Goal: Task Accomplishment & Management: Use online tool/utility

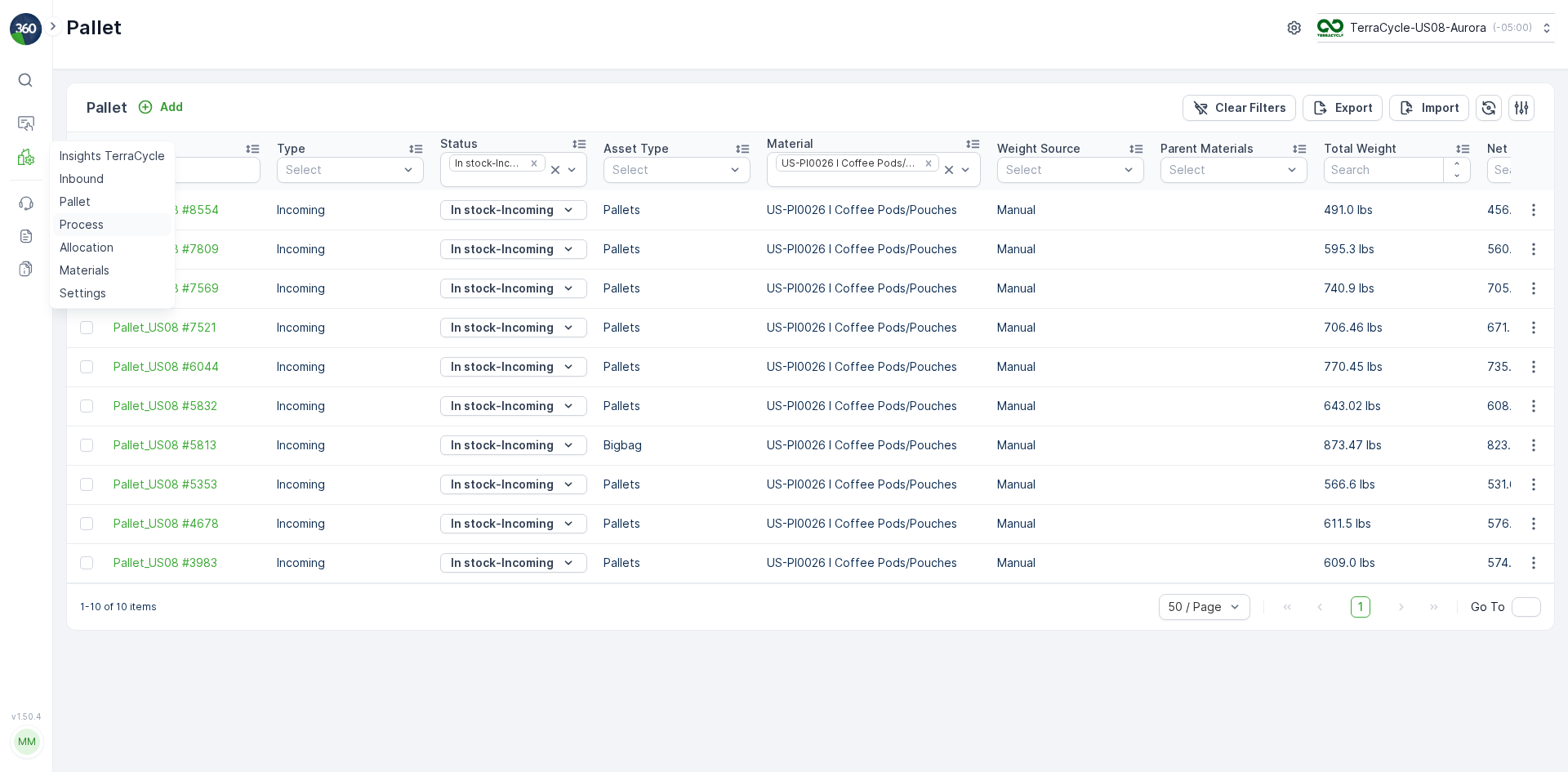
click at [88, 220] on p "Process" at bounding box center [81, 224] width 44 height 16
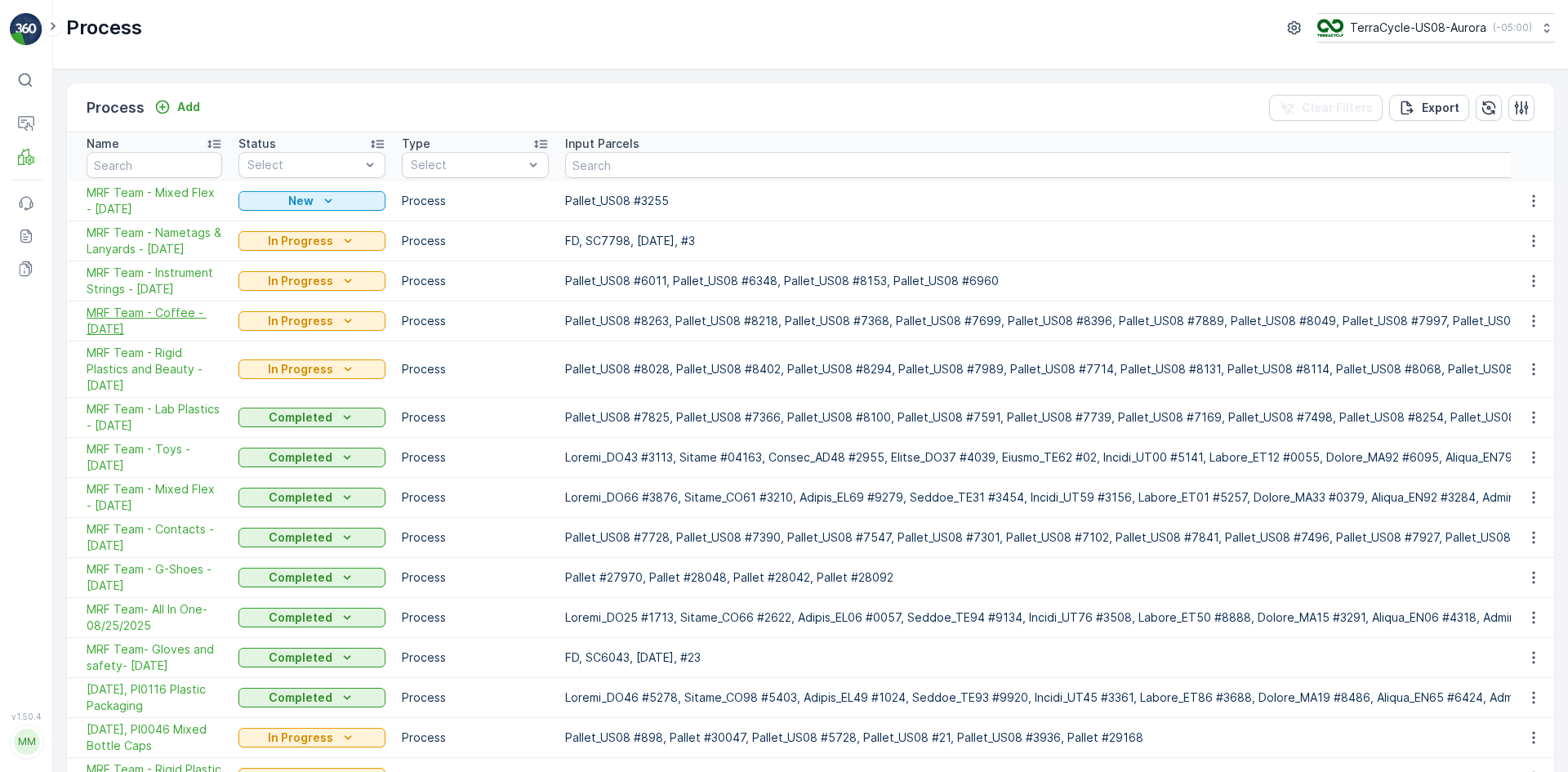
click at [157, 316] on span "MRF Team - Coffee - [DATE]" at bounding box center [154, 320] width 135 height 33
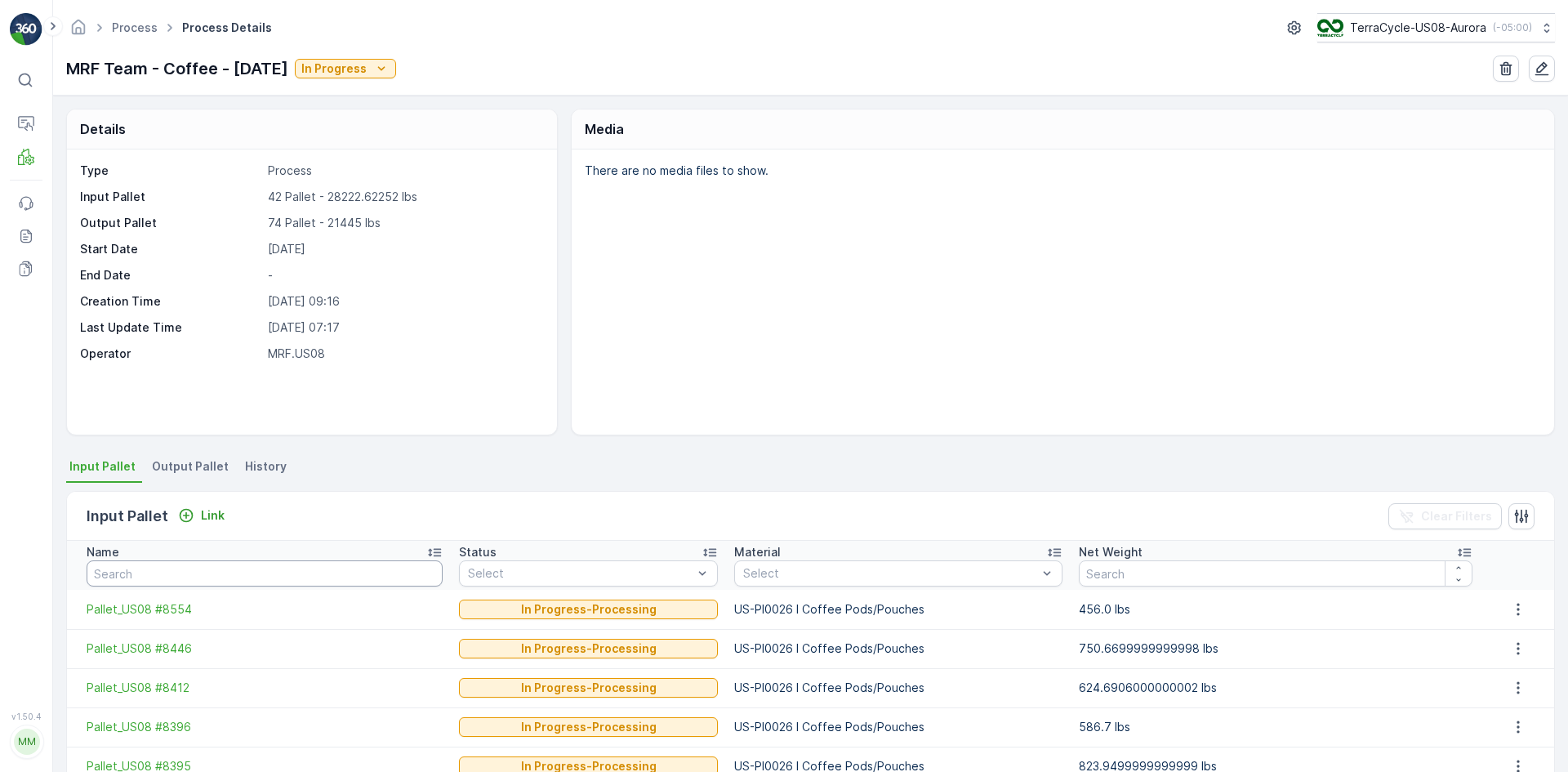
click at [187, 580] on input "text" at bounding box center [264, 573] width 356 height 26
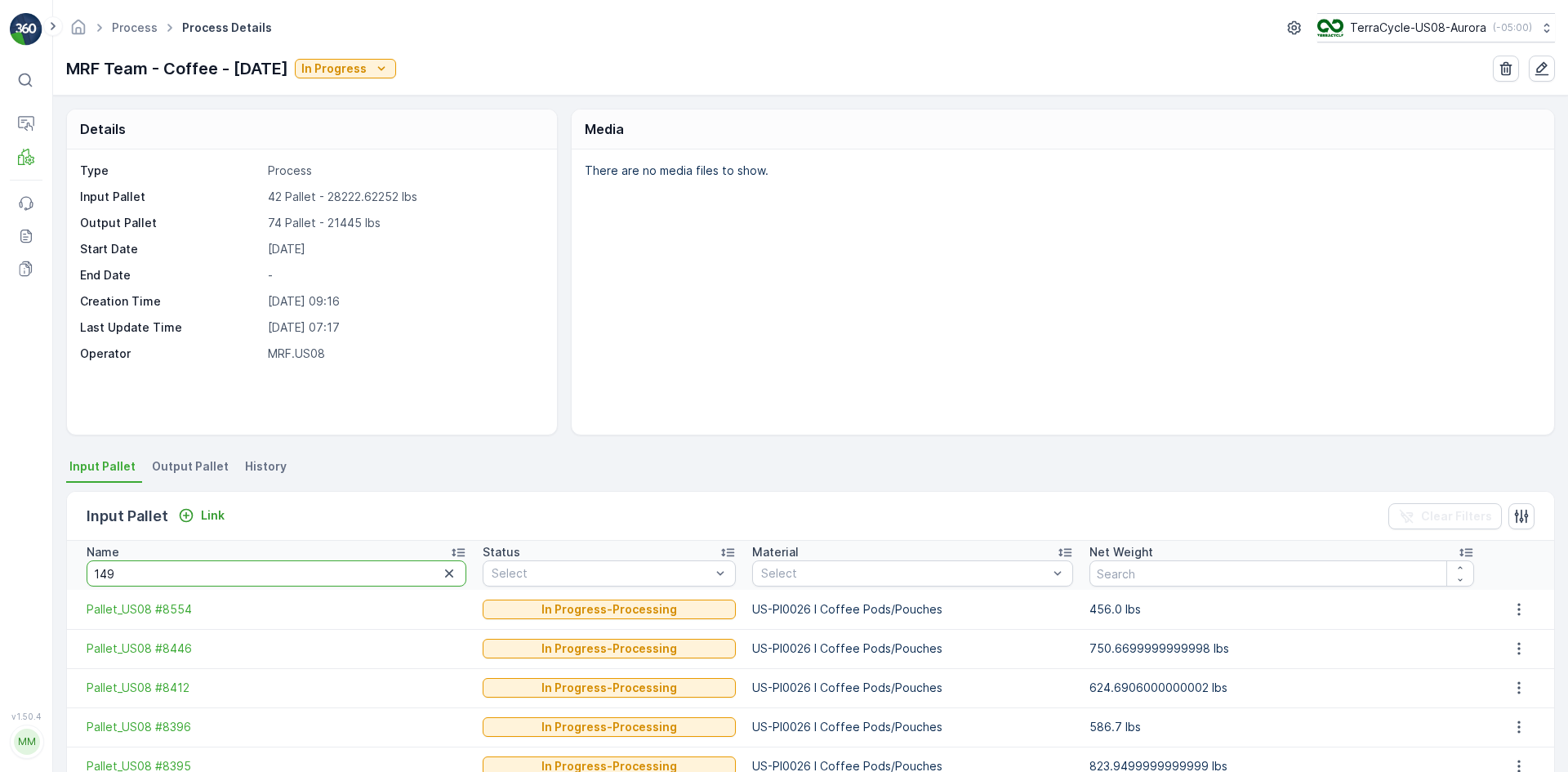
type input "1491"
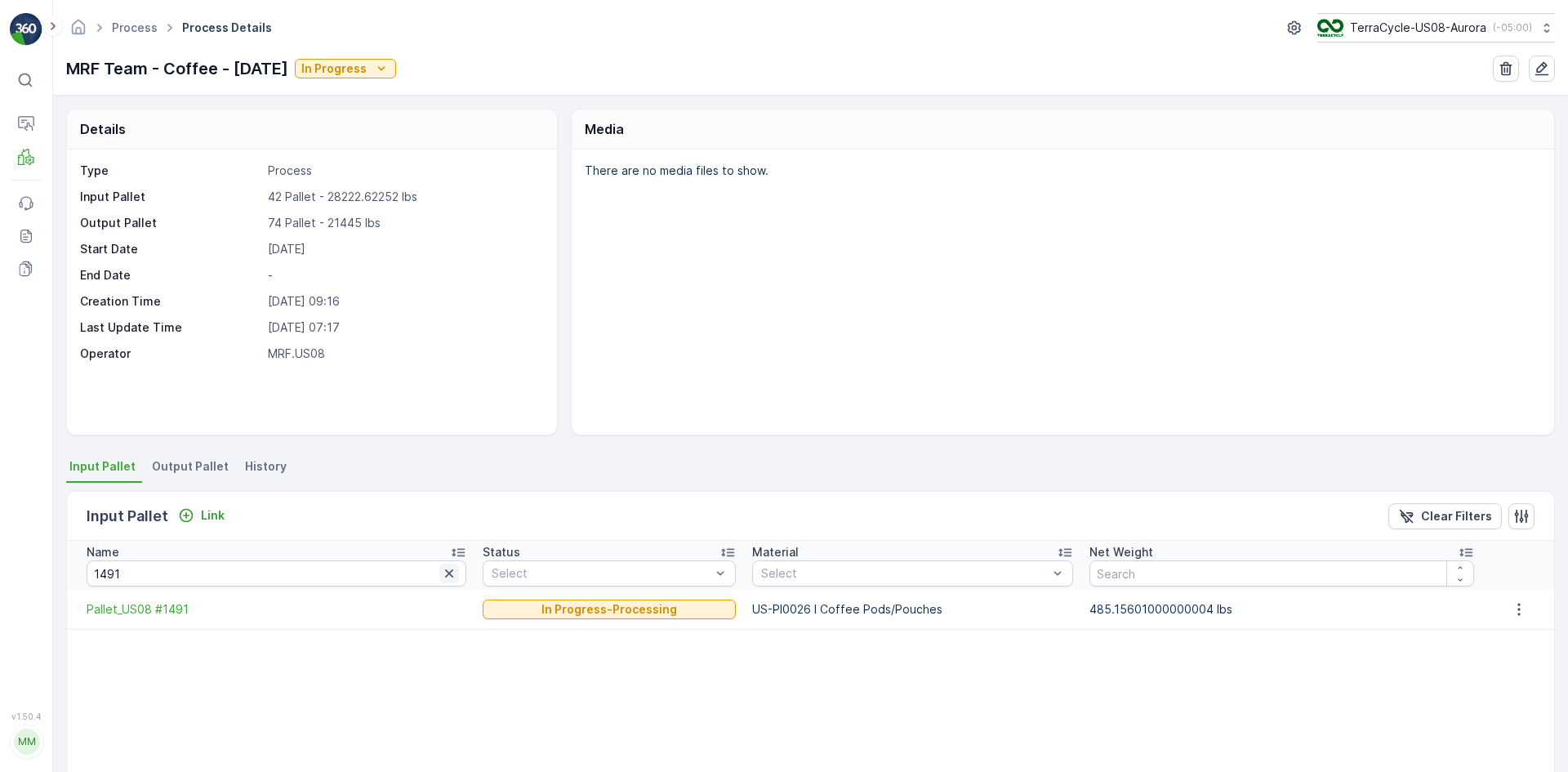
click at [445, 575] on icon "button" at bounding box center [449, 573] width 8 height 8
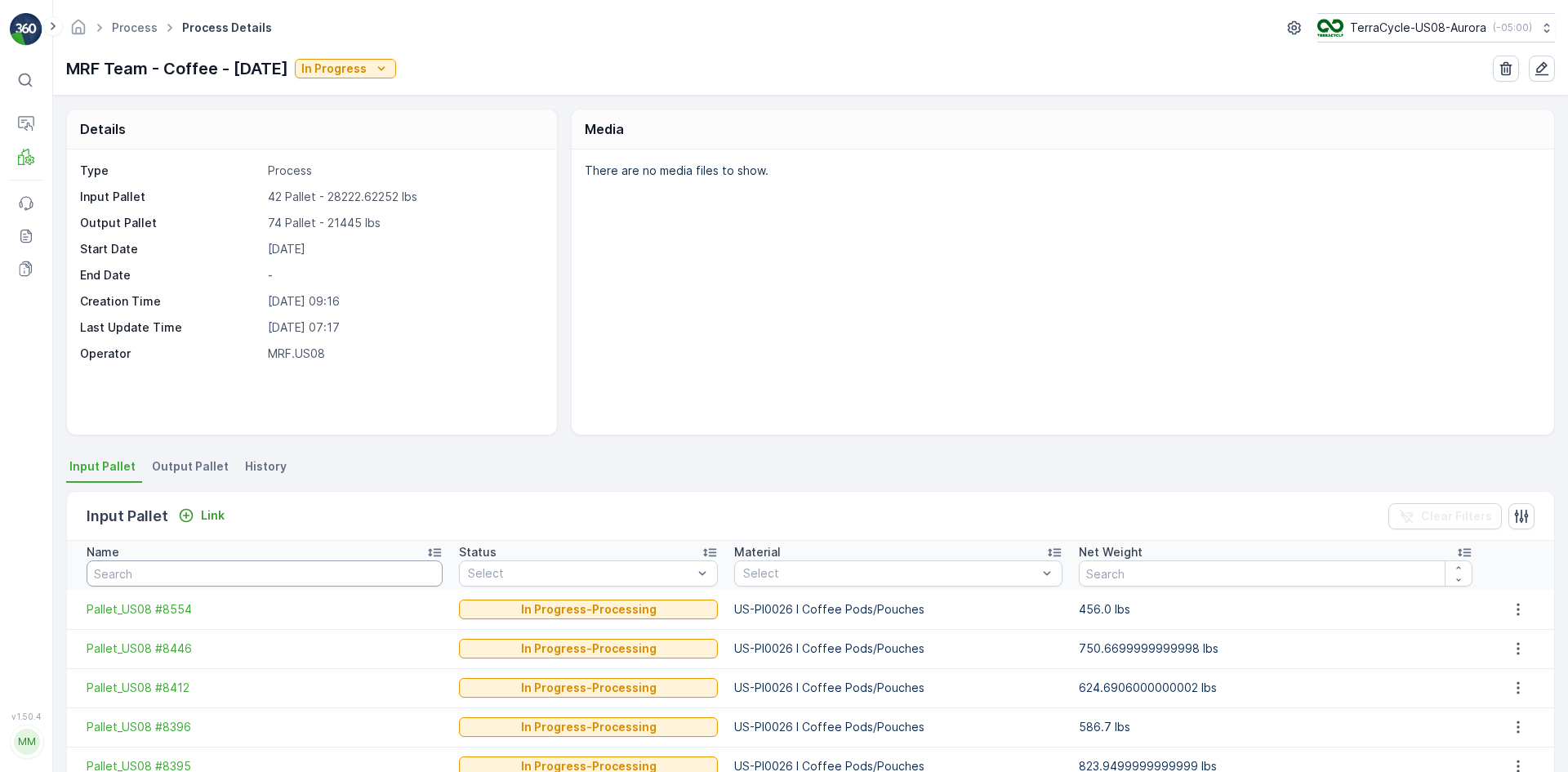
click at [130, 569] on input "text" at bounding box center [264, 573] width 356 height 26
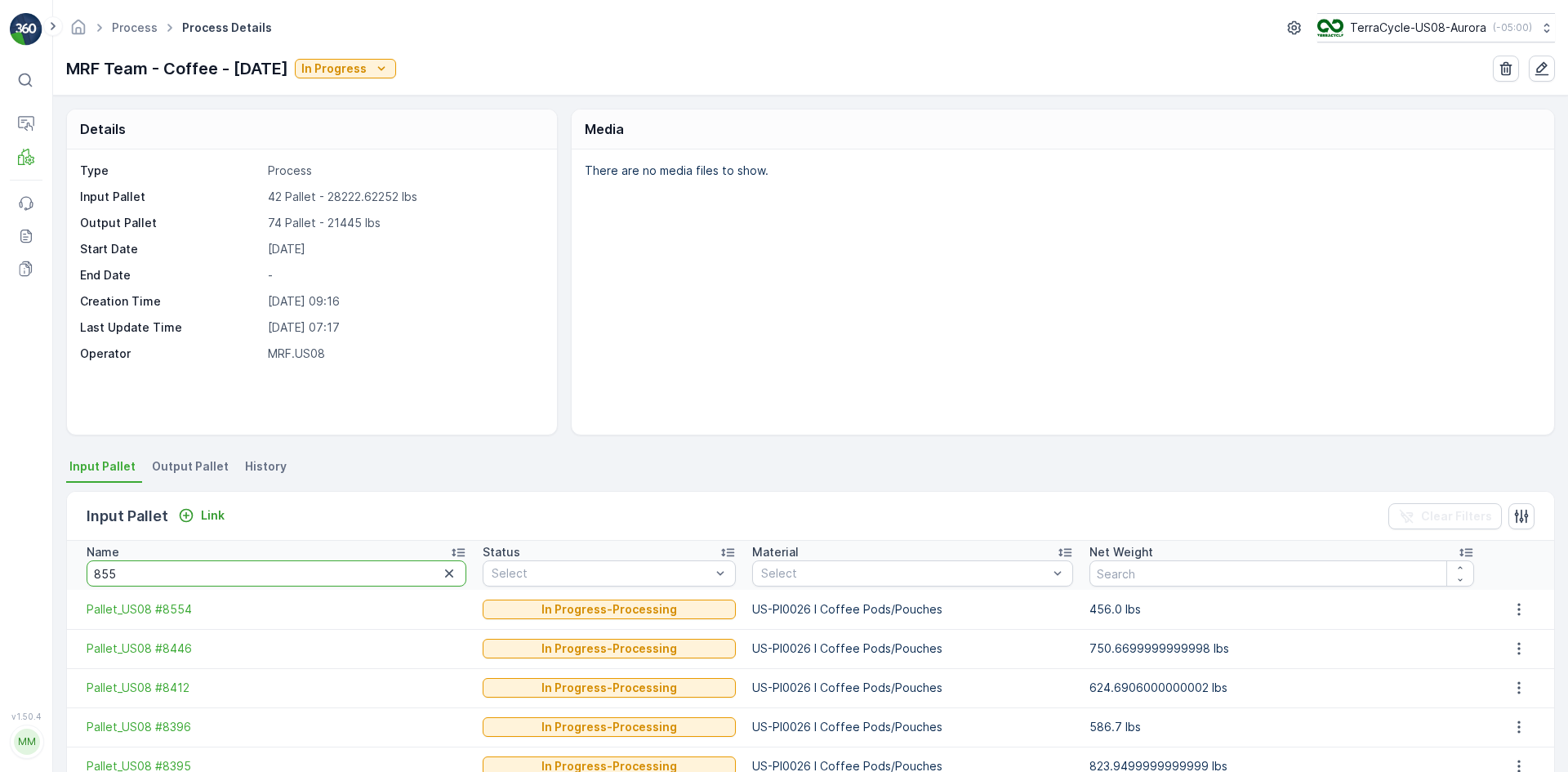
type input "8554"
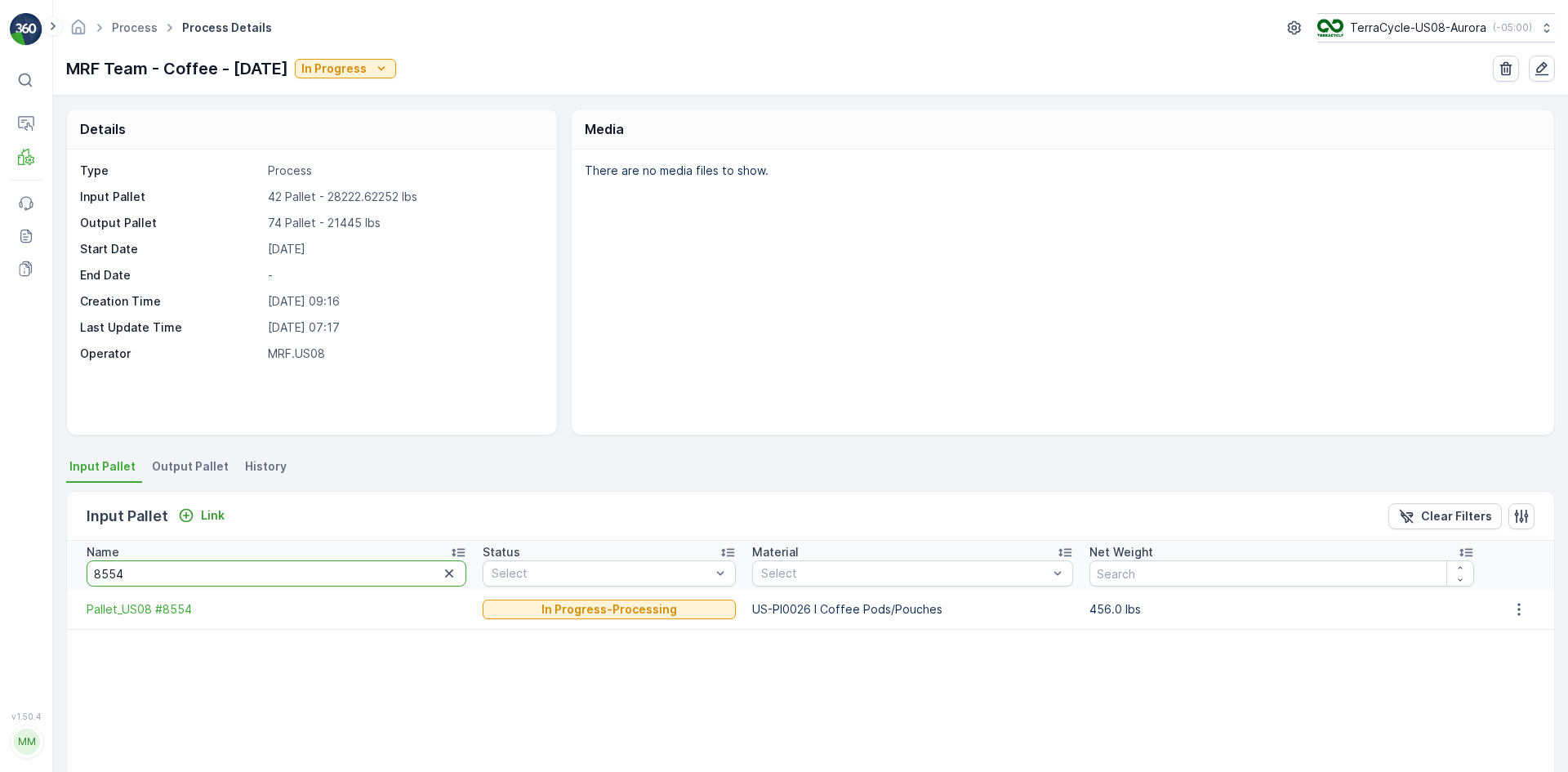
drag, startPoint x: 197, startPoint y: 563, endPoint x: 22, endPoint y: 597, distance: 178.3
click at [27, 596] on div "⌘B Operations MRF Events Reports Documents v 1.50.4 MM MRF.US08 Process Process…" at bounding box center [784, 386] width 1568 height 772
type input "8042"
drag, startPoint x: 179, startPoint y: 577, endPoint x: 50, endPoint y: 568, distance: 129.3
click at [50, 568] on div "⌘B Operations MRF Events Reports Documents v 1.50.4 MM MRF.US08 Process Process…" at bounding box center [784, 386] width 1568 height 772
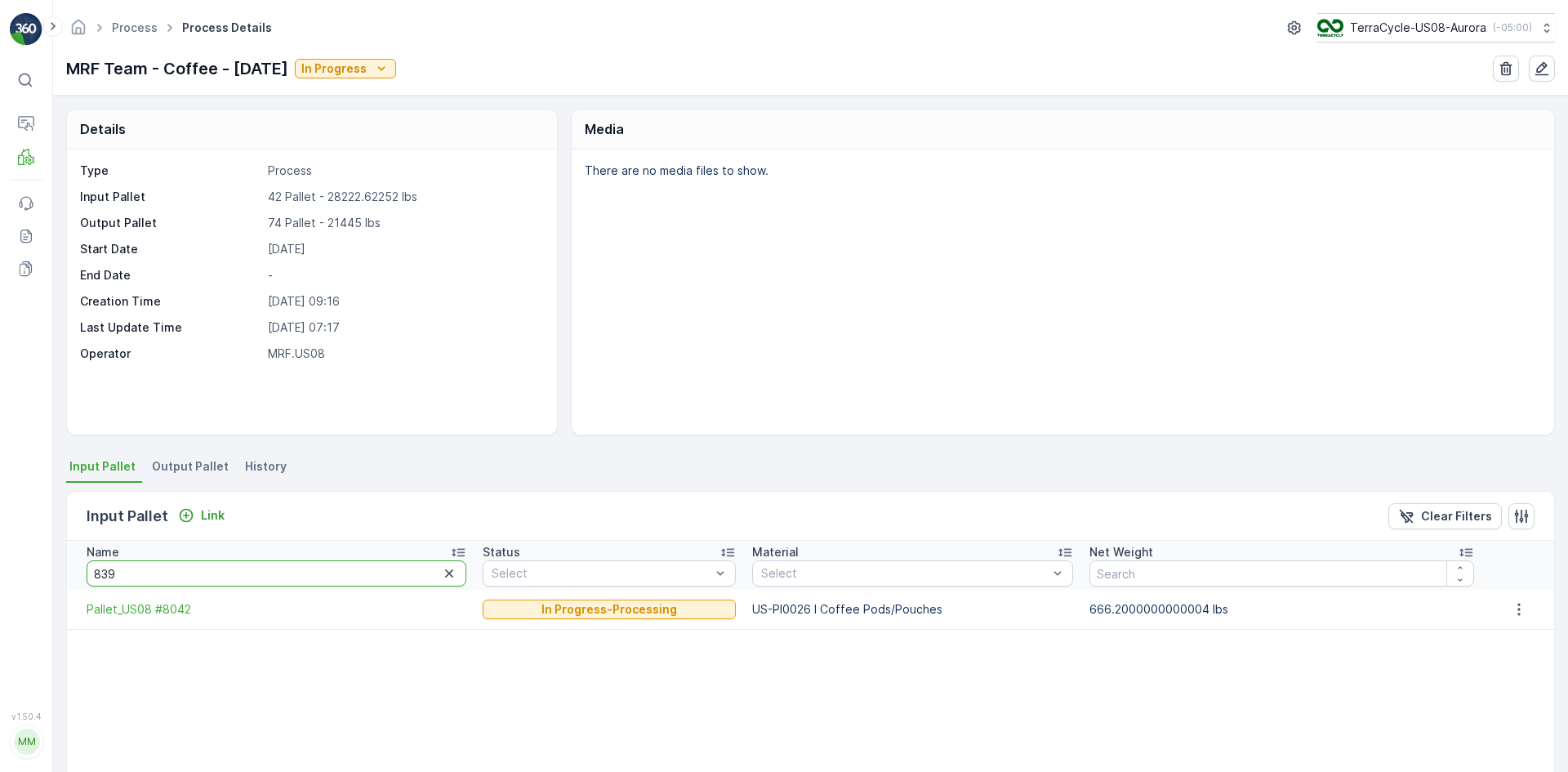
type input "8395"
drag, startPoint x: 107, startPoint y: 576, endPoint x: 99, endPoint y: 571, distance: 9.4
click at [99, 571] on input "8395" at bounding box center [276, 573] width 380 height 26
type input "8195"
drag, startPoint x: 175, startPoint y: 564, endPoint x: 0, endPoint y: 575, distance: 175.3
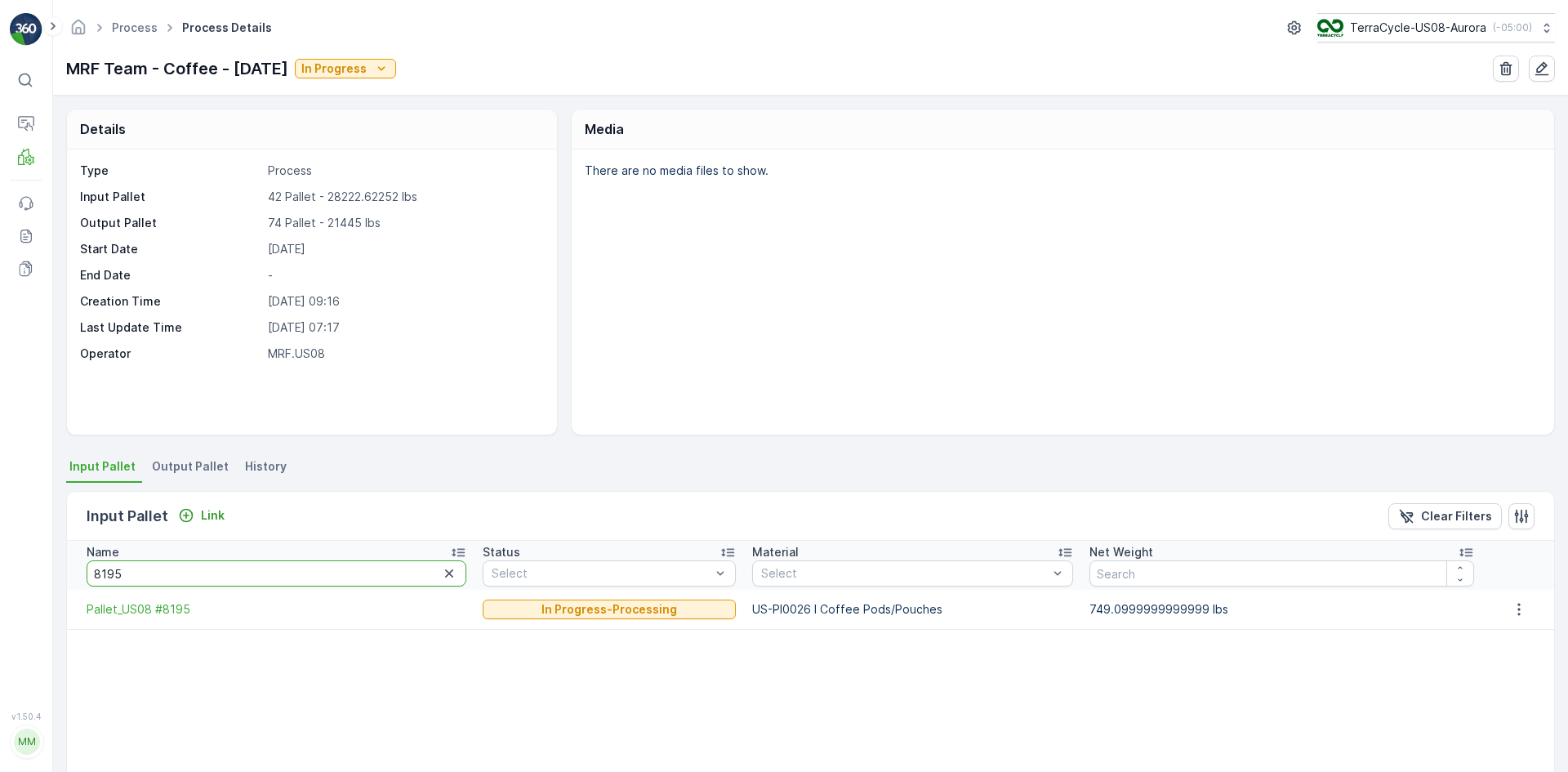
click at [0, 575] on div "⌘B Operations MRF Events Reports Documents v 1.50.4 MM MRF.US08 Process Process…" at bounding box center [784, 386] width 1568 height 772
type input "7803"
drag, startPoint x: 135, startPoint y: 573, endPoint x: 12, endPoint y: 583, distance: 123.4
click at [12, 583] on div "⌘B Operations MRF Events Reports Documents v 1.50.4 MM MRF.US08 Process Process…" at bounding box center [784, 386] width 1568 height 772
type input "7740"
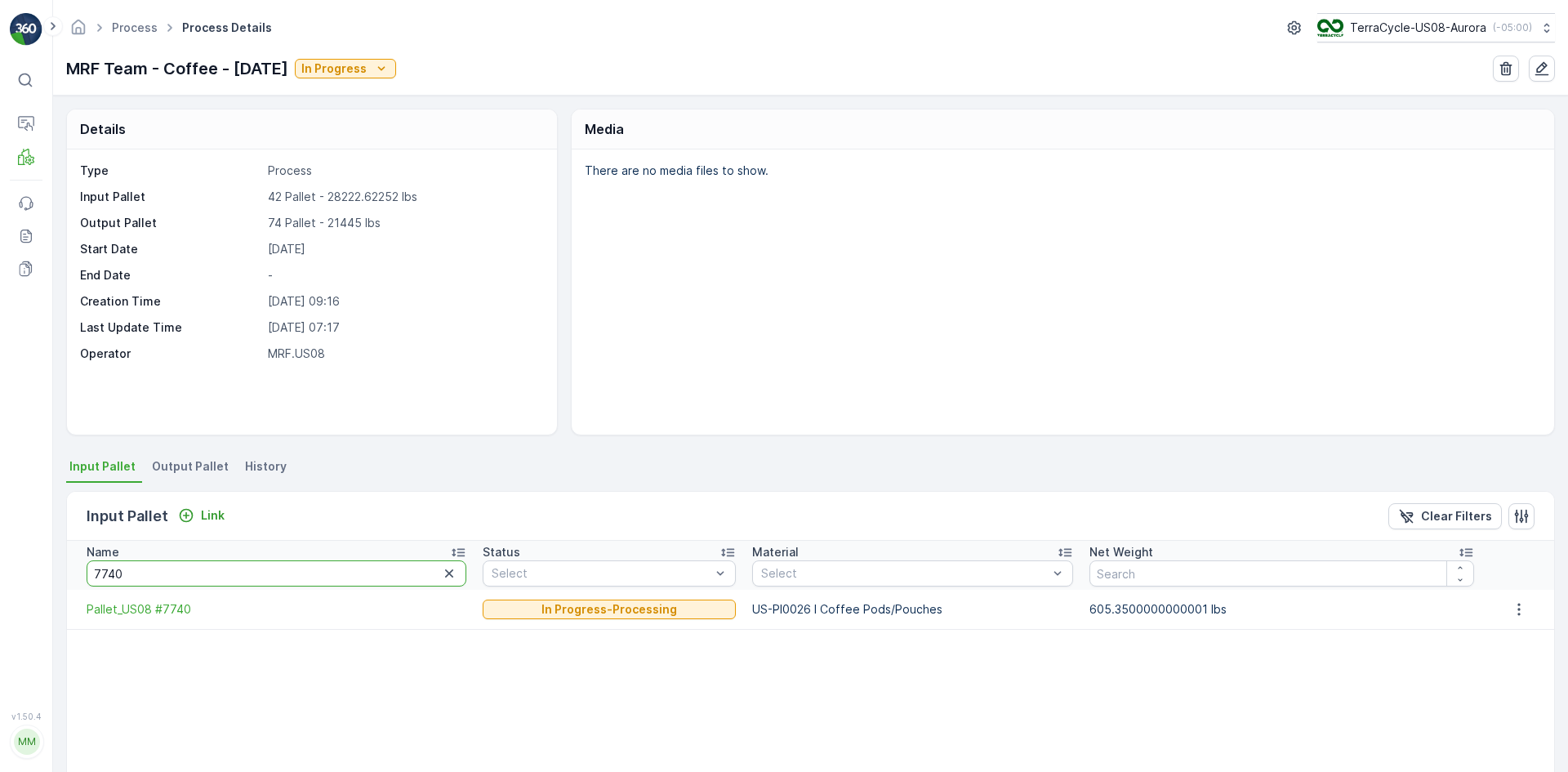
drag, startPoint x: 136, startPoint y: 570, endPoint x: 71, endPoint y: 574, distance: 65.1
click at [71, 574] on th "Name 7740" at bounding box center [271, 565] width 408 height 49
type input "5752"
drag, startPoint x: 143, startPoint y: 570, endPoint x: 0, endPoint y: 556, distance: 143.7
click at [0, 556] on div "⌘B Operations MRF Events Reports Documents v 1.50.4 MM MRF.US08 Process Process…" at bounding box center [784, 386] width 1568 height 772
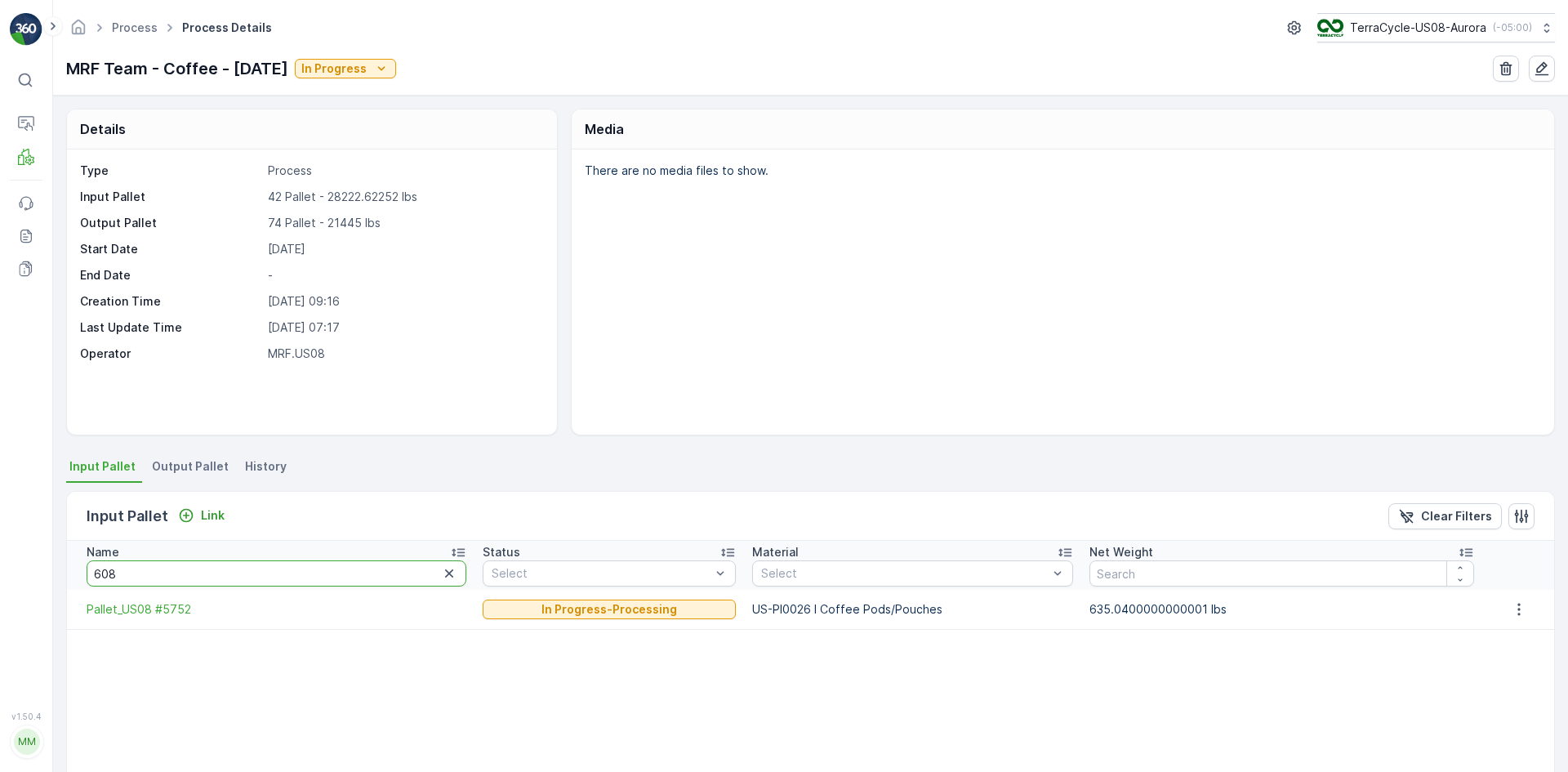
type input "6089"
drag, startPoint x: 150, startPoint y: 575, endPoint x: 19, endPoint y: 577, distance: 131.0
click at [19, 577] on div "⌘B Operations MRF Events Reports Documents v 1.50.4 MM MRF.US08 Process Process…" at bounding box center [784, 386] width 1568 height 772
type input "7357"
drag, startPoint x: 131, startPoint y: 577, endPoint x: 0, endPoint y: 564, distance: 131.6
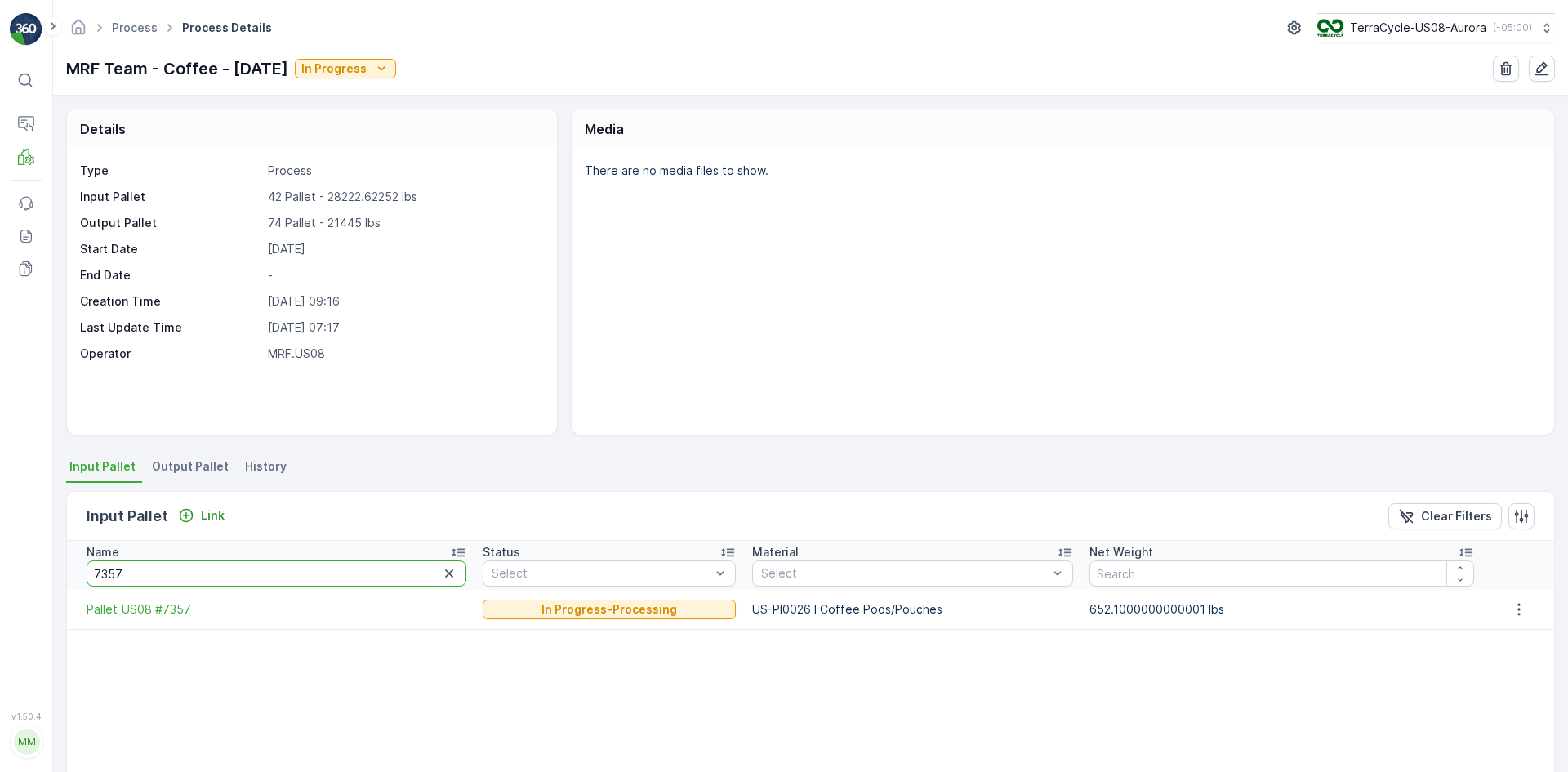
click at [0, 564] on div "⌘B Operations MRF Events Reports Documents v 1.50.4 MM MRF.US08 Process Process…" at bounding box center [784, 386] width 1568 height 772
type input "7655"
drag, startPoint x: 150, startPoint y: 562, endPoint x: 7, endPoint y: 573, distance: 143.4
click at [7, 570] on div "⌘B Operations MRF Events Reports Documents v 1.50.4 MM MRF.US08 Process Process…" at bounding box center [784, 386] width 1568 height 772
type input "8256"
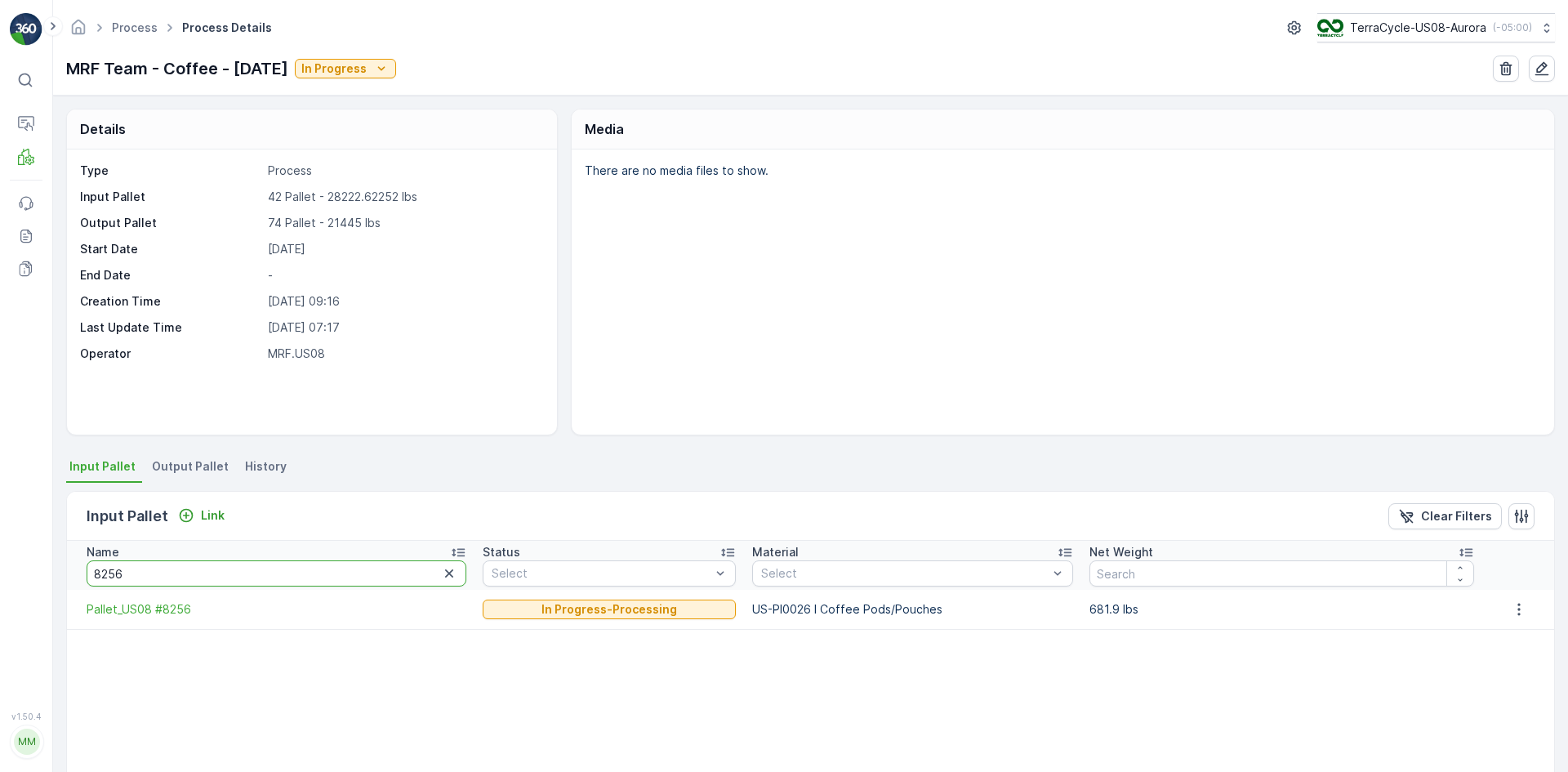
drag, startPoint x: 204, startPoint y: 570, endPoint x: 49, endPoint y: 568, distance: 155.0
click at [49, 568] on div "⌘B Operations MRF Events Reports Documents v 1.50.4 MM MRF.US08 Process Process…" at bounding box center [784, 386] width 1568 height 772
type input "8412"
drag, startPoint x: 128, startPoint y: 577, endPoint x: 0, endPoint y: 560, distance: 129.1
click at [0, 560] on div "⌘B Operations MRF Events Reports Documents v 1.50.4 MM MRF.US08 Process Process…" at bounding box center [784, 386] width 1568 height 772
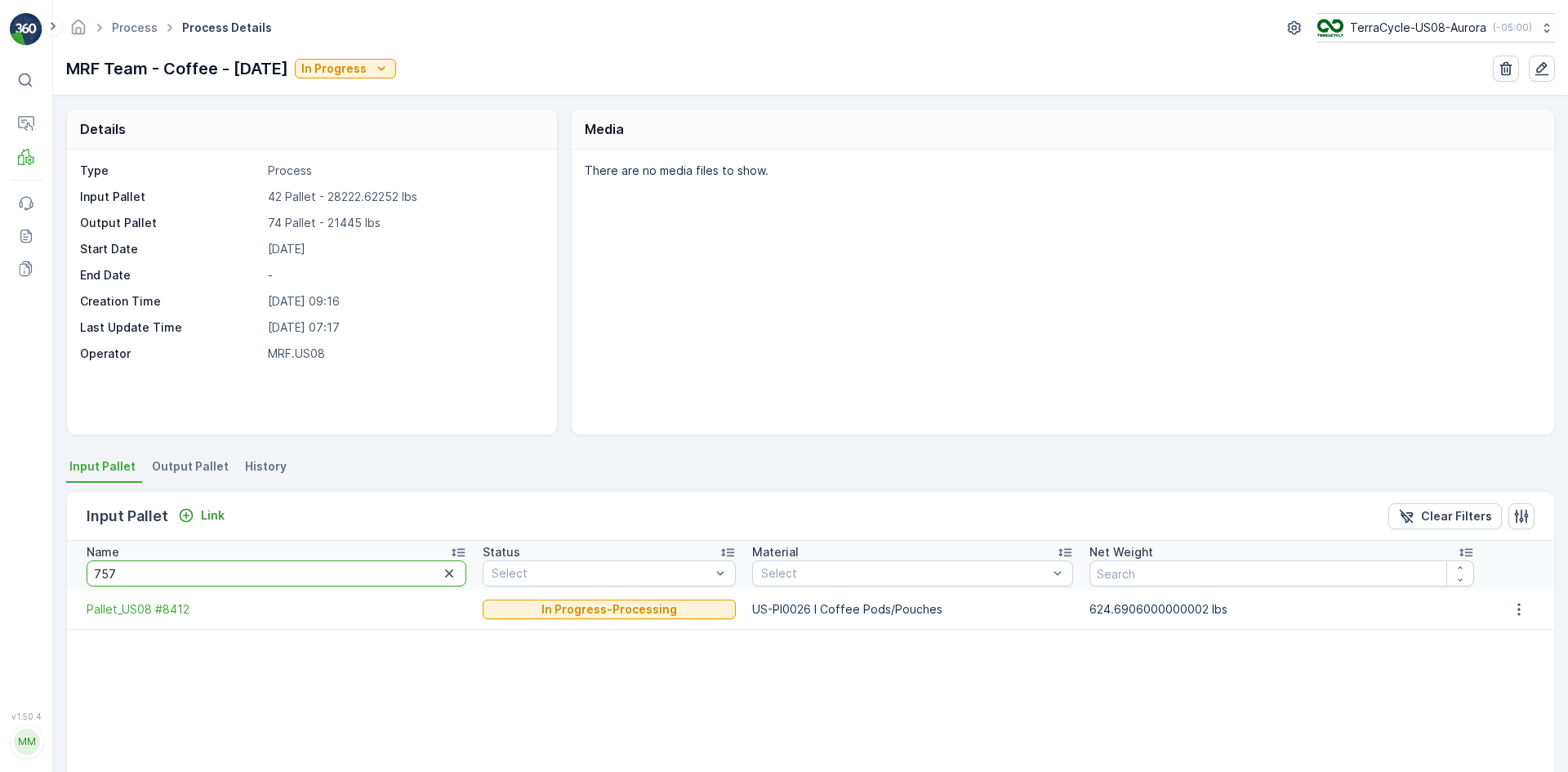
type input "7570"
drag, startPoint x: 129, startPoint y: 579, endPoint x: 100, endPoint y: 576, distance: 29.2
click at [100, 576] on input "7570" at bounding box center [276, 573] width 380 height 26
type input "7501"
drag, startPoint x: 223, startPoint y: 573, endPoint x: 0, endPoint y: 584, distance: 223.3
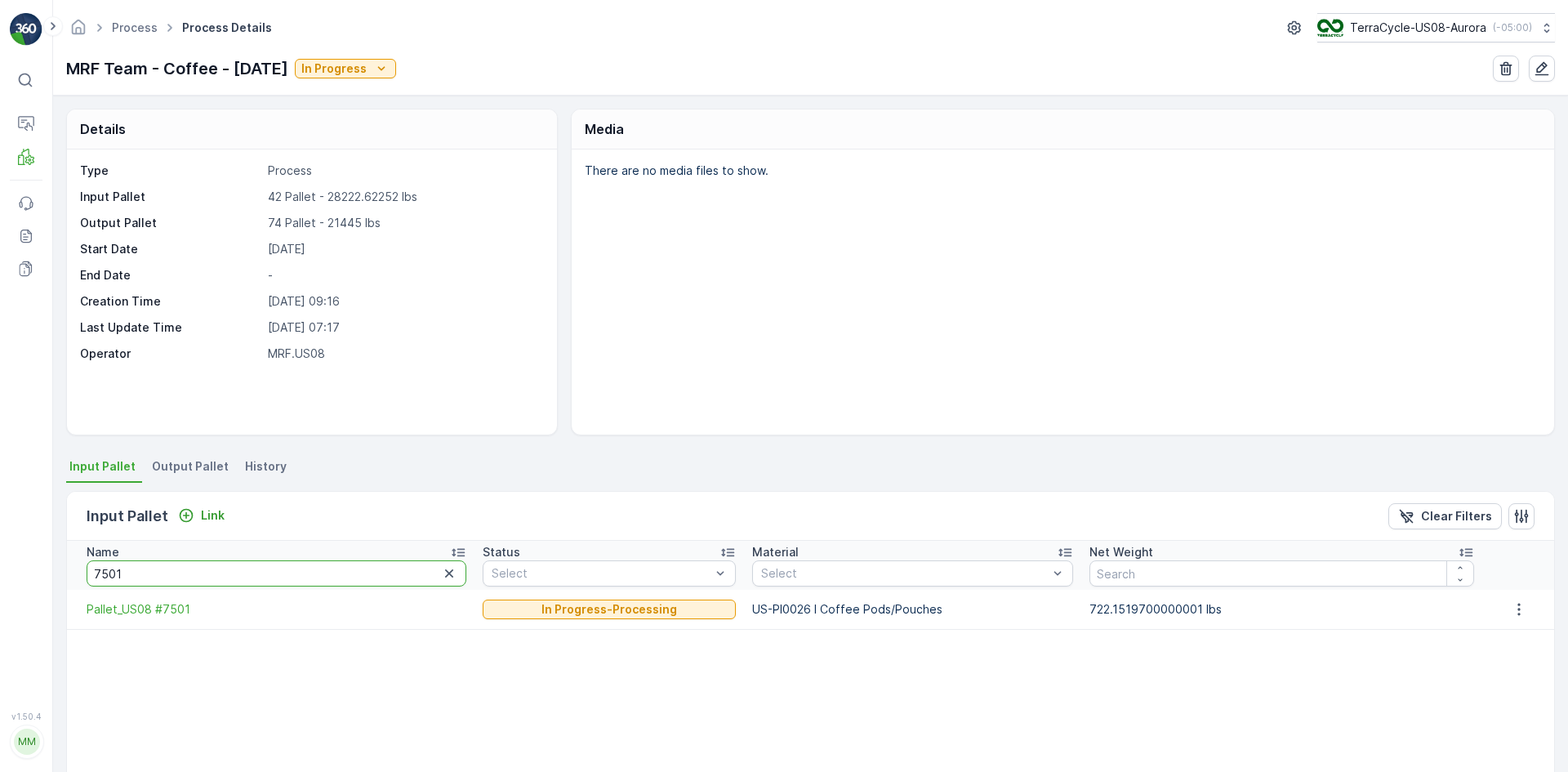
click at [0, 583] on div "⌘B Operations MRF Events Reports Documents v 1.50.4 MM MRF.US08 Process Process…" at bounding box center [784, 386] width 1568 height 772
type input "8299"
drag, startPoint x: 126, startPoint y: 576, endPoint x: 0, endPoint y: 616, distance: 132.2
click at [0, 616] on div "⌘B Operations MRF Events Reports Documents v 1.50.4 MM MRF.US08 Process Process…" at bounding box center [784, 386] width 1568 height 772
type input "7807"
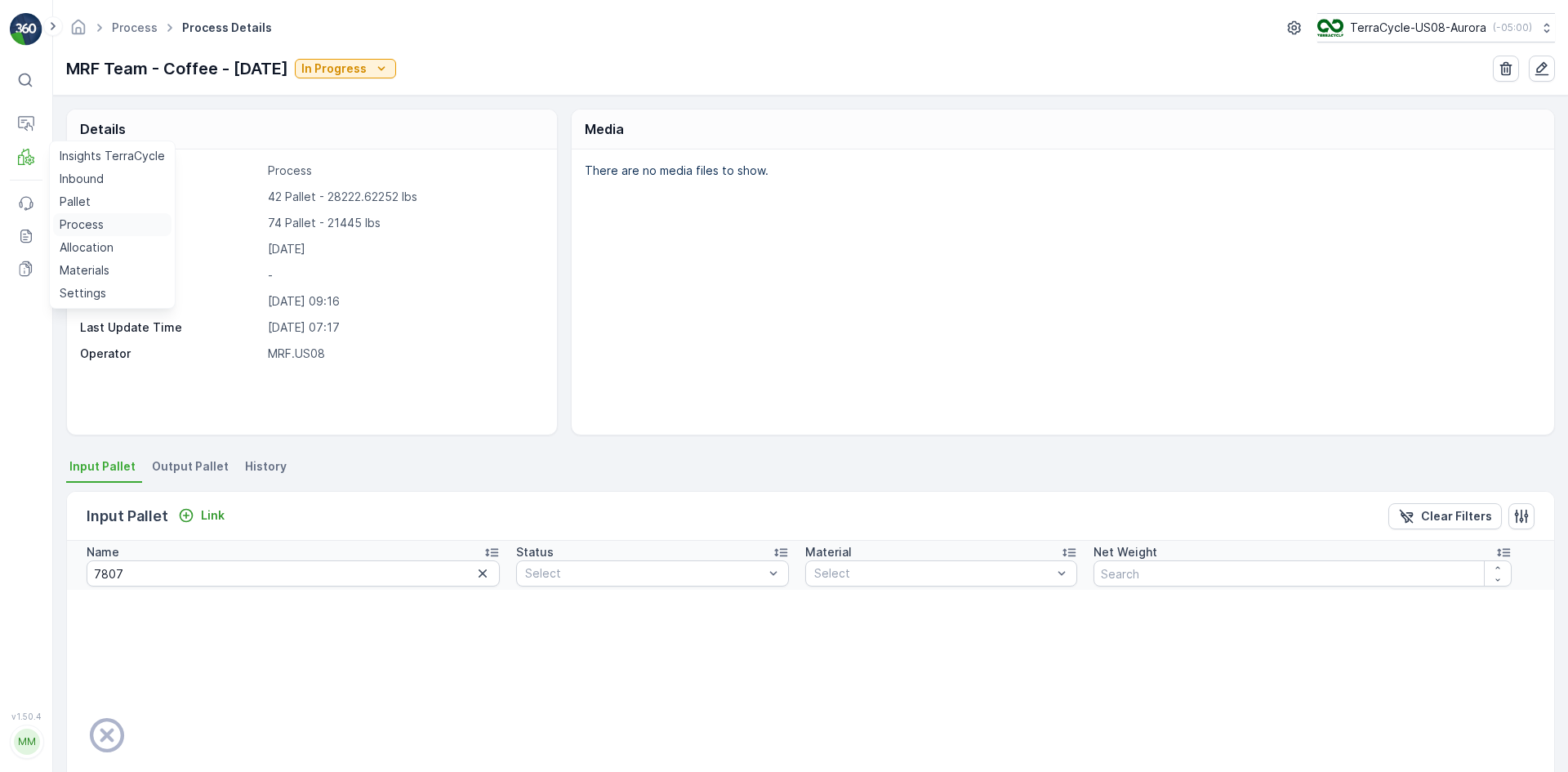
click at [87, 219] on p "Process" at bounding box center [81, 224] width 44 height 16
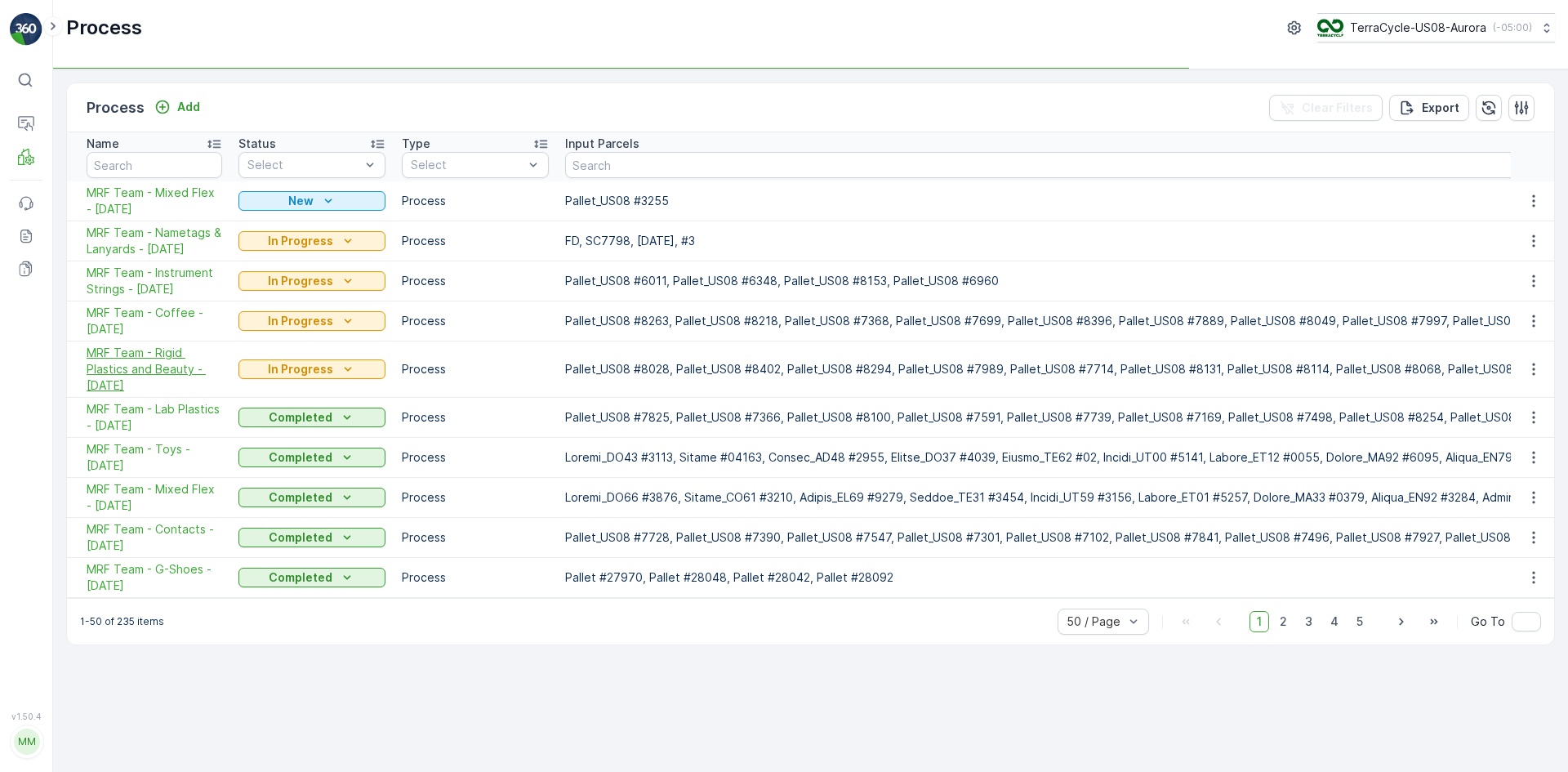
click at [170, 365] on span "MRF Team - Rigid Plastics and Beauty - [DATE]" at bounding box center [154, 369] width 135 height 49
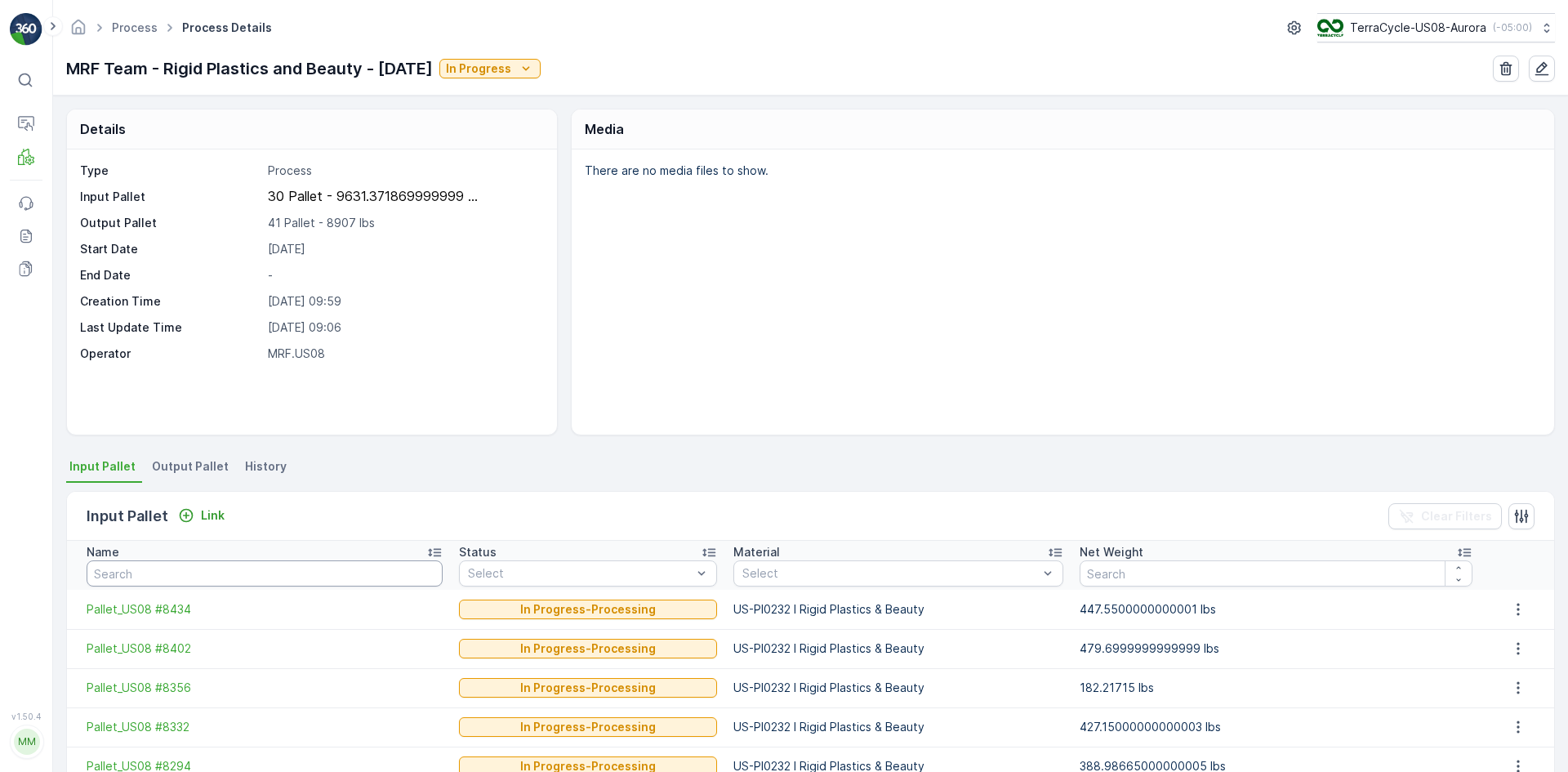
click at [191, 578] on input "text" at bounding box center [264, 573] width 356 height 26
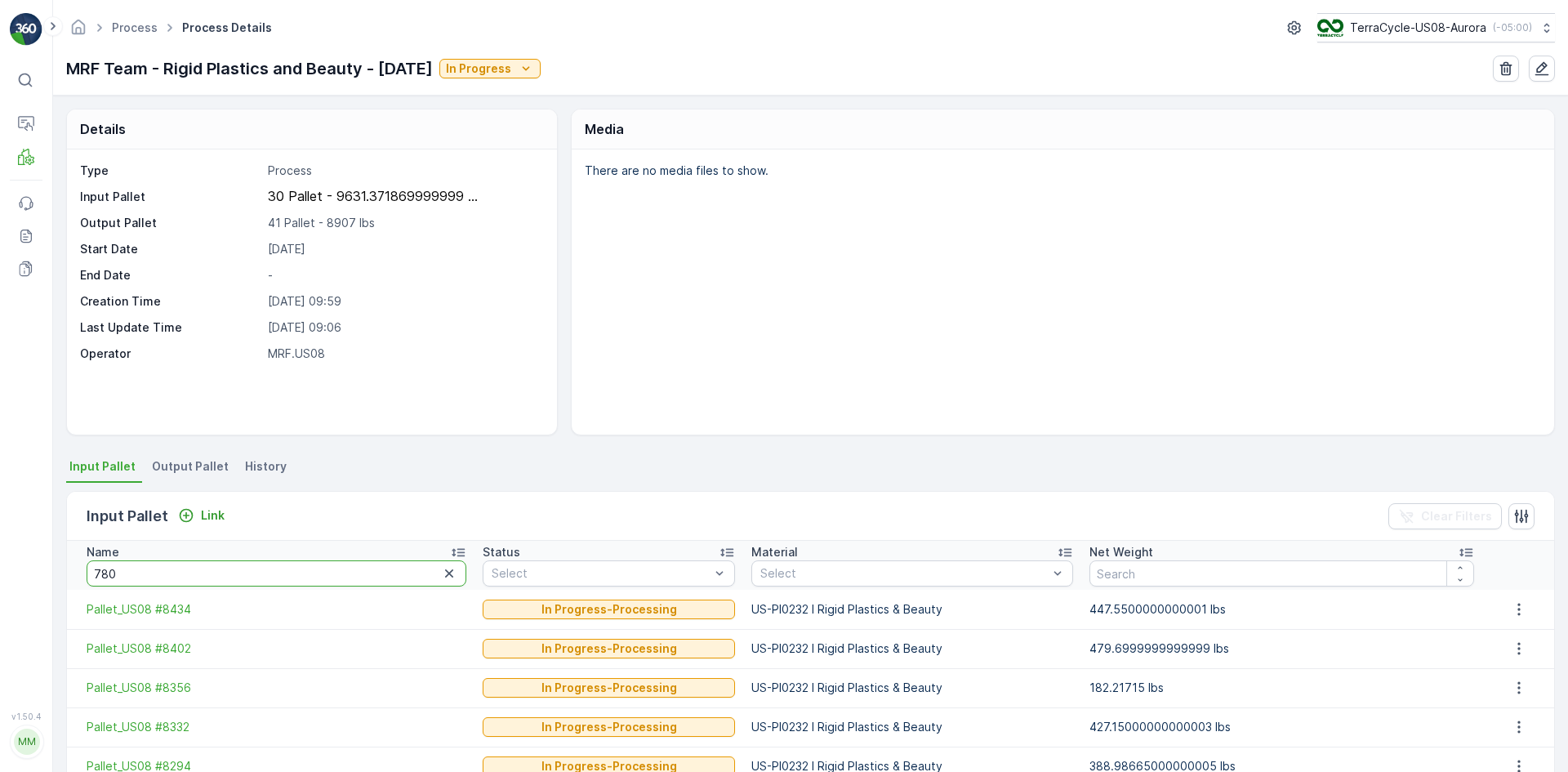
type input "7807"
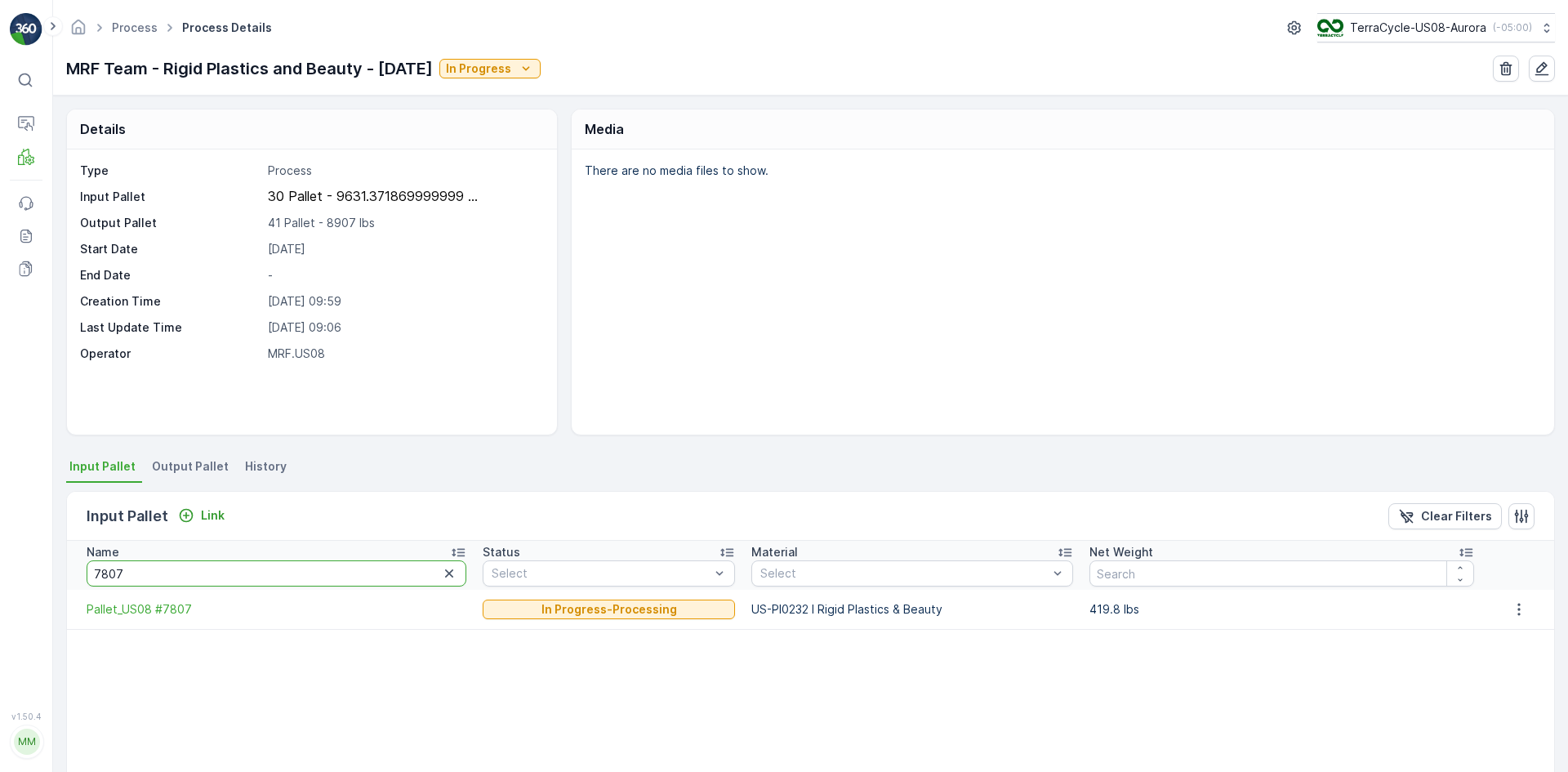
drag, startPoint x: 157, startPoint y: 569, endPoint x: 0, endPoint y: 557, distance: 157.5
click at [0, 557] on div "⌘B Operations MRF Events Reports Documents v 1.50.4 MM MRF.US08 Process Process…" at bounding box center [784, 386] width 1568 height 772
type input "8222"
click at [441, 568] on icon "button" at bounding box center [448, 572] width 16 height 16
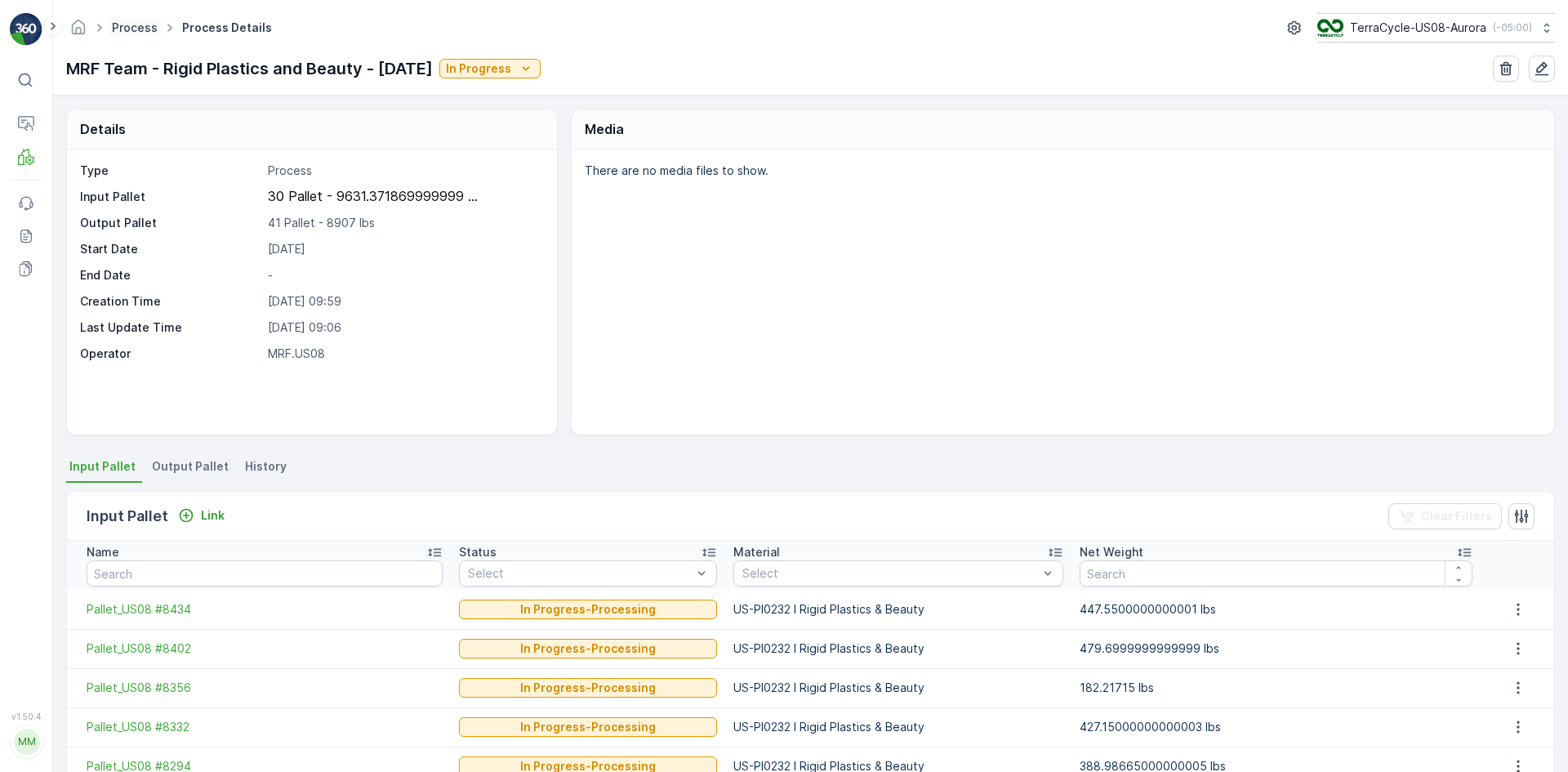
click at [125, 28] on link "Process" at bounding box center [134, 27] width 46 height 14
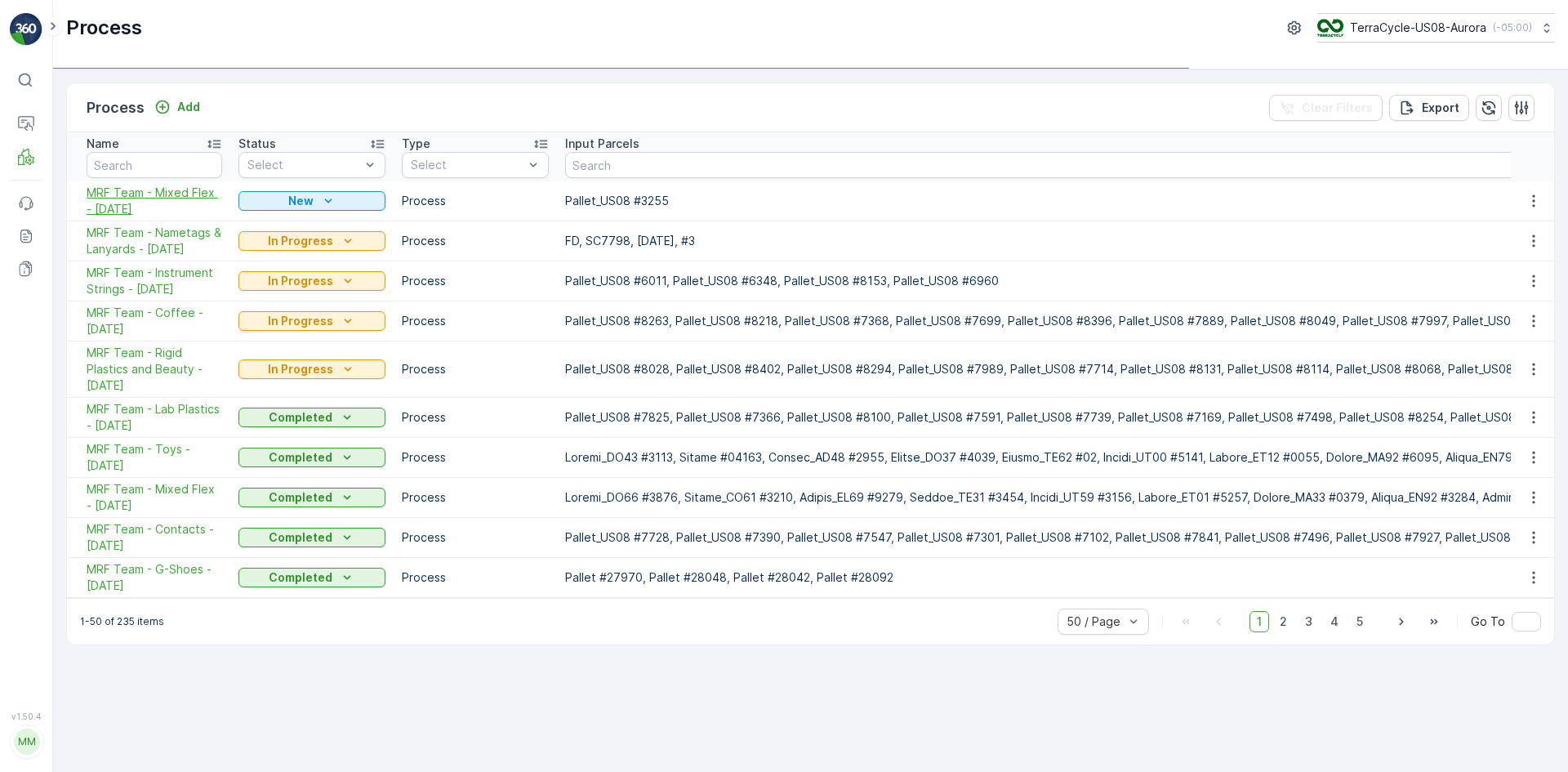
click at [190, 200] on span "MRF Team - Mixed Flex - [DATE]" at bounding box center [154, 201] width 135 height 33
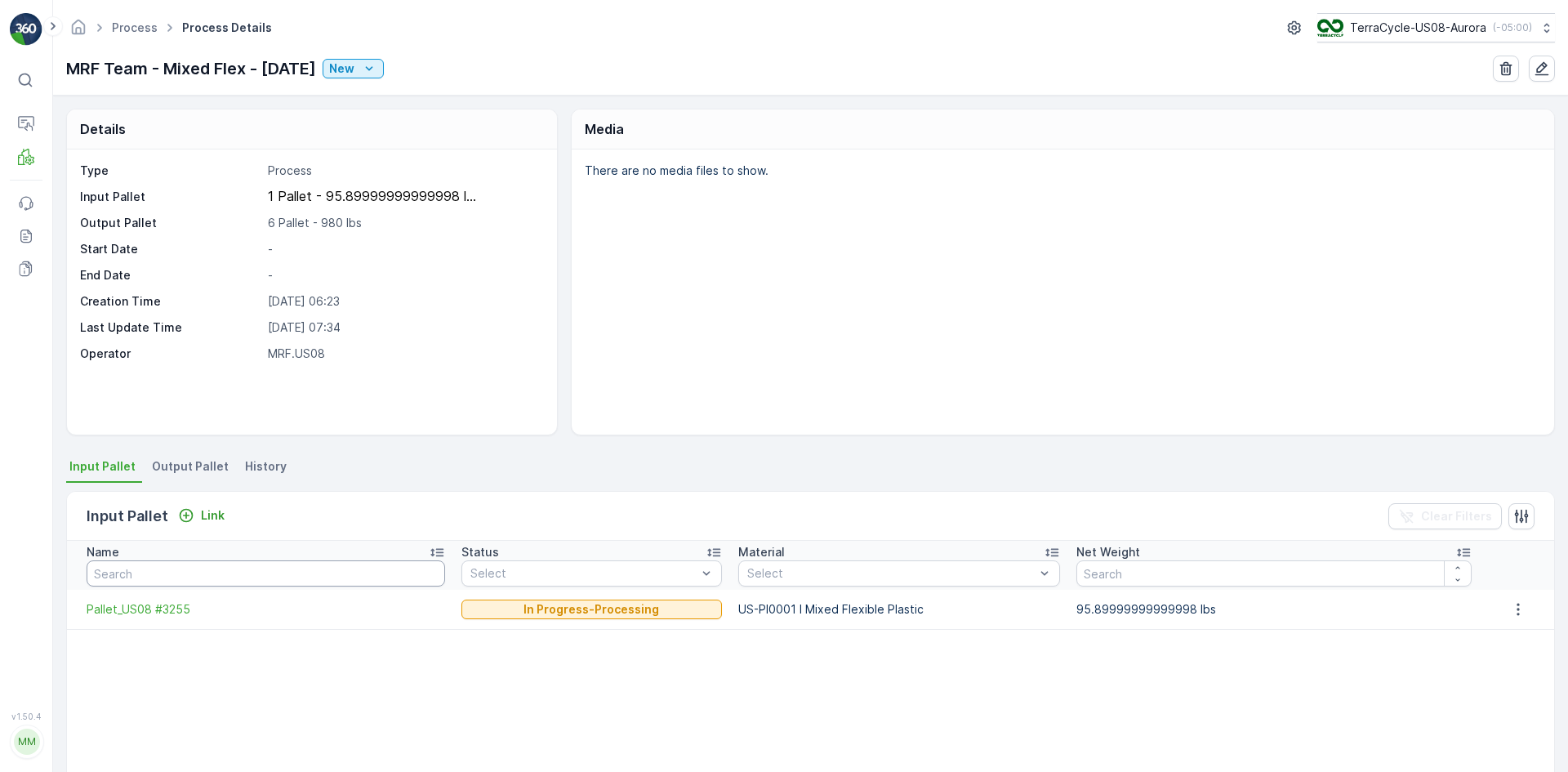
click at [155, 577] on input "text" at bounding box center [266, 573] width 358 height 26
type input "8313"
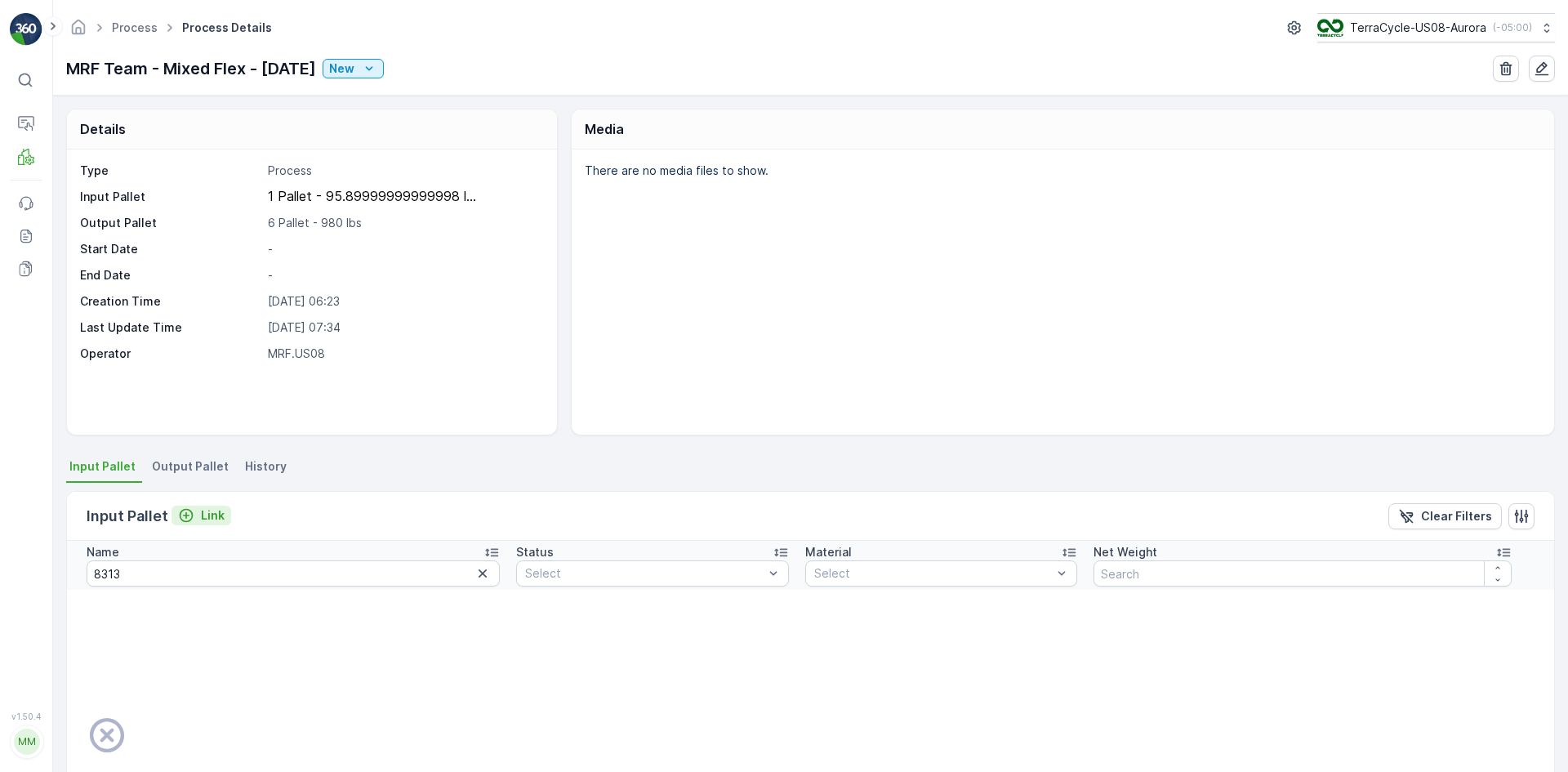
click at [201, 508] on p "Link" at bounding box center [212, 514] width 23 height 16
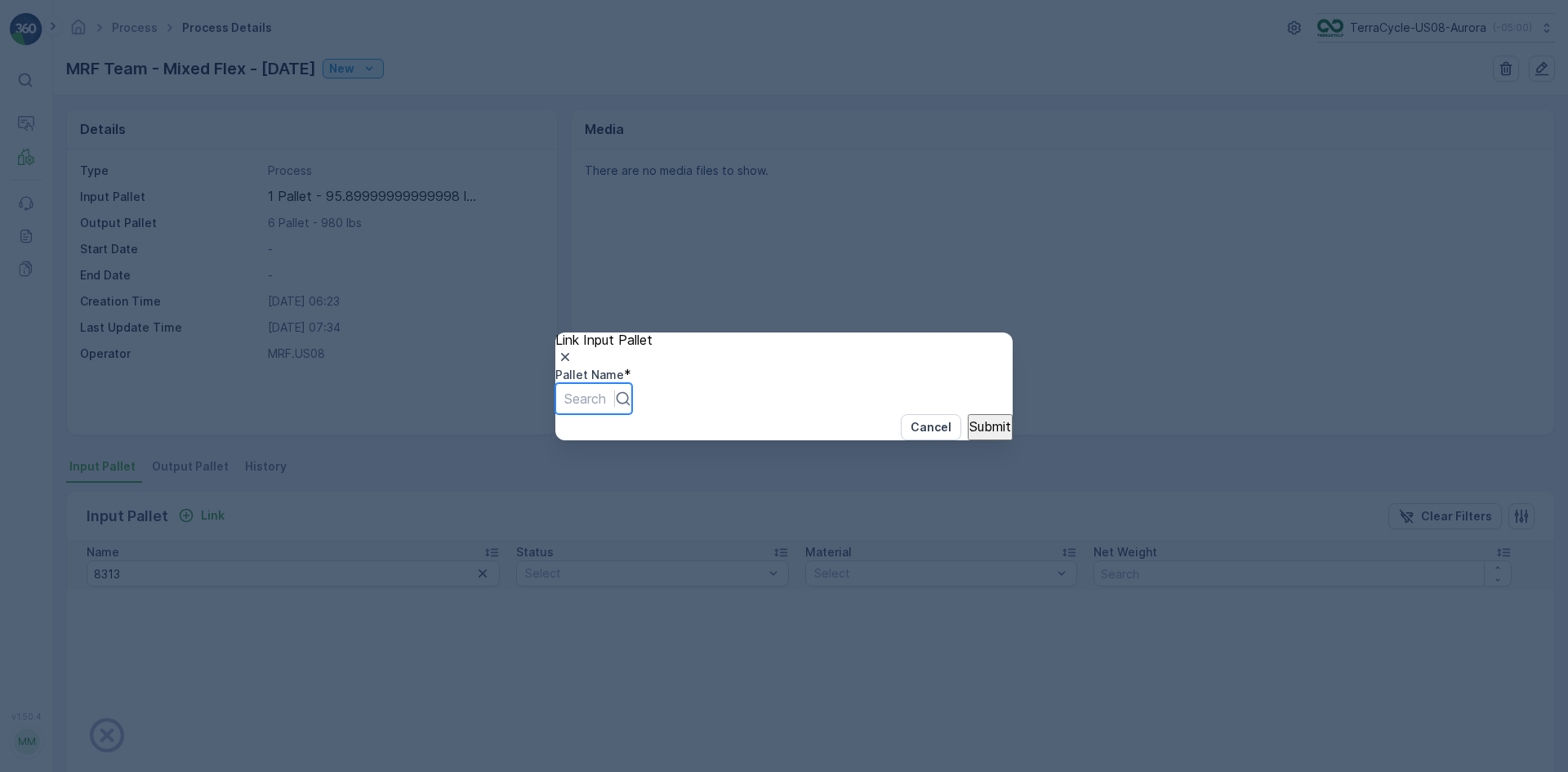
click at [606, 400] on div at bounding box center [584, 398] width 42 height 18
type input "8313"
click at [969, 434] on p "Submit" at bounding box center [989, 427] width 42 height 15
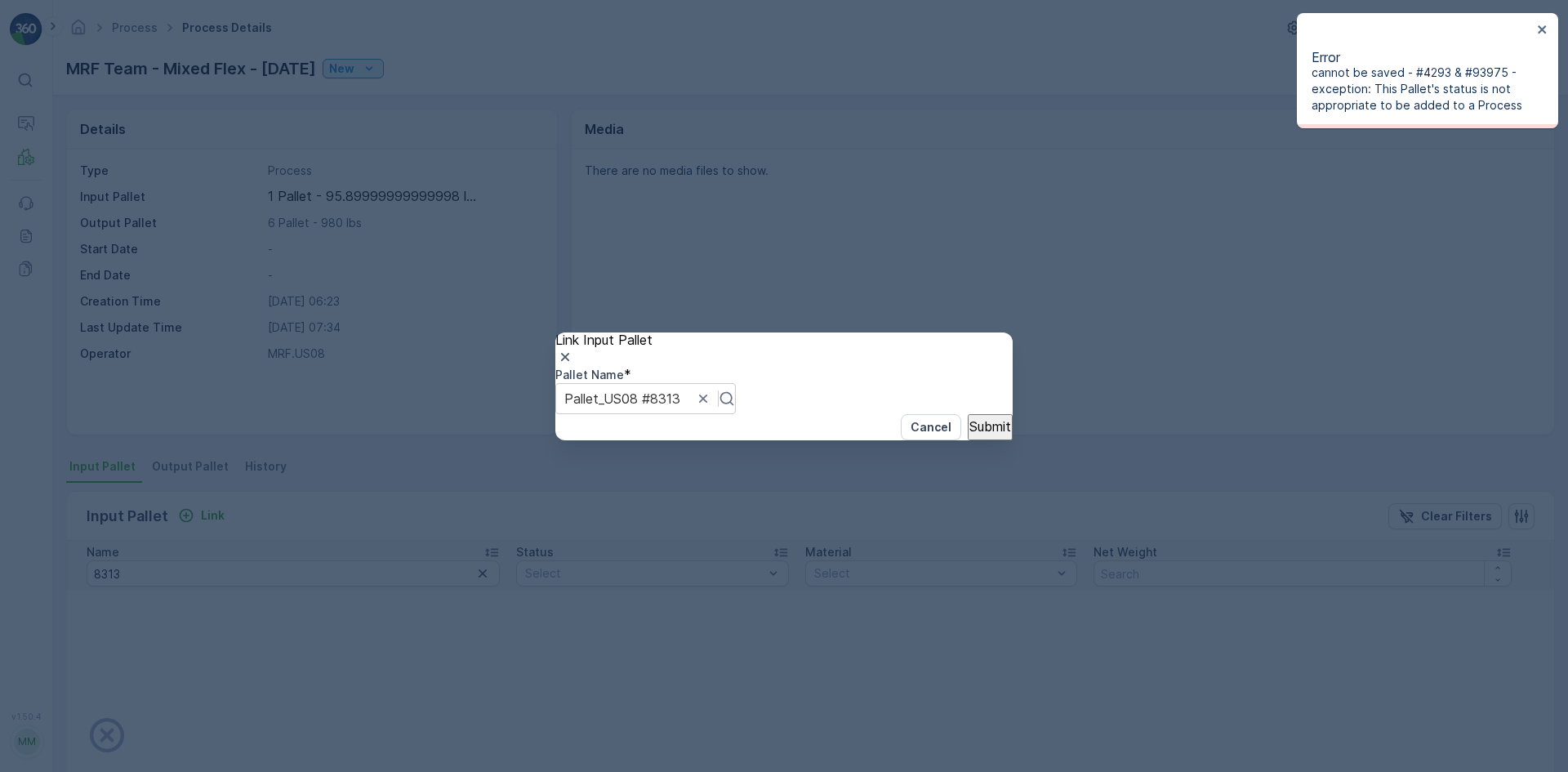
click at [573, 349] on icon "button" at bounding box center [565, 357] width 16 height 16
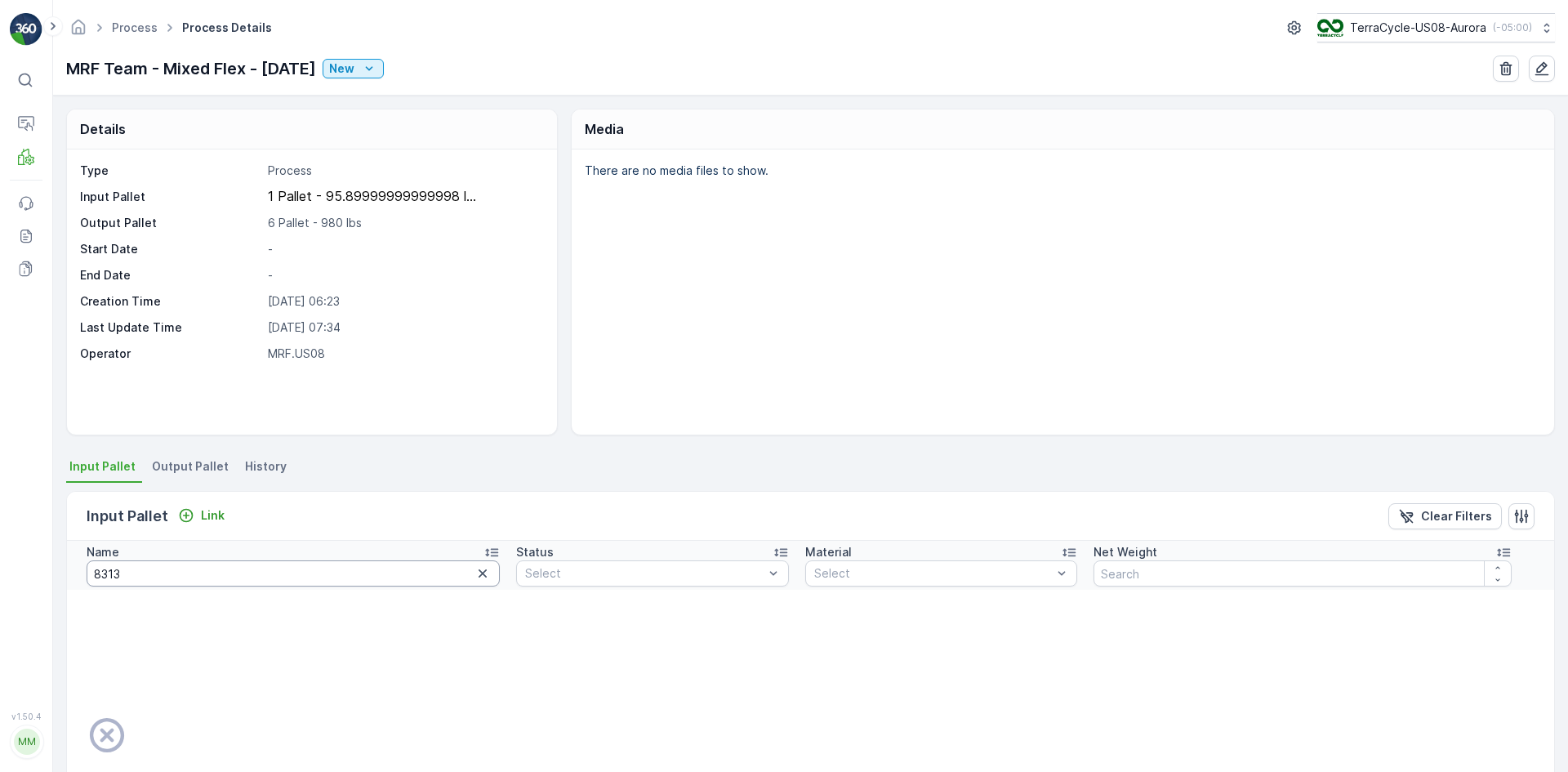
click at [301, 583] on input "8313" at bounding box center [293, 573] width 413 height 26
type input "8353"
click at [211, 517] on p "Link" at bounding box center [212, 514] width 23 height 16
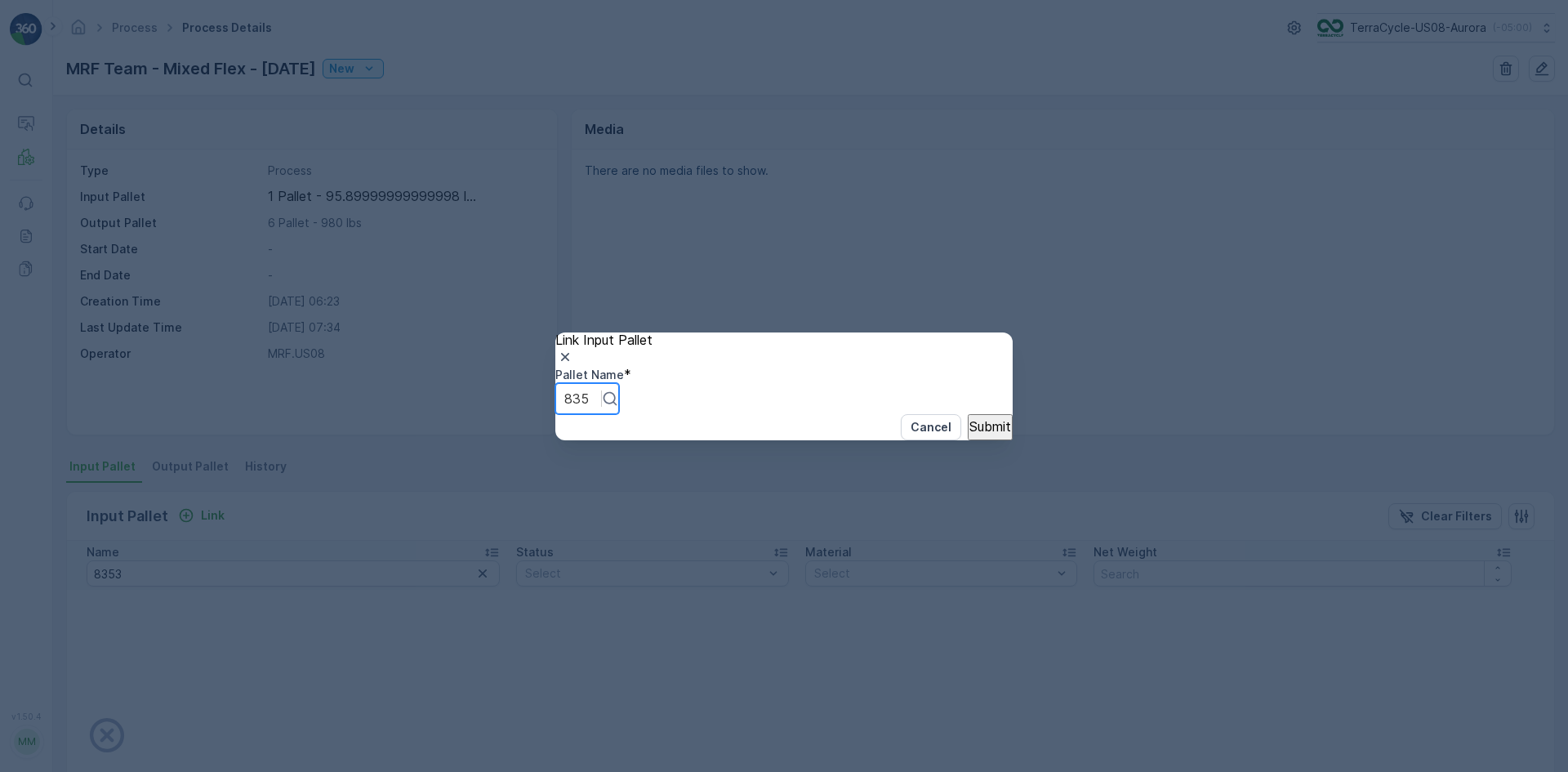
type input "8353"
click at [969, 434] on p "Submit" at bounding box center [989, 427] width 42 height 15
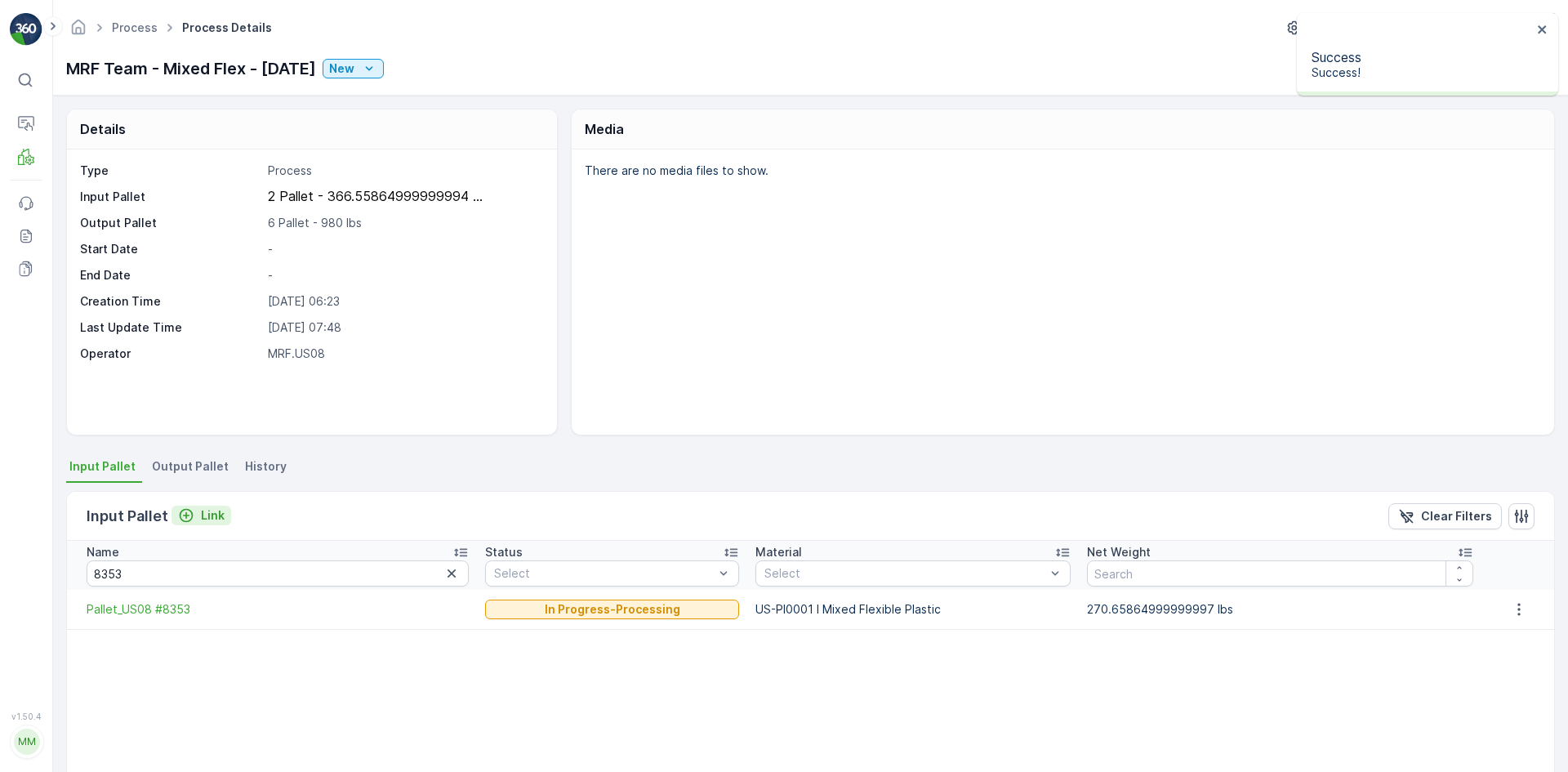
click at [206, 521] on p "Link" at bounding box center [212, 514] width 23 height 16
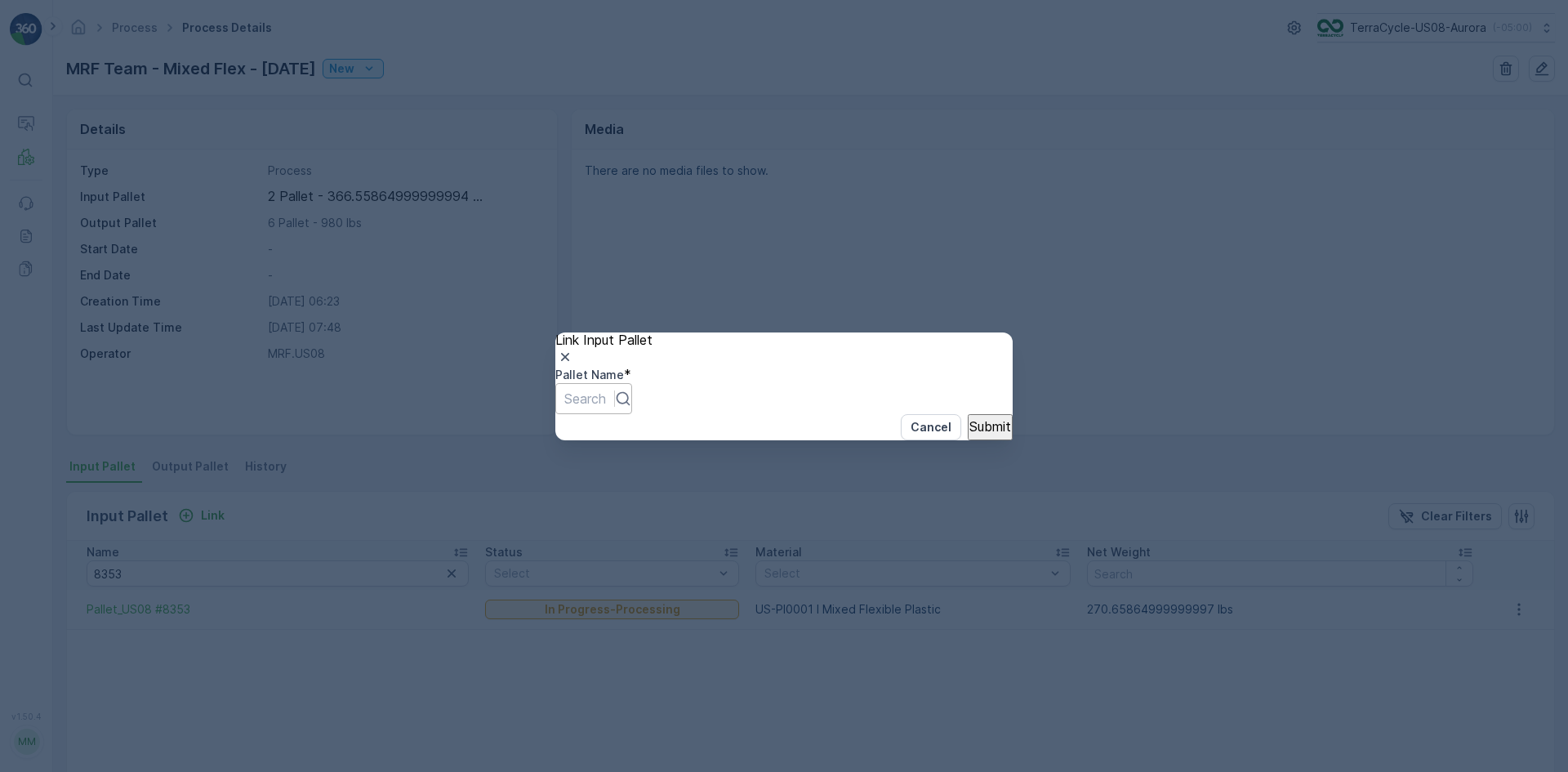
click at [606, 395] on div at bounding box center [584, 398] width 42 height 18
type input "8039"
click at [968, 414] on button "Submit" at bounding box center [990, 428] width 45 height 26
click at [606, 395] on div at bounding box center [584, 398] width 42 height 18
type input "8398"
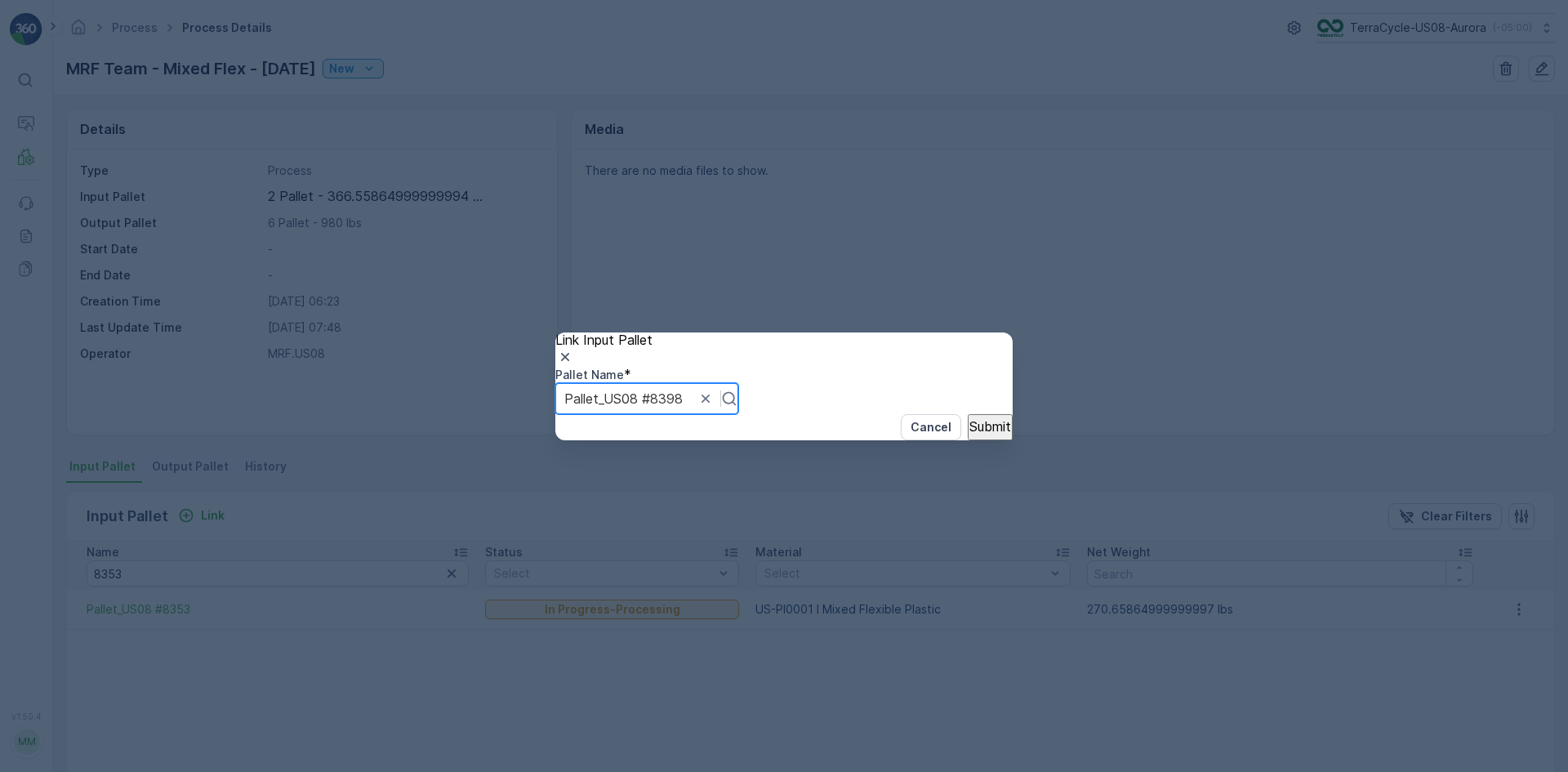
click at [968, 414] on button "Submit" at bounding box center [990, 428] width 45 height 26
click at [606, 400] on div at bounding box center [584, 398] width 42 height 18
type input "8388"
click at [974, 441] on button "Submit" at bounding box center [990, 428] width 45 height 26
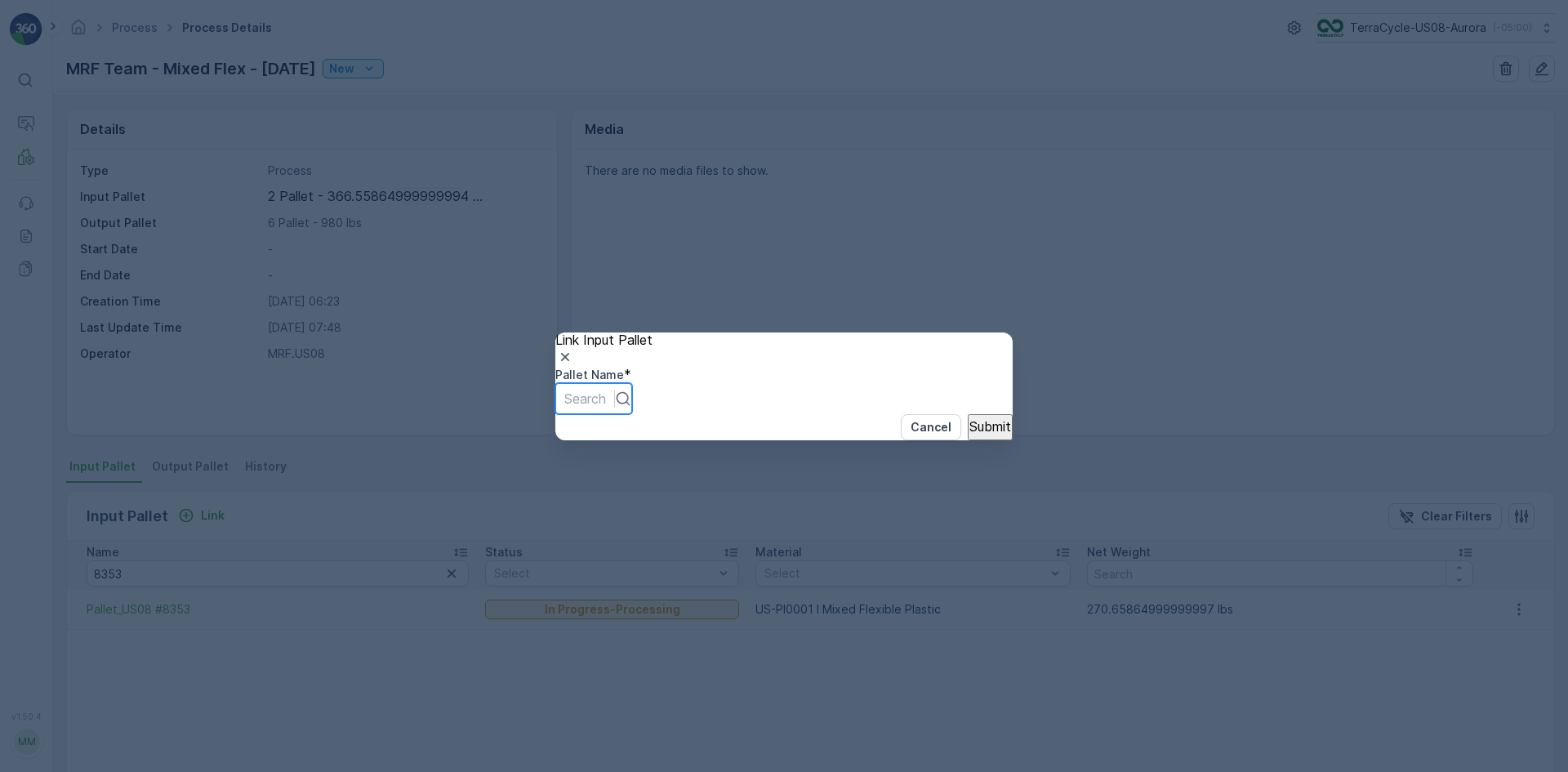
click at [606, 399] on div at bounding box center [584, 398] width 42 height 18
type input "7847"
click at [974, 434] on p "Submit" at bounding box center [989, 427] width 42 height 15
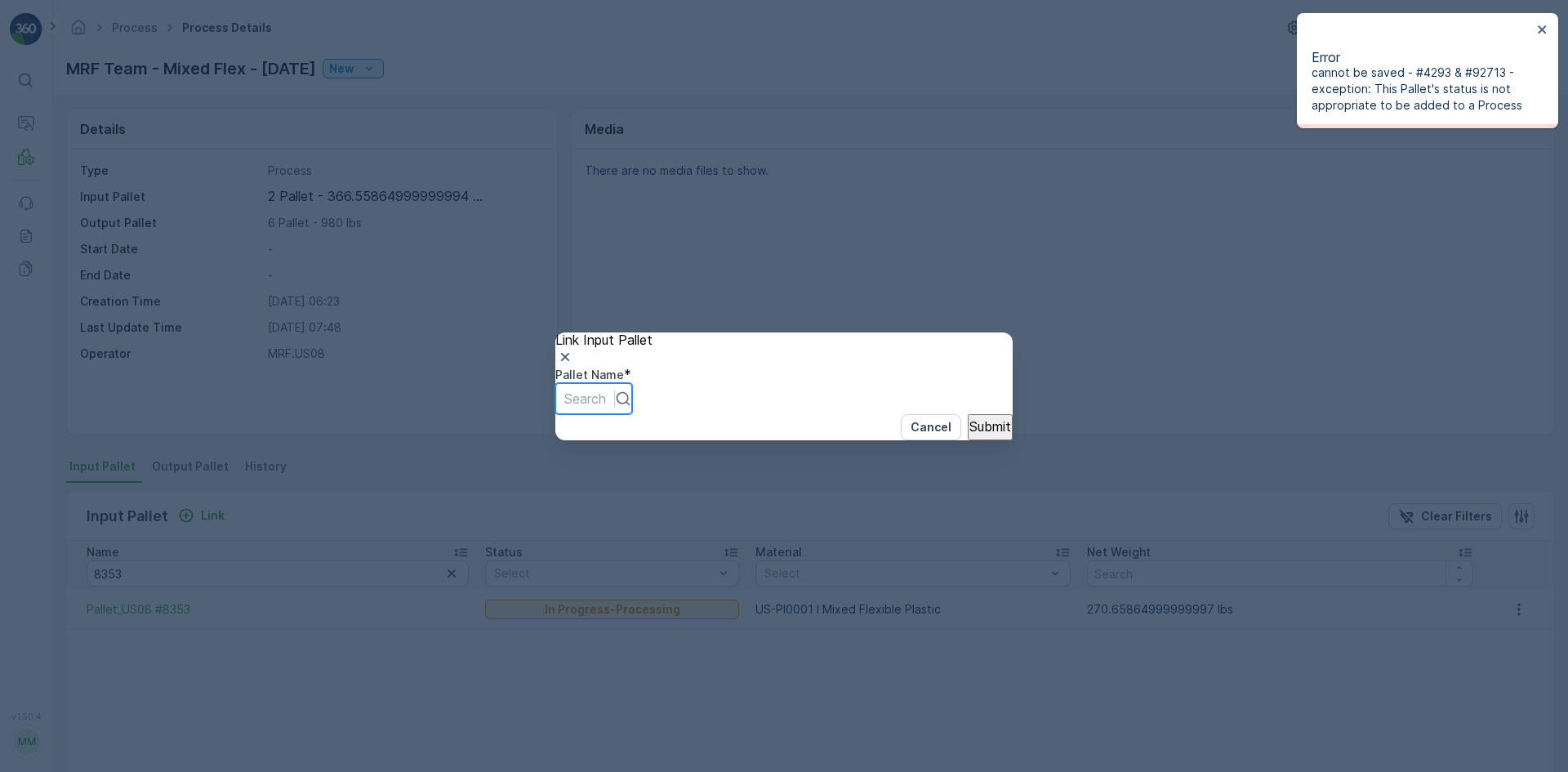
click at [606, 401] on p "Search" at bounding box center [584, 398] width 42 height 20
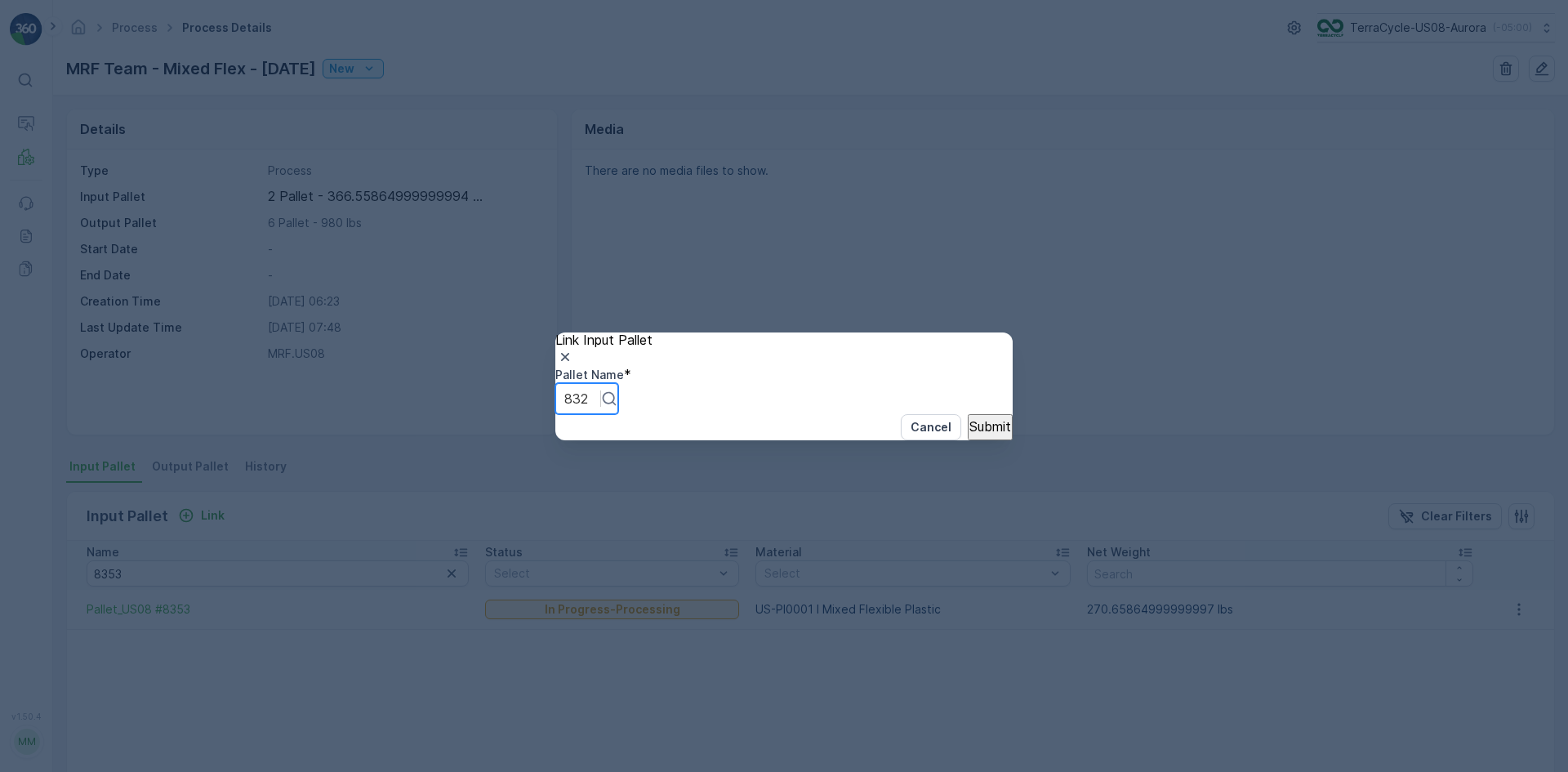
type input "8328"
click at [969, 434] on p "Submit" at bounding box center [989, 427] width 42 height 15
click at [606, 399] on div at bounding box center [584, 398] width 42 height 18
type input "7725"
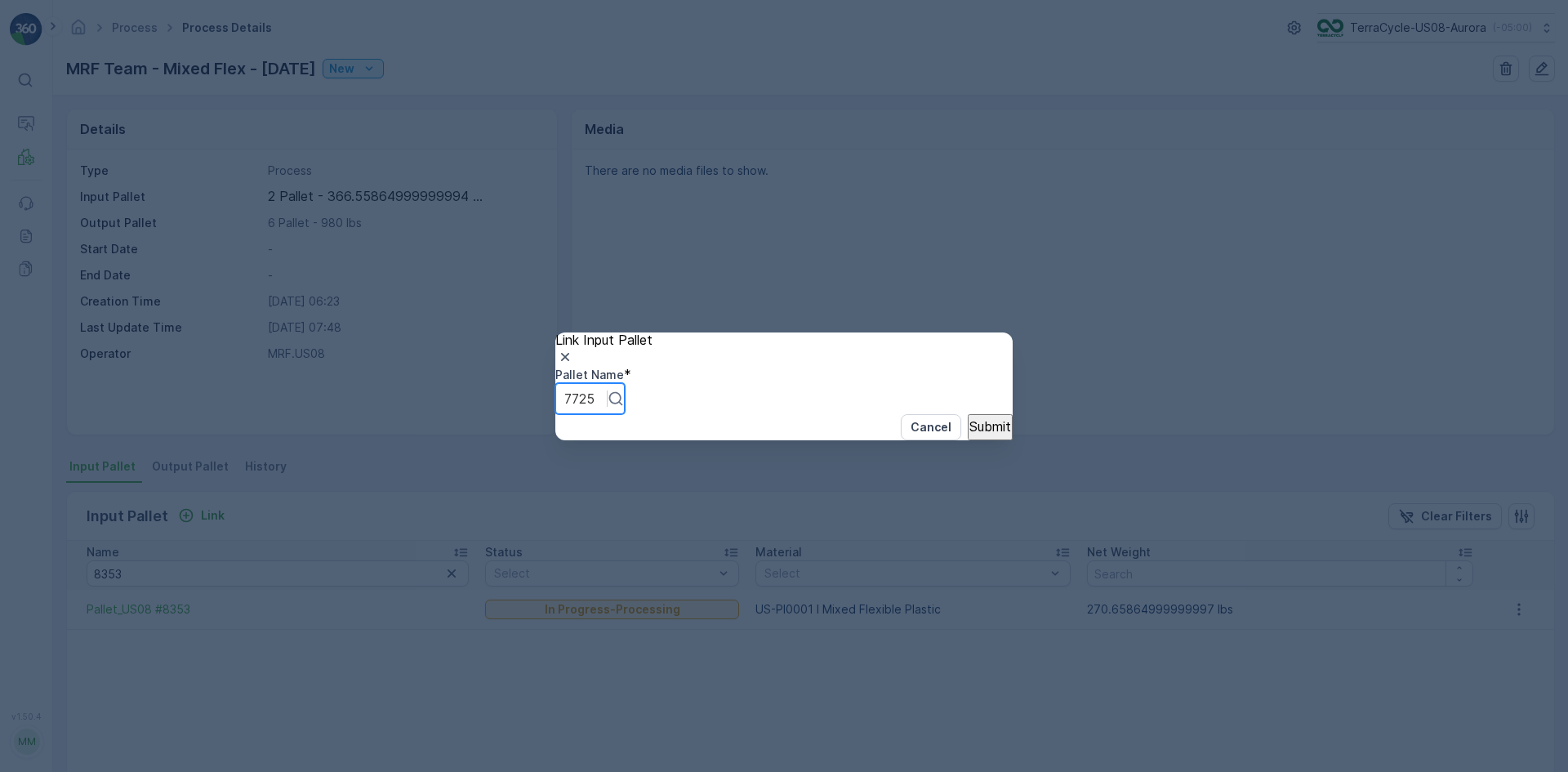
click at [969, 434] on p "Submit" at bounding box center [989, 427] width 42 height 15
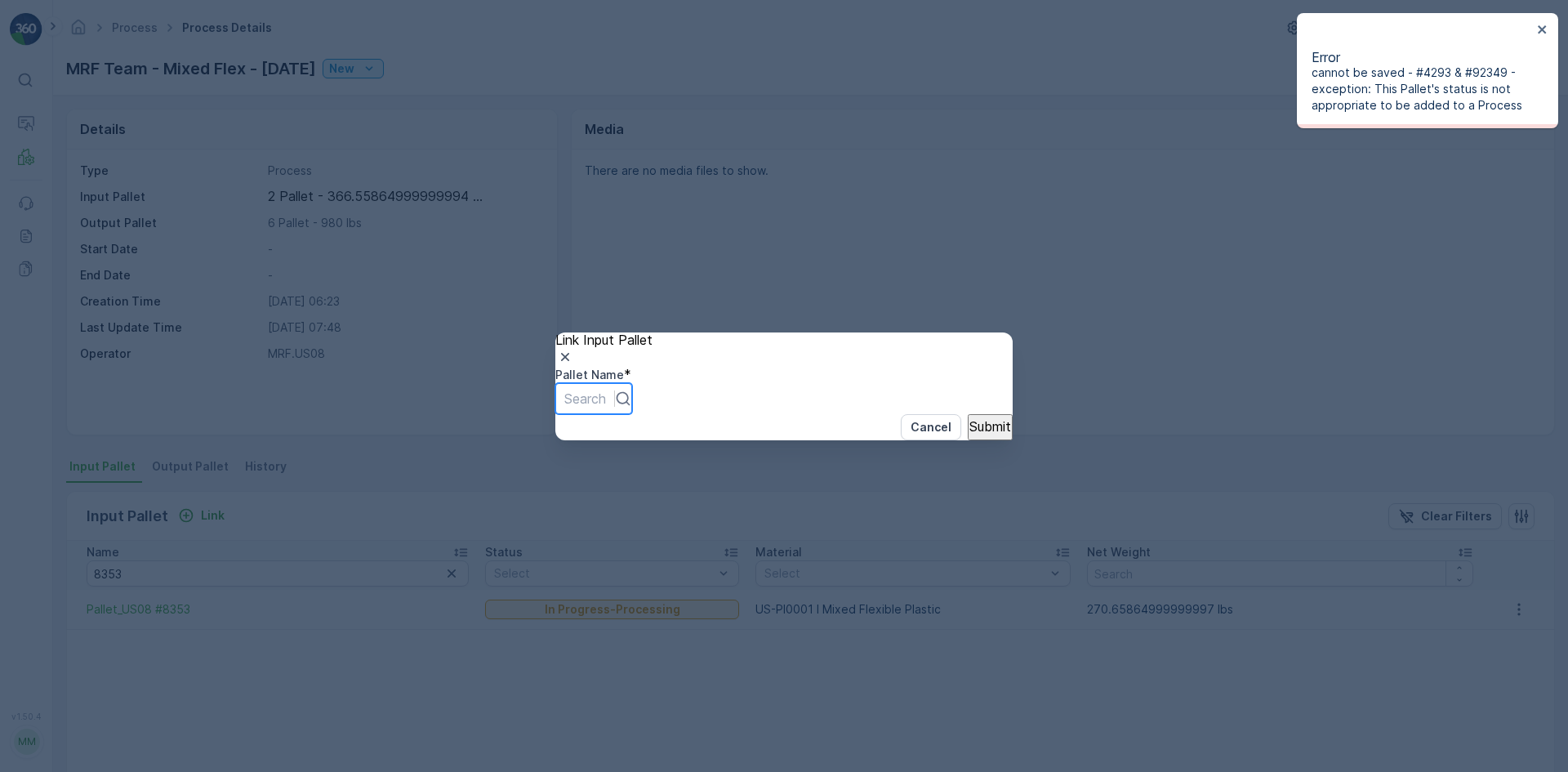
click at [606, 388] on p "Search" at bounding box center [584, 398] width 42 height 20
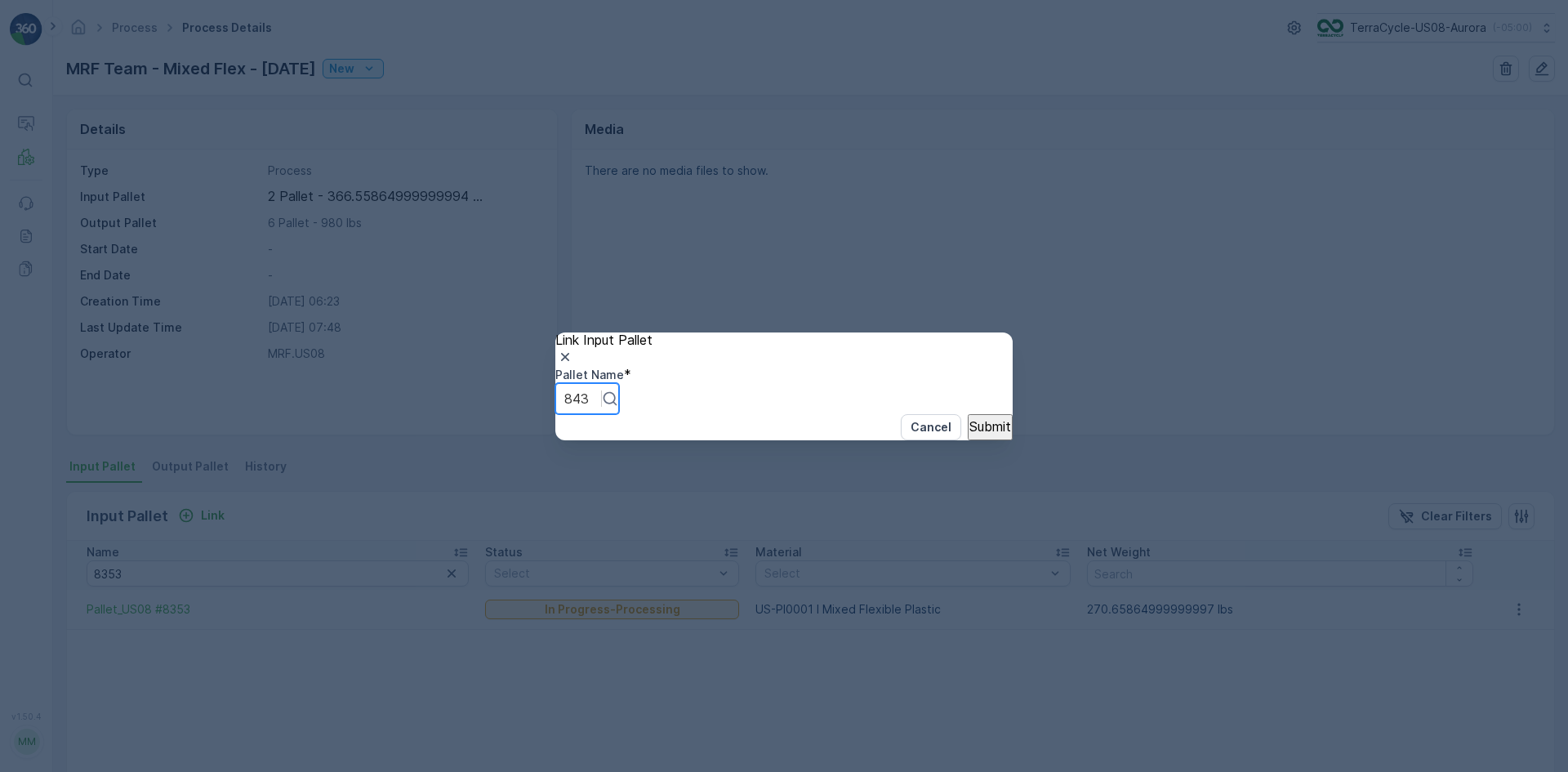
type input "8431"
click at [969, 434] on p "Submit" at bounding box center [989, 427] width 42 height 15
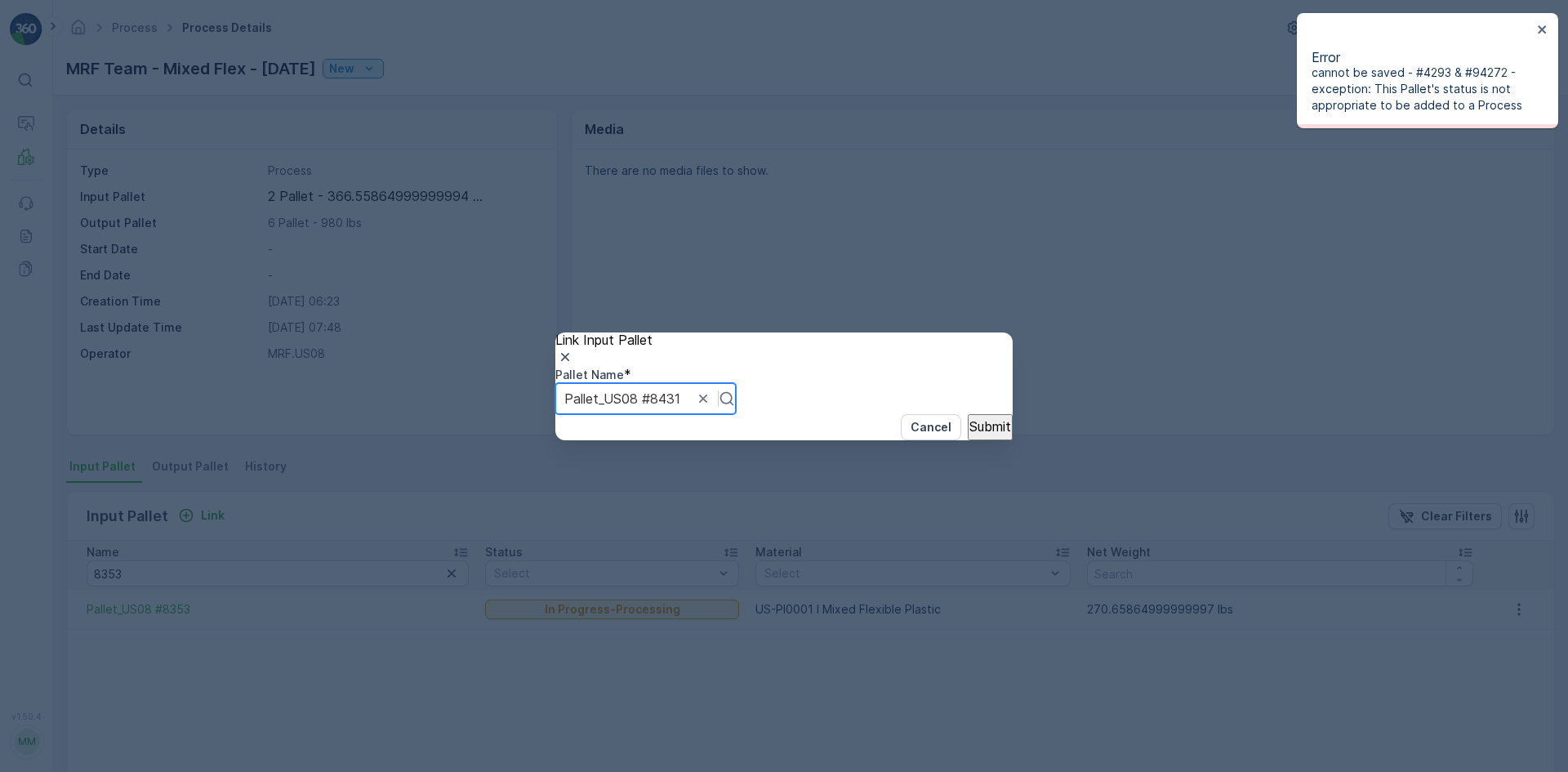
drag, startPoint x: 821, startPoint y: 397, endPoint x: 780, endPoint y: 399, distance: 41.0
click at [680, 398] on div at bounding box center [622, 398] width 116 height 18
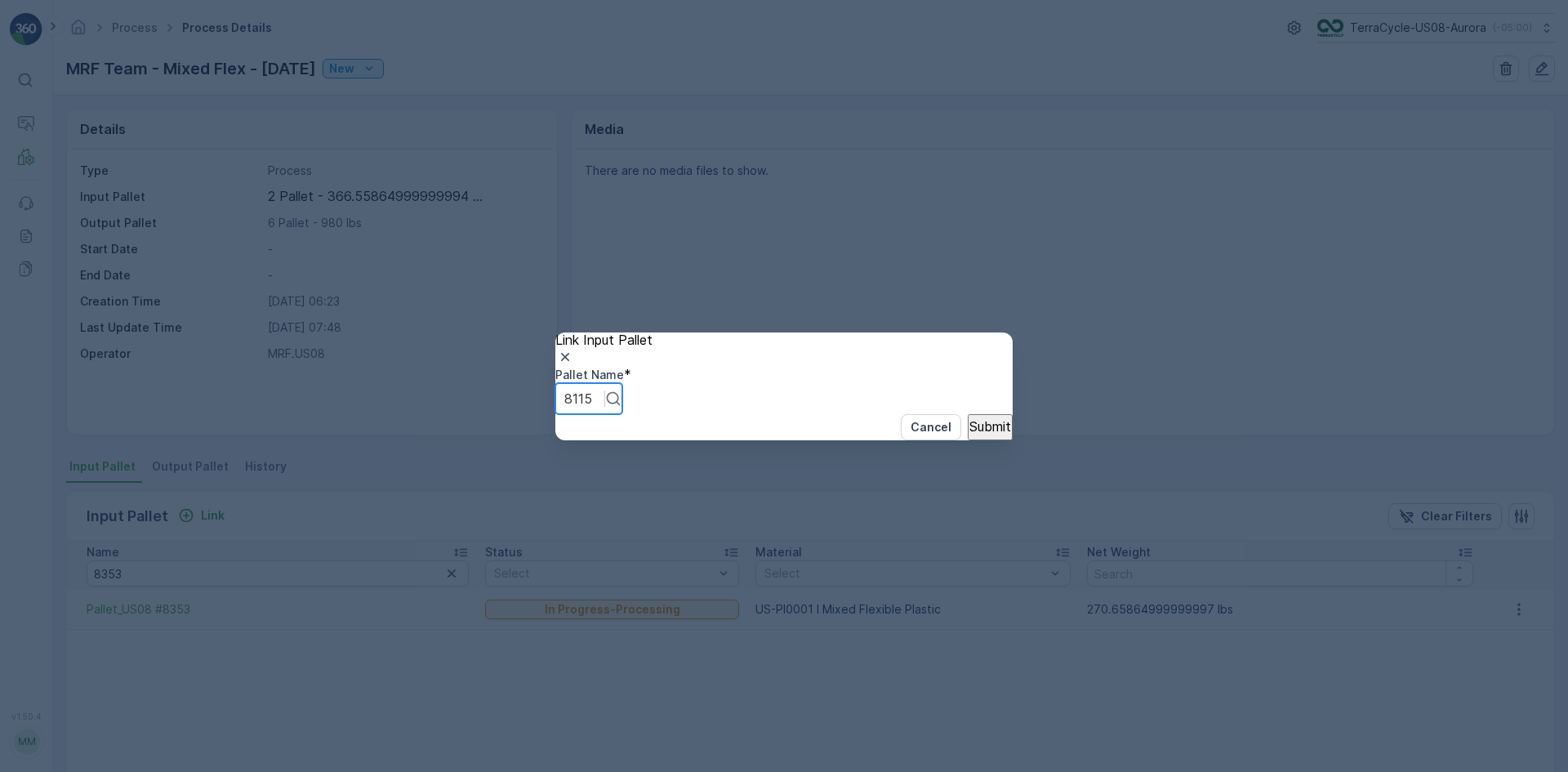
type input "8115"
click at [968, 414] on button "Submit" at bounding box center [990, 428] width 45 height 26
click at [969, 434] on p "Submit" at bounding box center [989, 427] width 42 height 15
type input "8326"
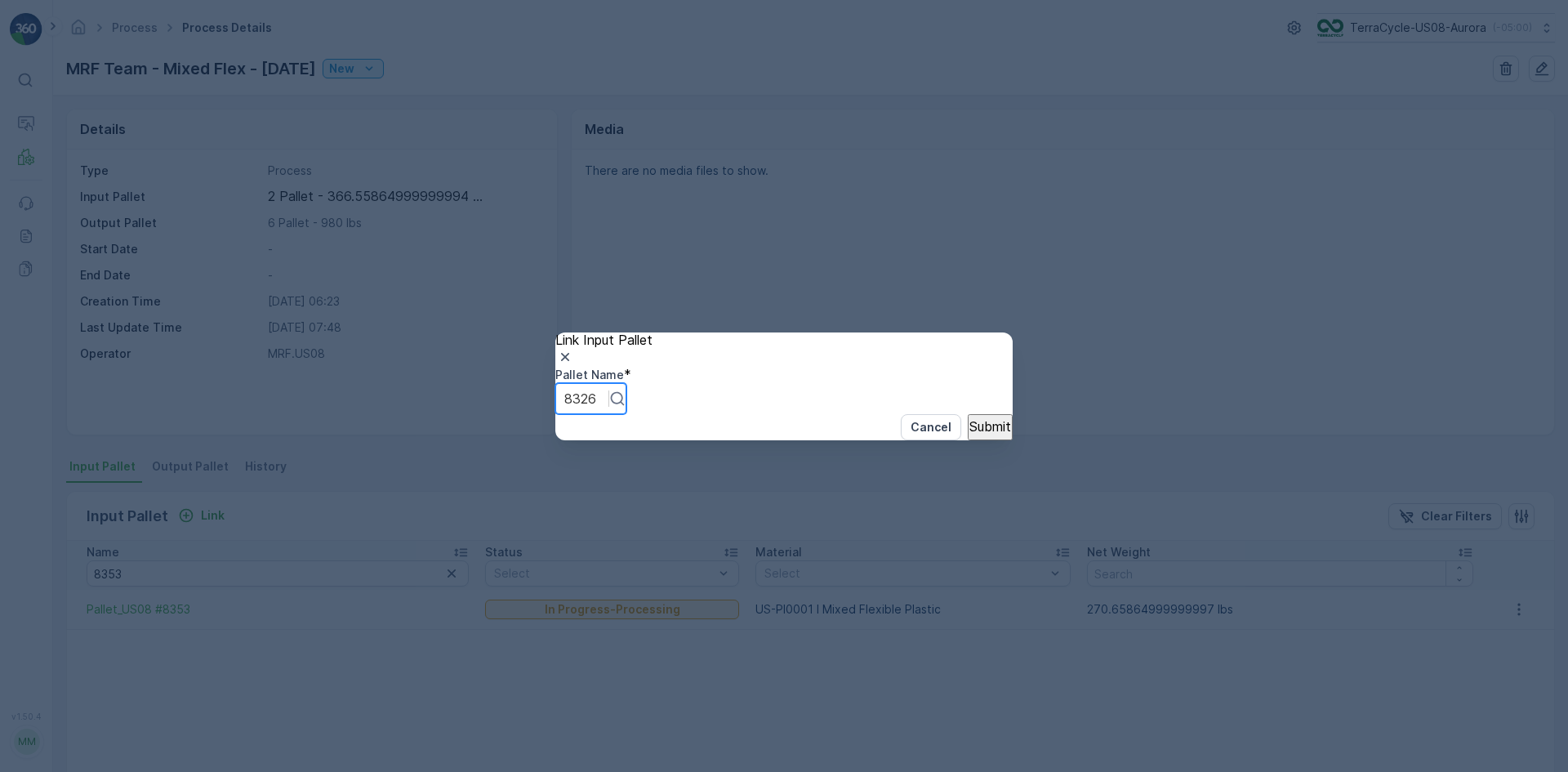
click at [969, 434] on p "Submit" at bounding box center [989, 427] width 42 height 15
click at [737, 403] on div "Pallet_US08 #8326" at bounding box center [646, 398] width 182 height 31
type input "8440"
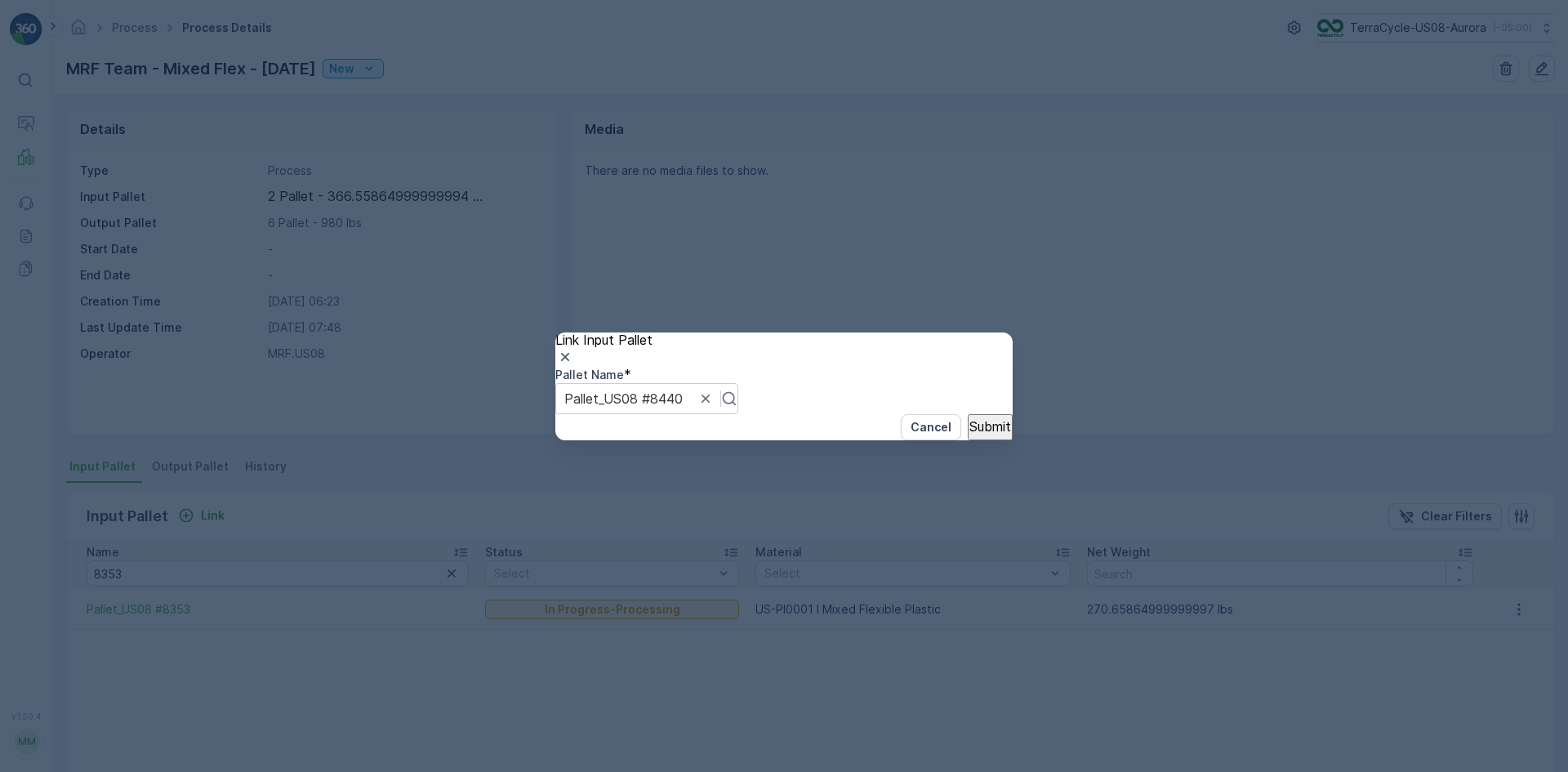
click at [971, 434] on p "Submit" at bounding box center [989, 427] width 42 height 15
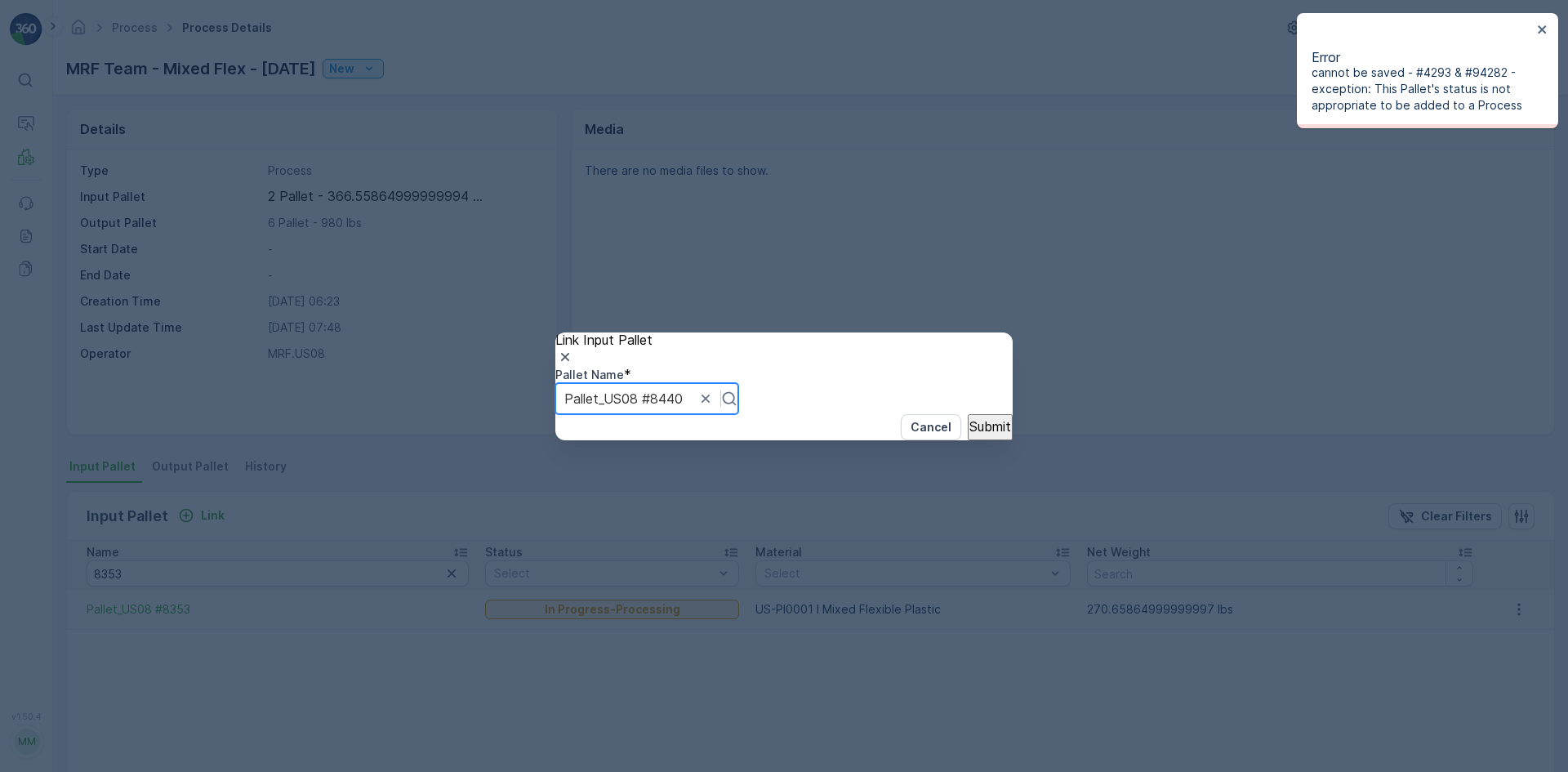
click at [682, 390] on div at bounding box center [623, 398] width 119 height 18
click at [606, 401] on div at bounding box center [584, 398] width 42 height 18
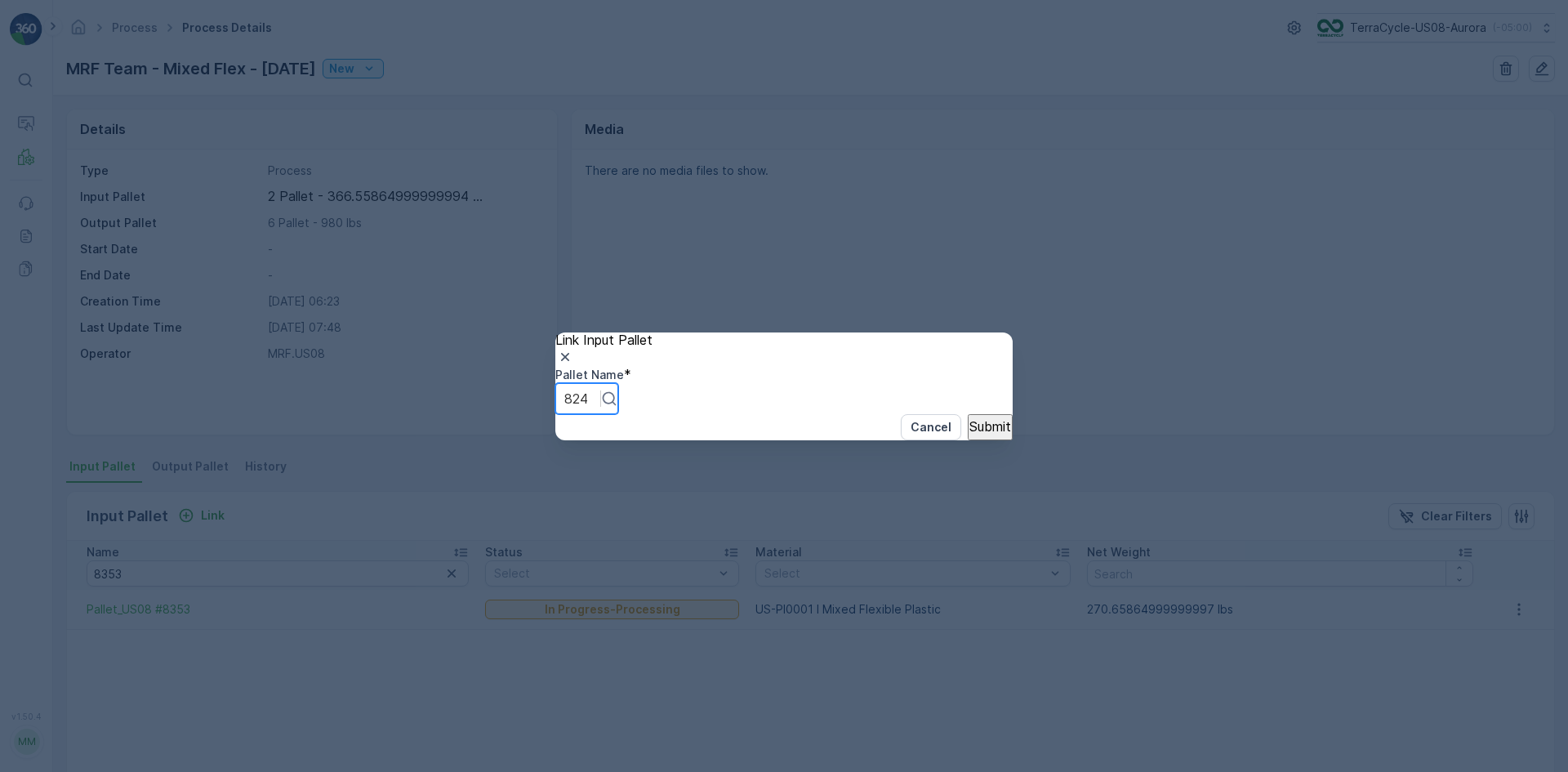
type input "8242"
click at [969, 434] on p "Submit" at bounding box center [989, 427] width 42 height 15
type input "8407"
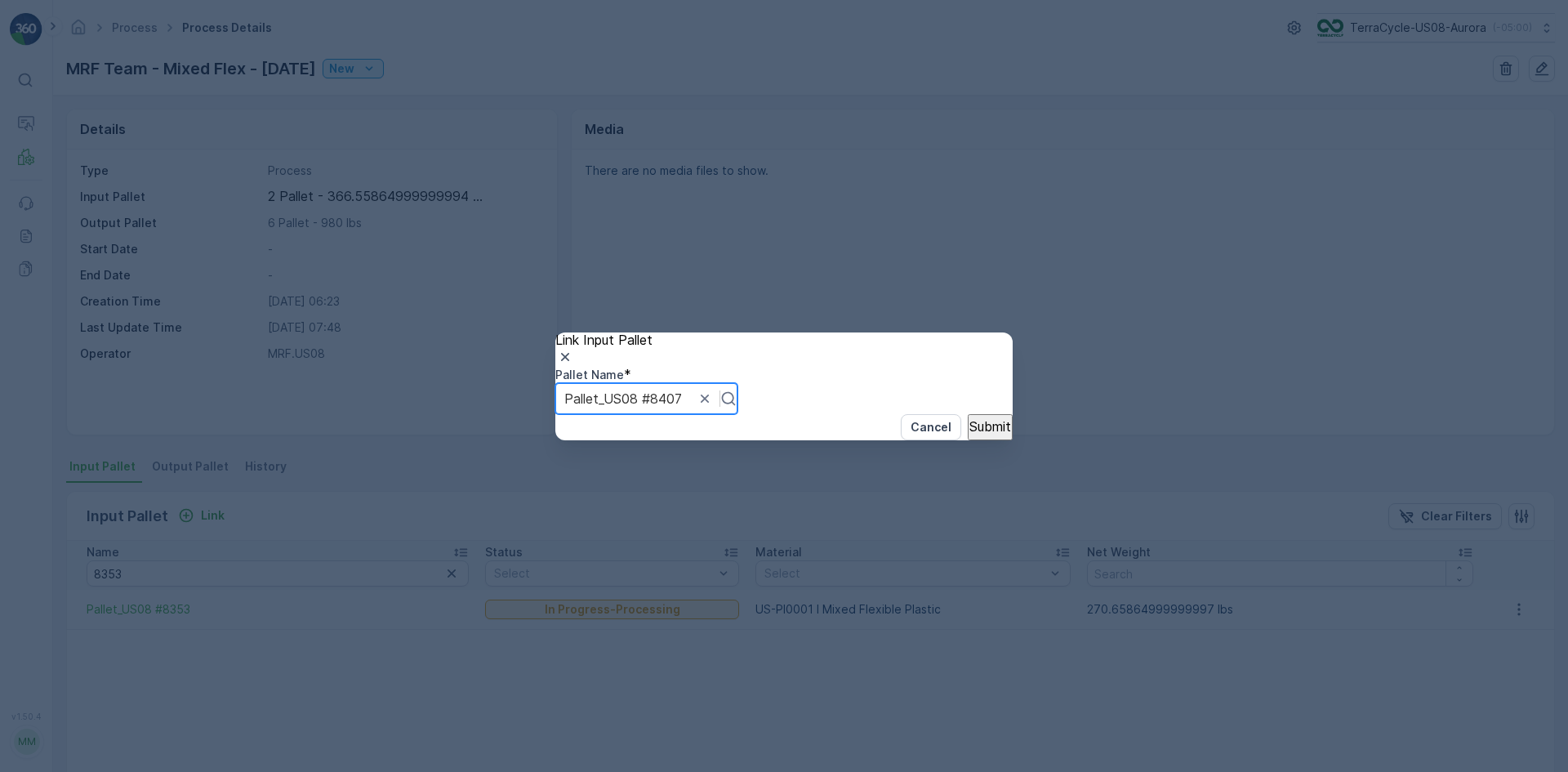
click at [969, 434] on p "Submit" at bounding box center [989, 427] width 42 height 15
click at [979, 434] on p "Submit" at bounding box center [989, 427] width 42 height 15
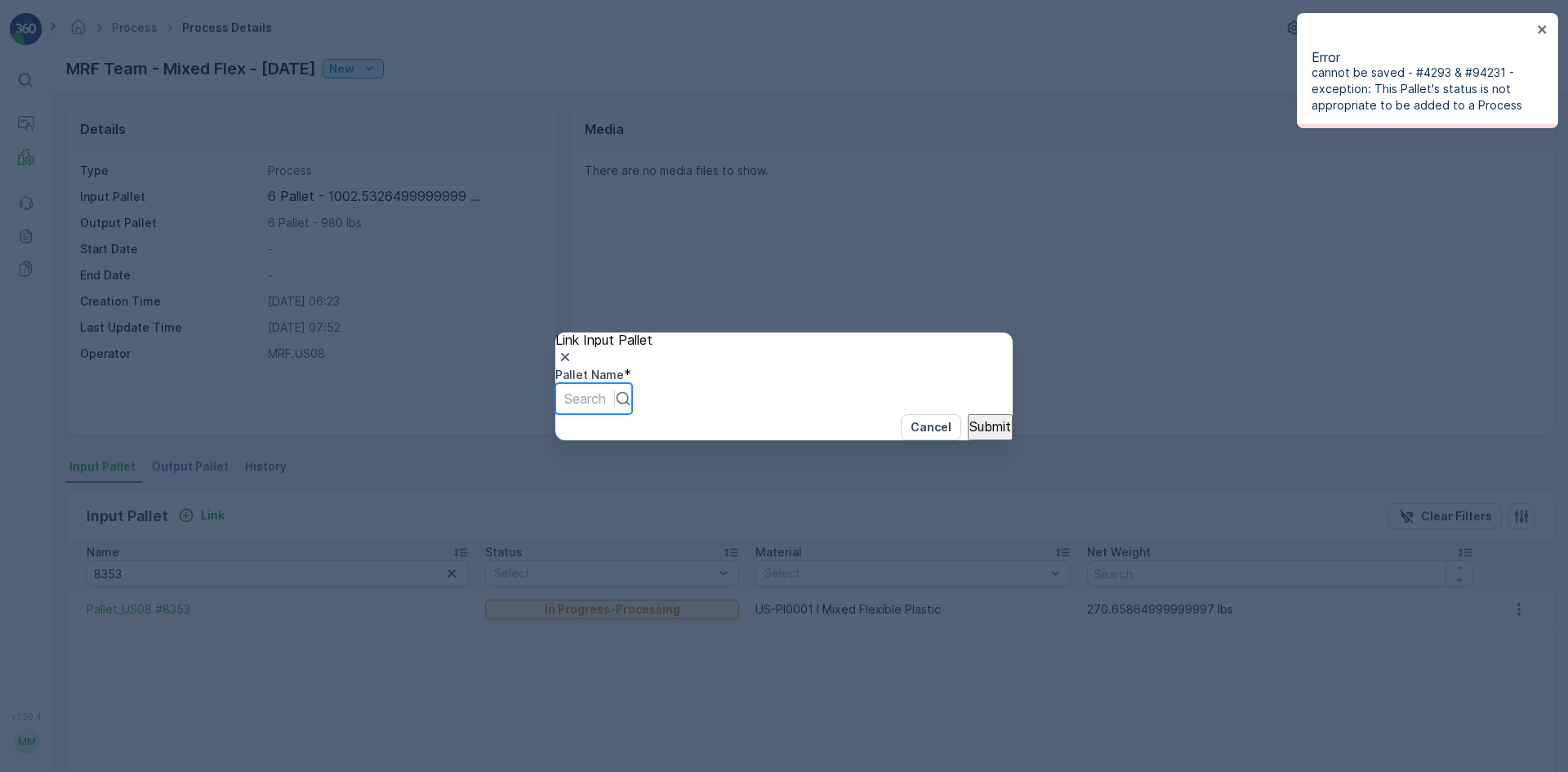
click at [606, 401] on div at bounding box center [584, 398] width 42 height 18
type input "7472"
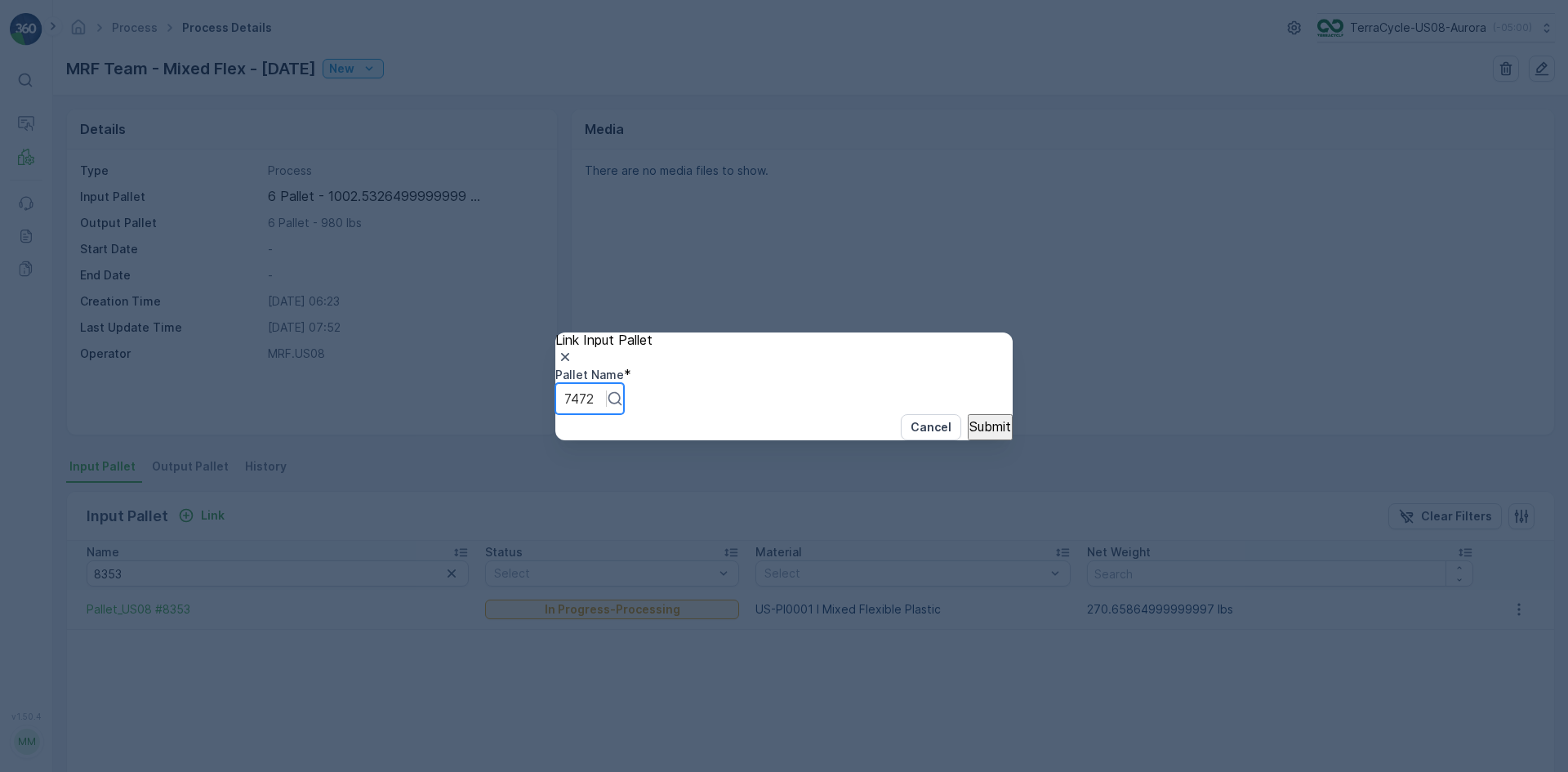
click at [974, 434] on p "Submit" at bounding box center [989, 427] width 42 height 15
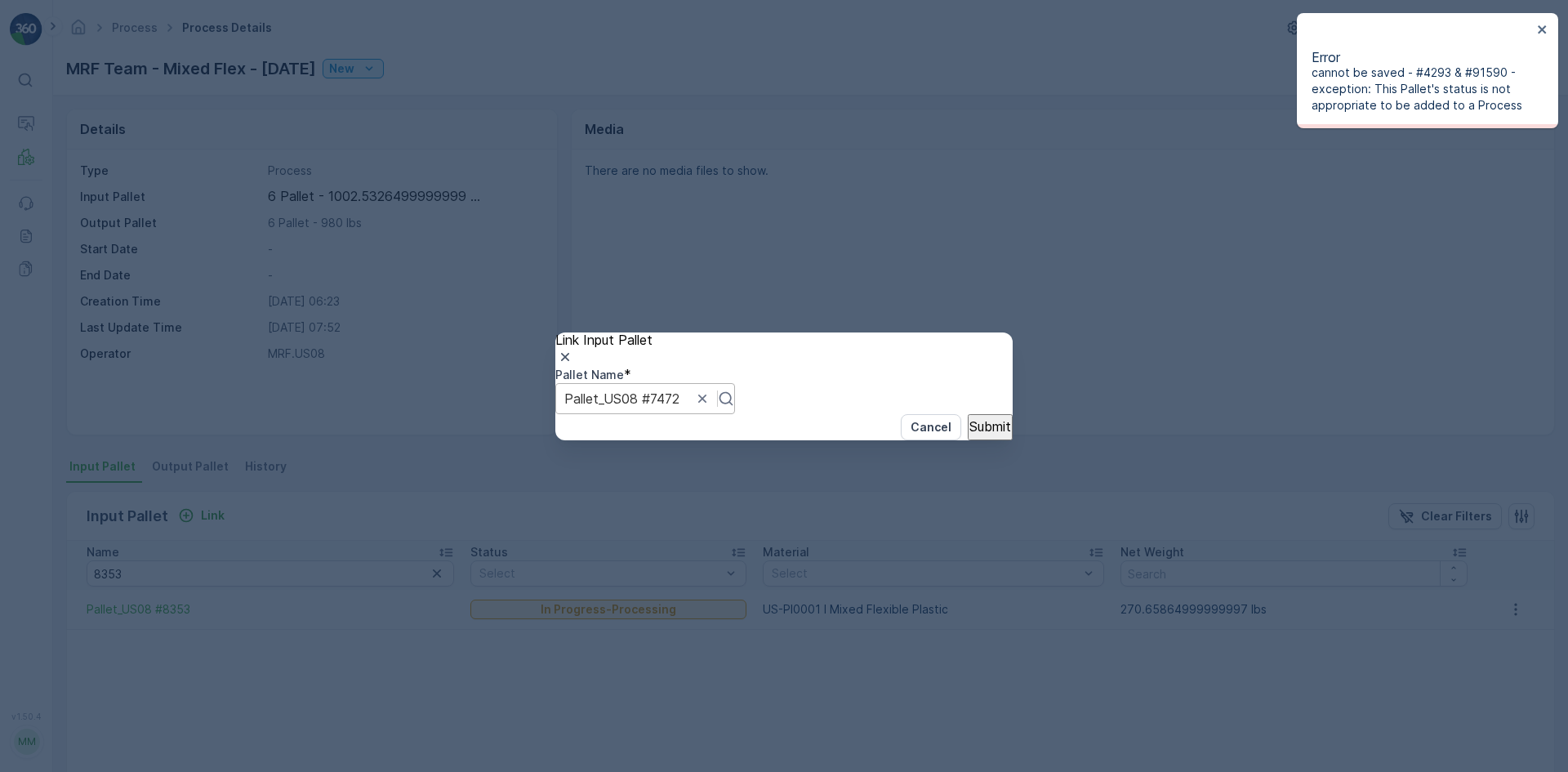
click at [735, 408] on div "Pallet_US08 #7472" at bounding box center [645, 398] width 179 height 31
click at [735, 406] on div "Pallet_US08 #7472" at bounding box center [645, 398] width 179 height 31
click at [606, 397] on div at bounding box center [584, 398] width 42 height 18
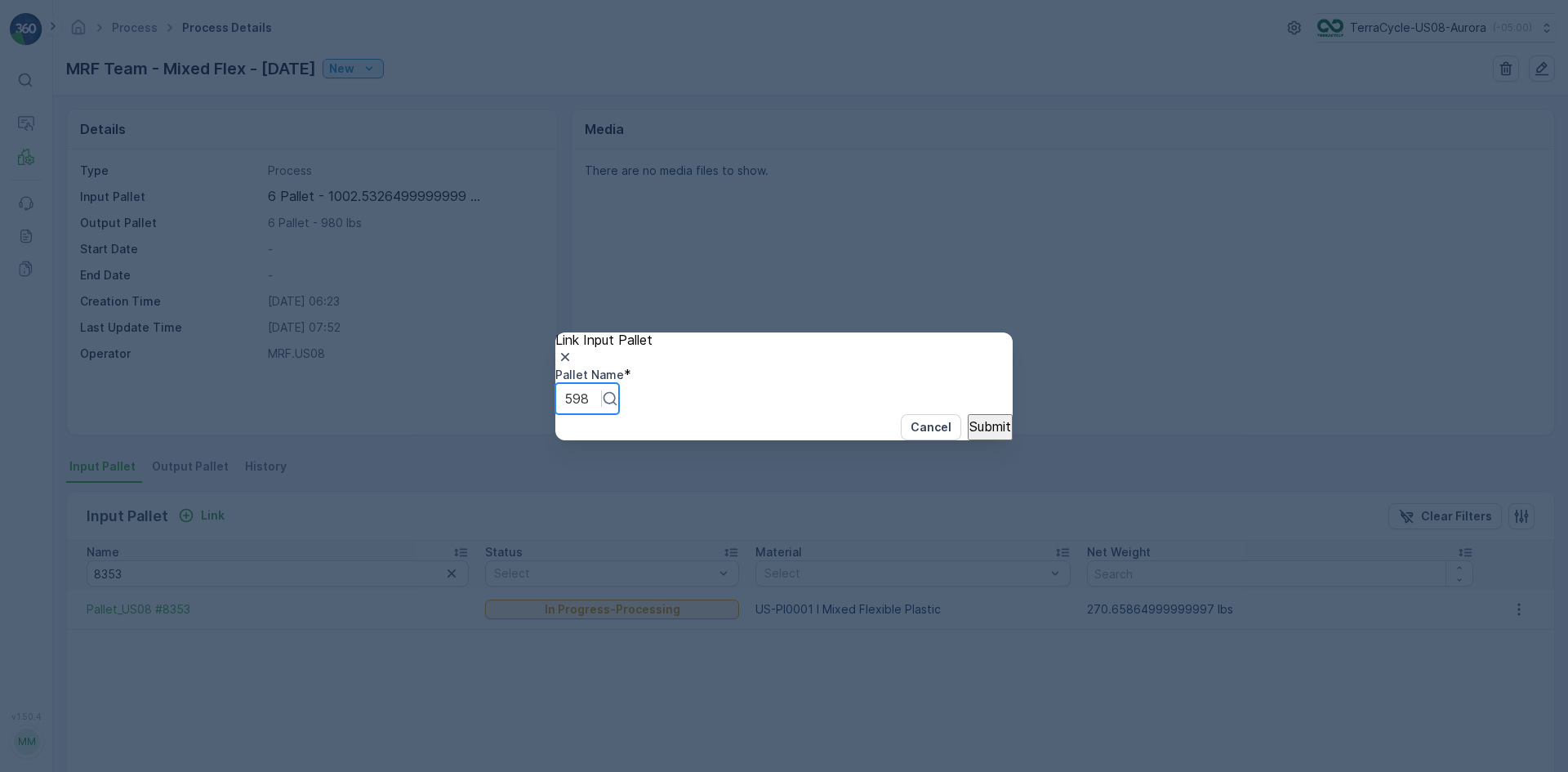
type input "5986"
click at [973, 434] on p "Submit" at bounding box center [989, 427] width 42 height 15
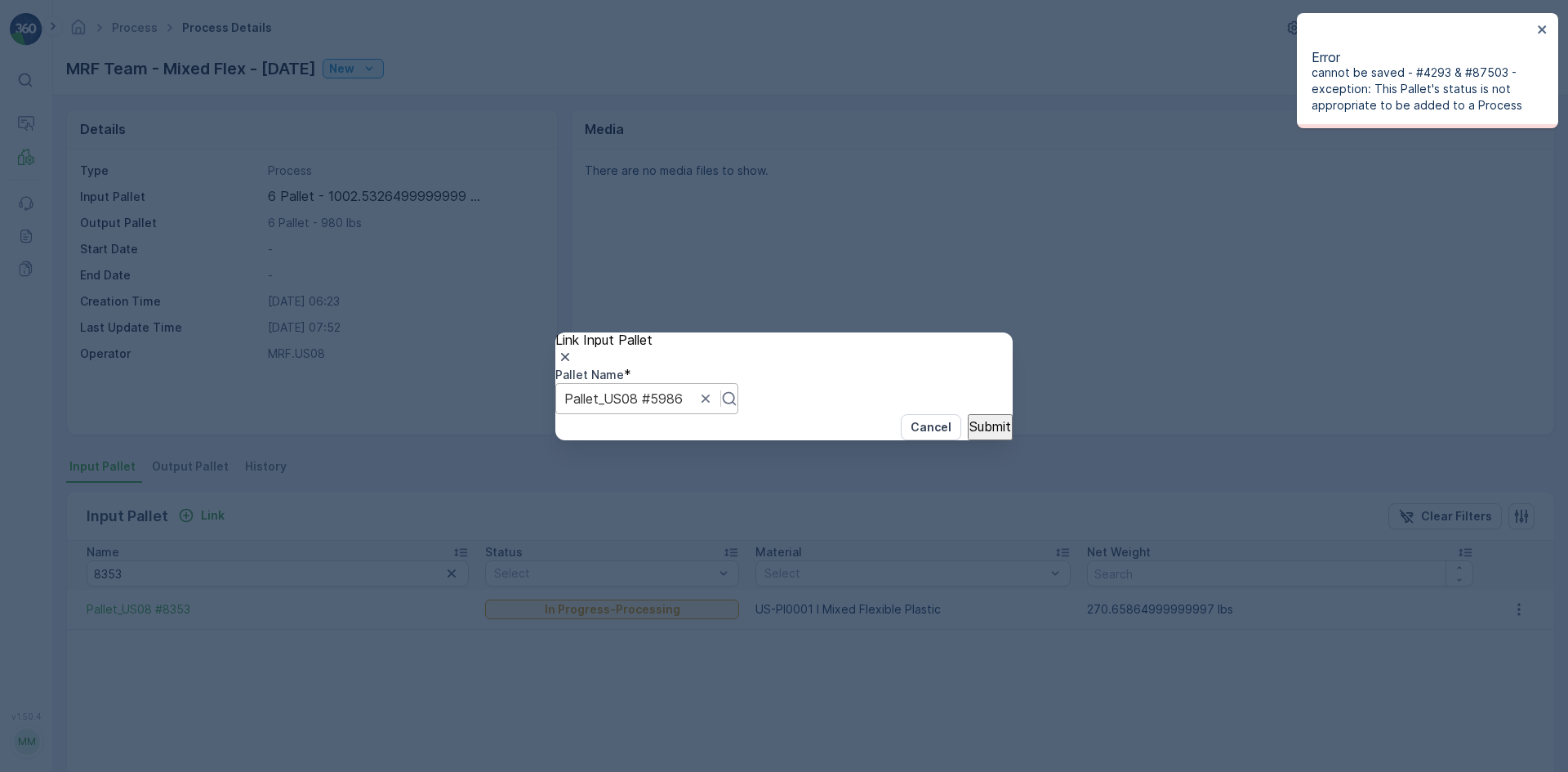
click at [738, 406] on div "Pallet_US08 #5986" at bounding box center [647, 398] width 183 height 31
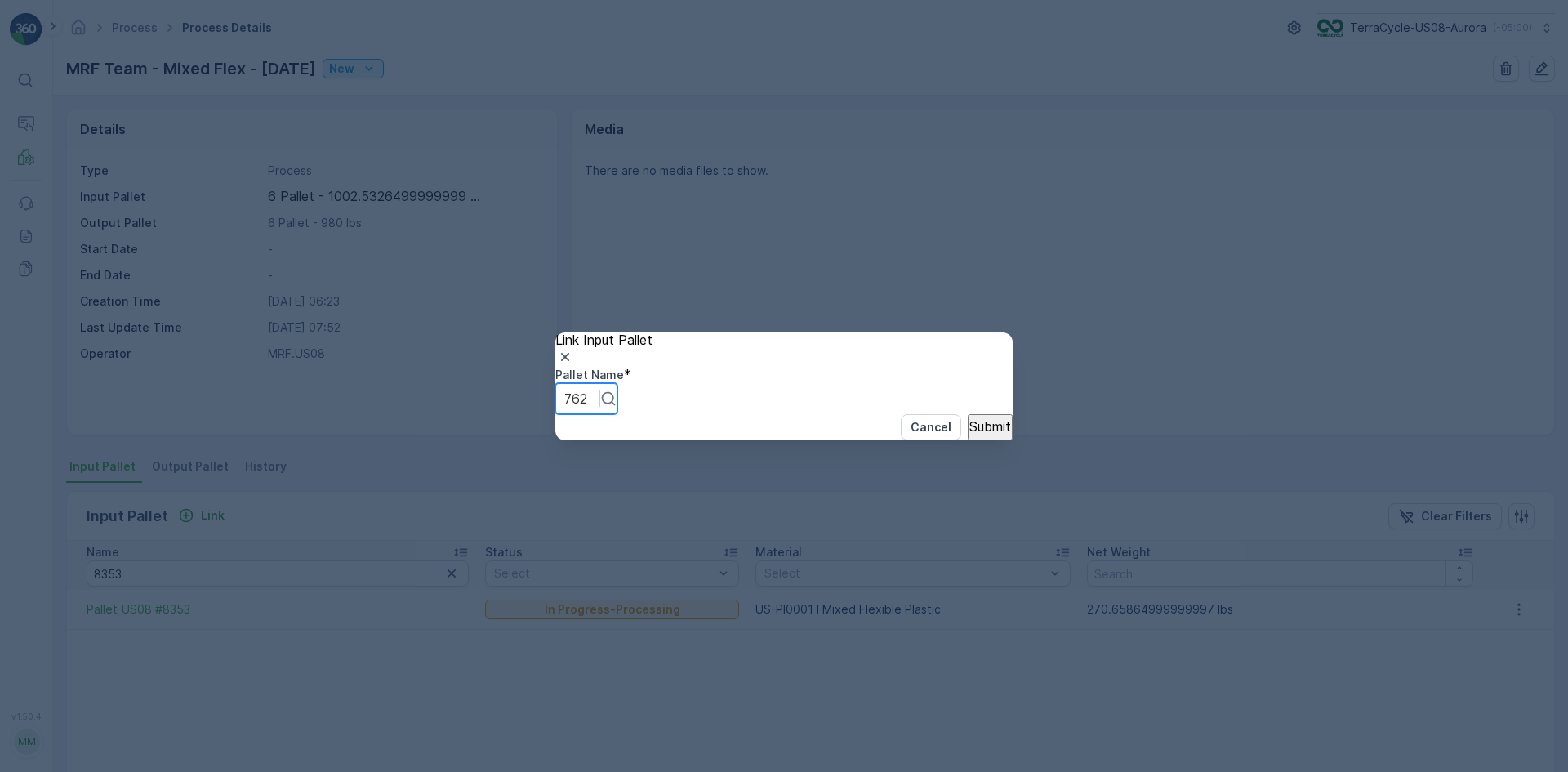
type input "7627"
click at [968, 441] on button "Submit" at bounding box center [990, 428] width 45 height 26
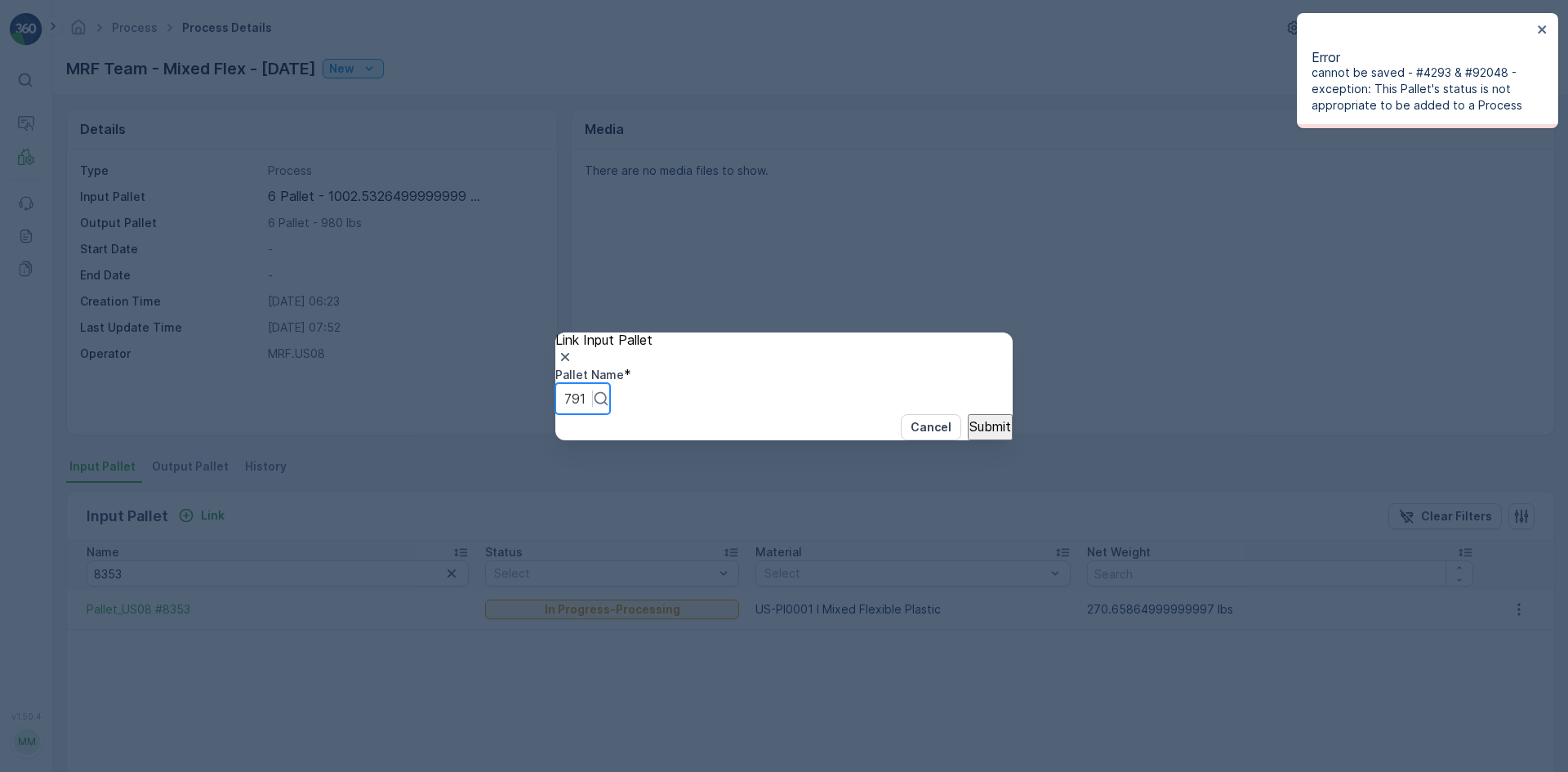
type input "7915"
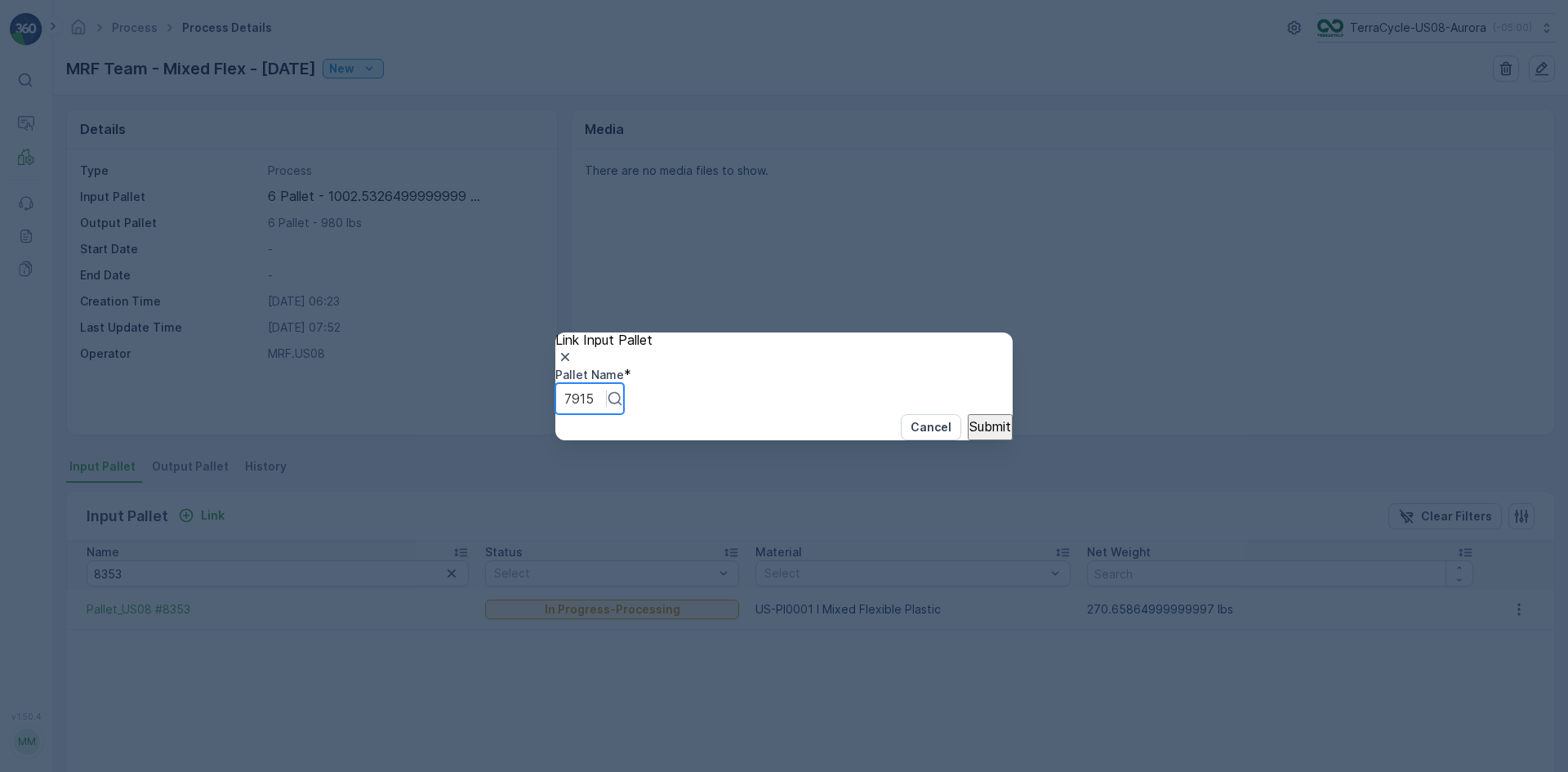
click at [982, 434] on p "Submit" at bounding box center [989, 427] width 42 height 15
type input "7909"
click at [979, 434] on p "Submit" at bounding box center [989, 427] width 42 height 15
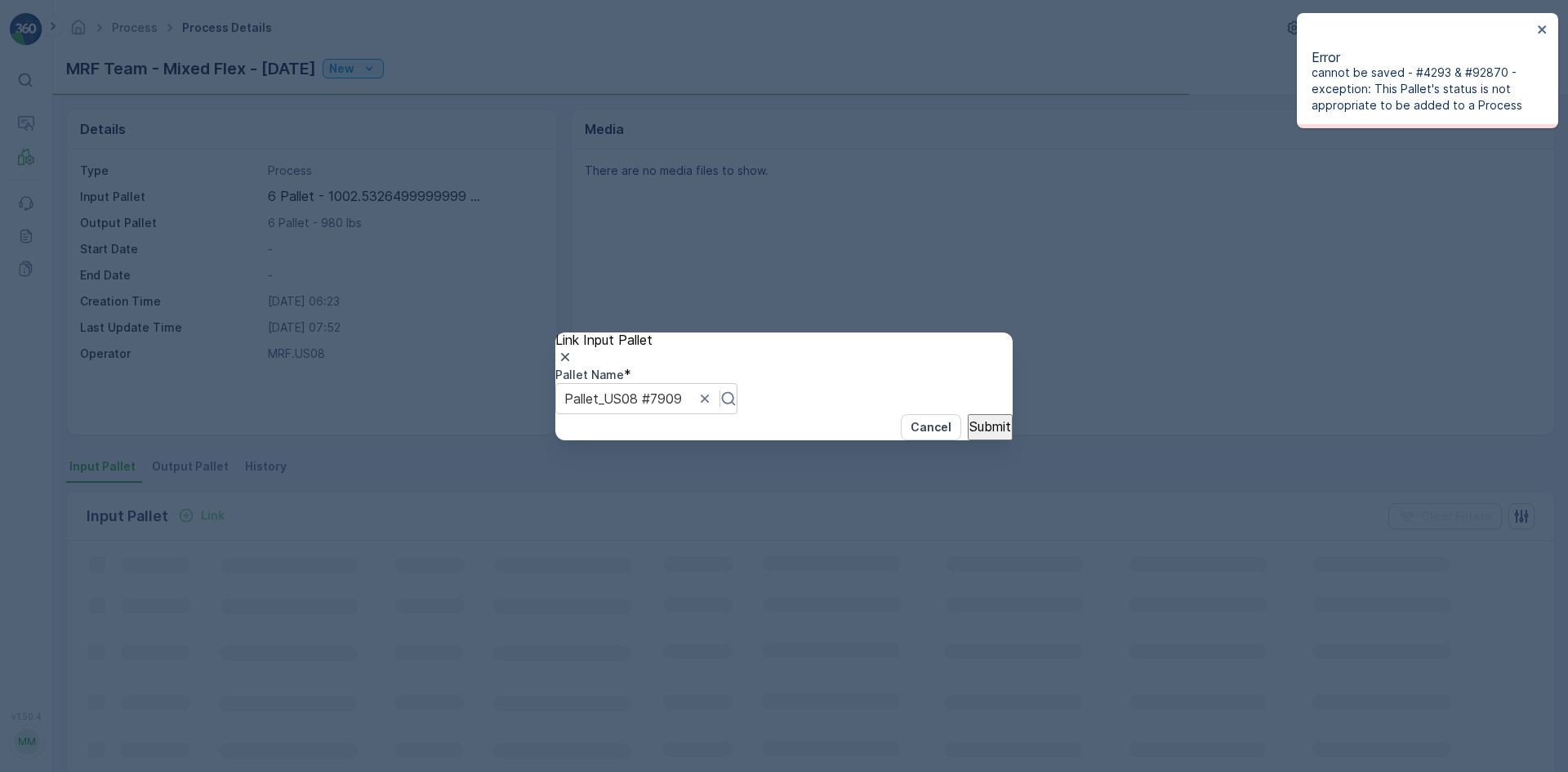
click at [1086, 353] on div "Link Input Pallet Pallet Name * Pallet_US08 #7909 Cancel Submit" at bounding box center [784, 386] width 1568 height 772
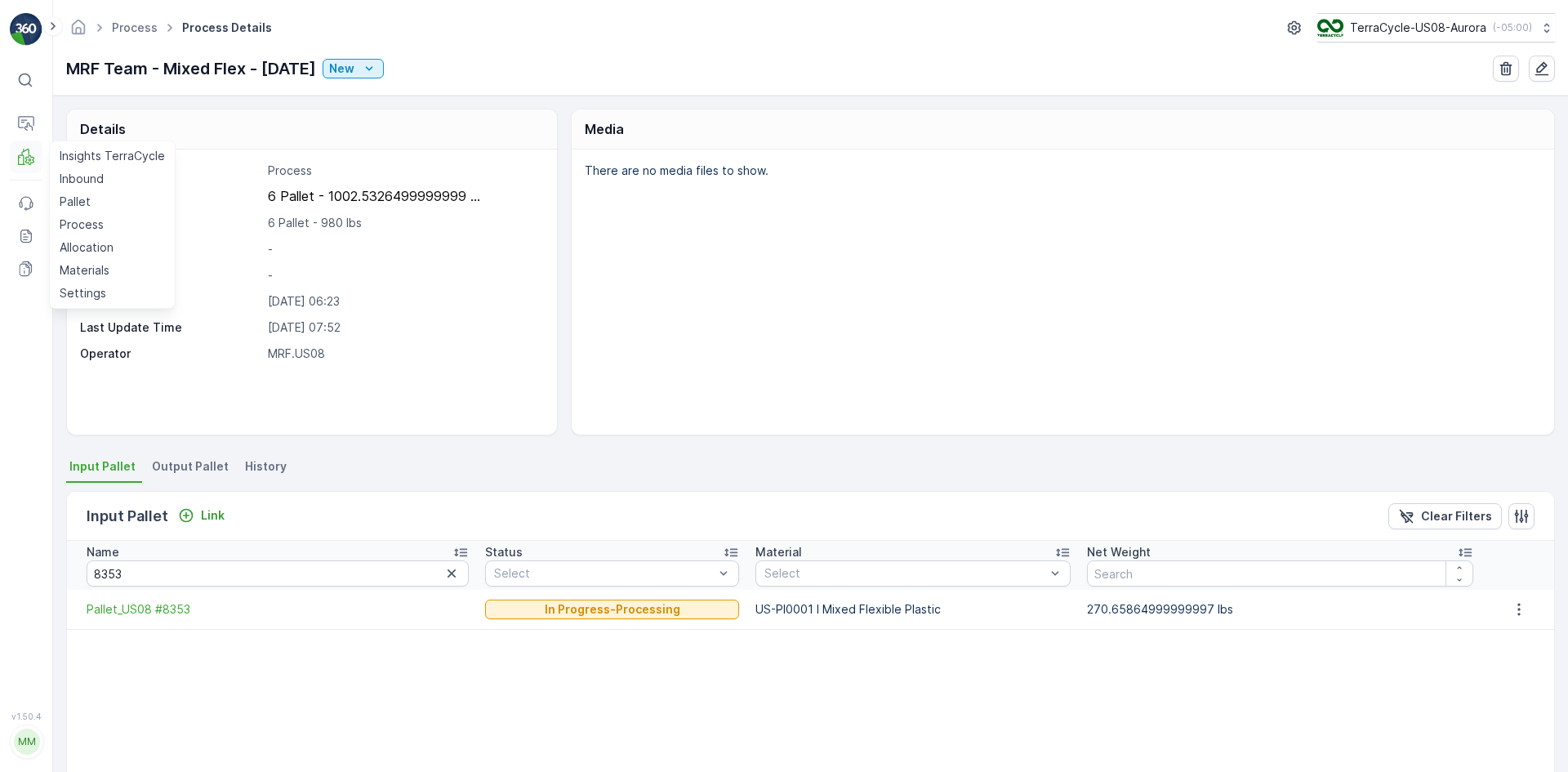
click at [16, 156] on button "MRF" at bounding box center [25, 156] width 33 height 33
click at [76, 196] on p "Pallet" at bounding box center [75, 201] width 31 height 16
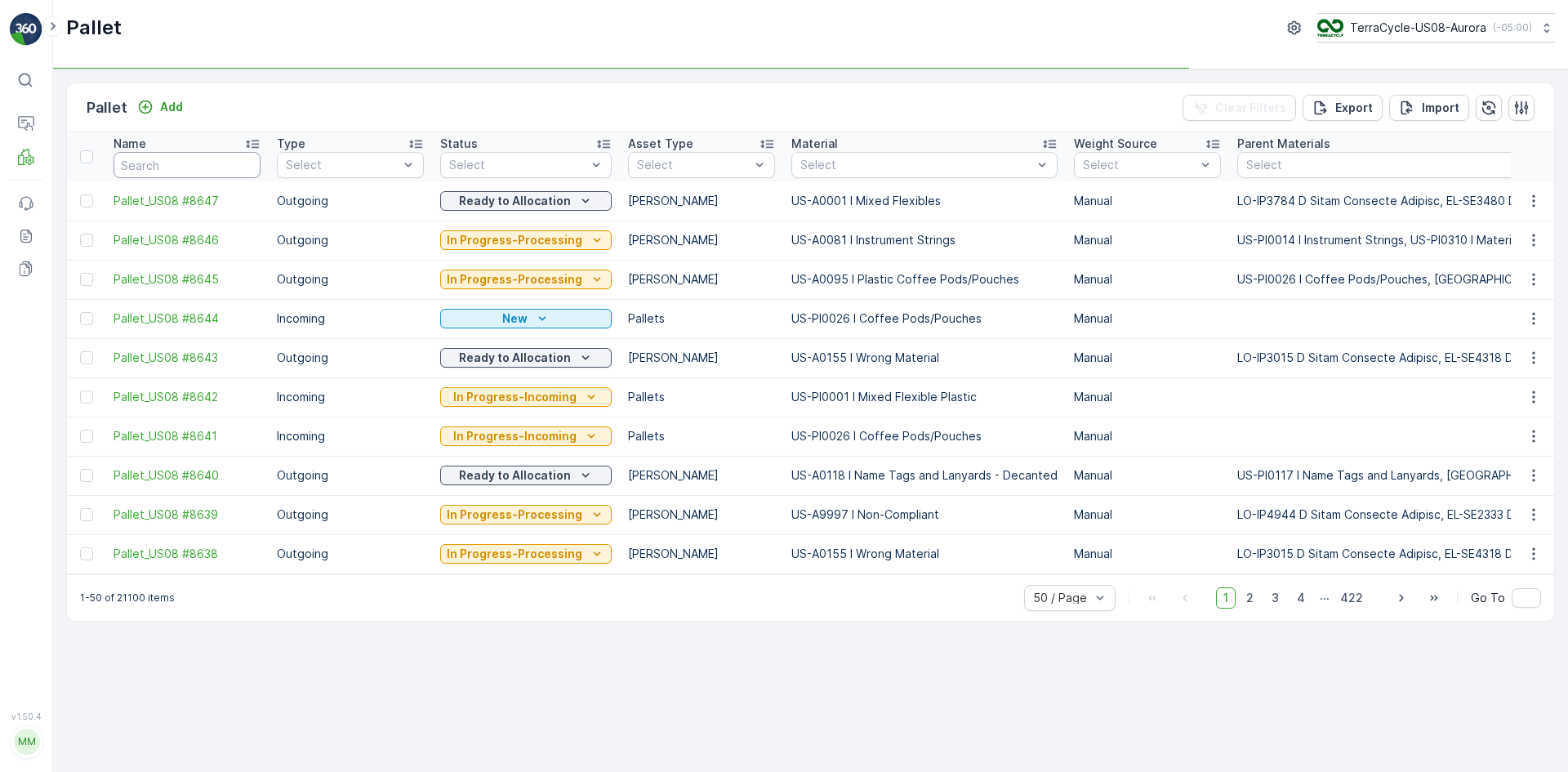
click at [220, 161] on input "text" at bounding box center [187, 165] width 147 height 26
type input "7909"
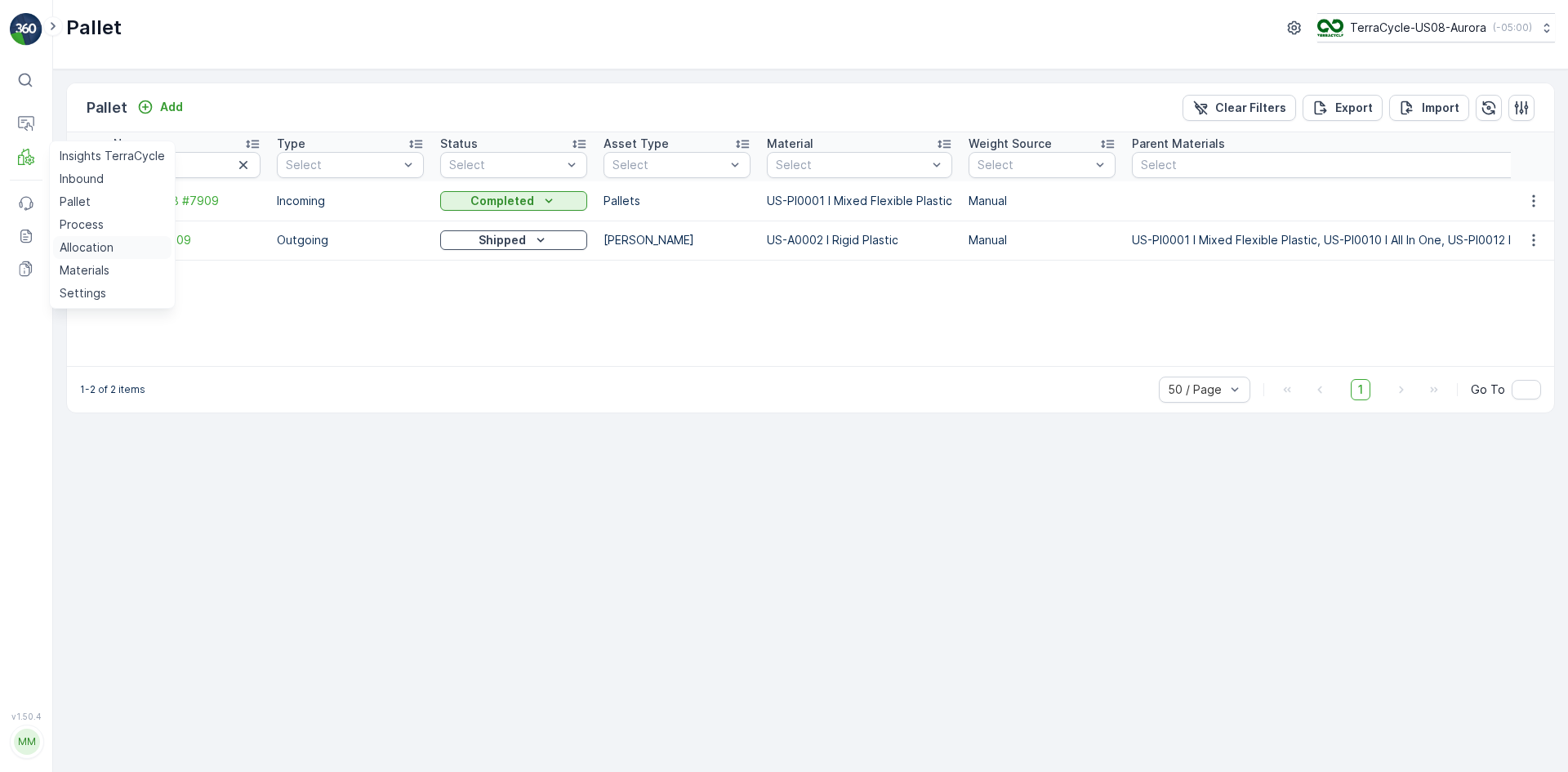
click at [81, 245] on p "Allocation" at bounding box center [87, 246] width 54 height 16
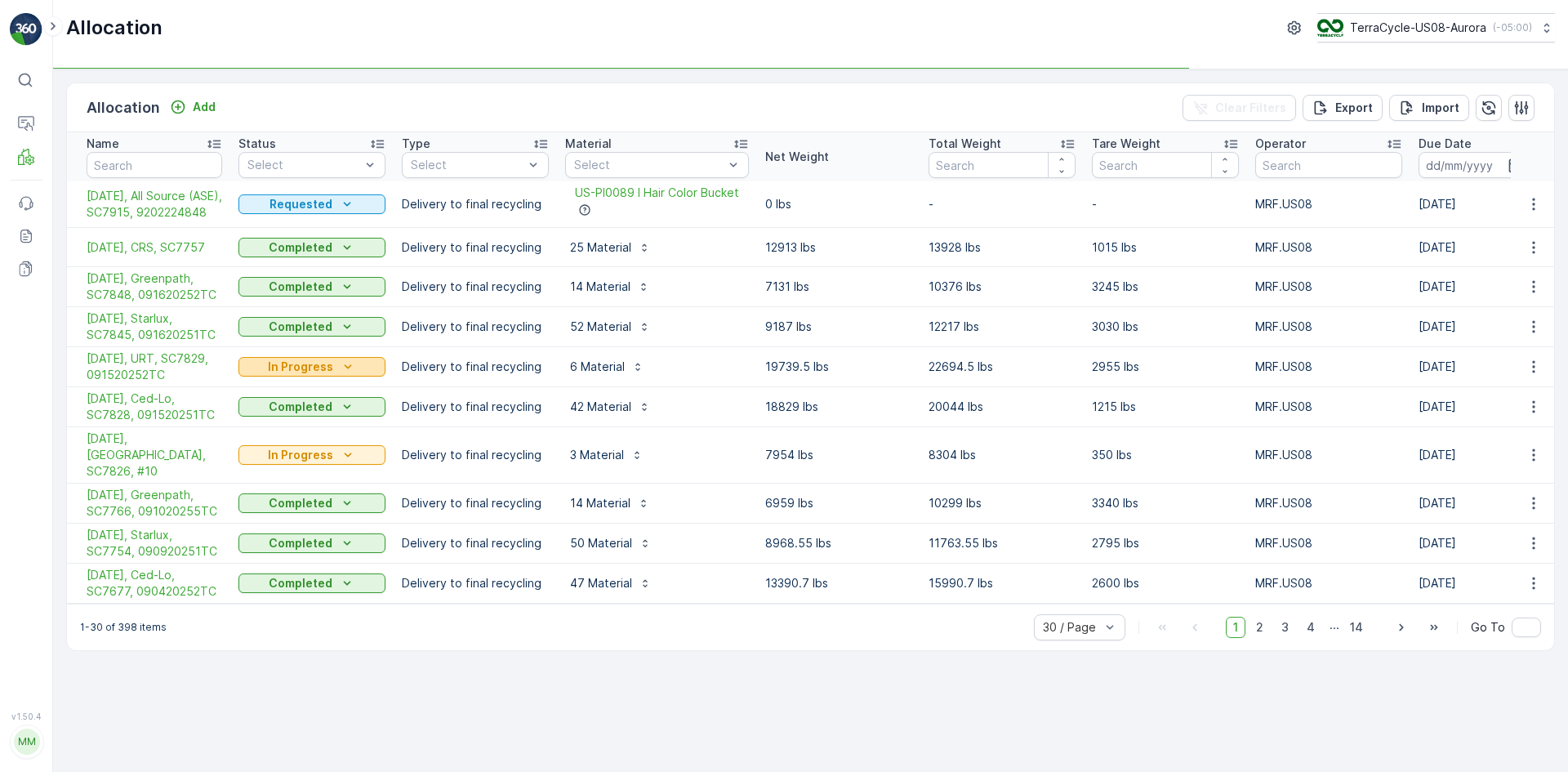
click at [287, 369] on p "In Progress" at bounding box center [301, 366] width 65 height 16
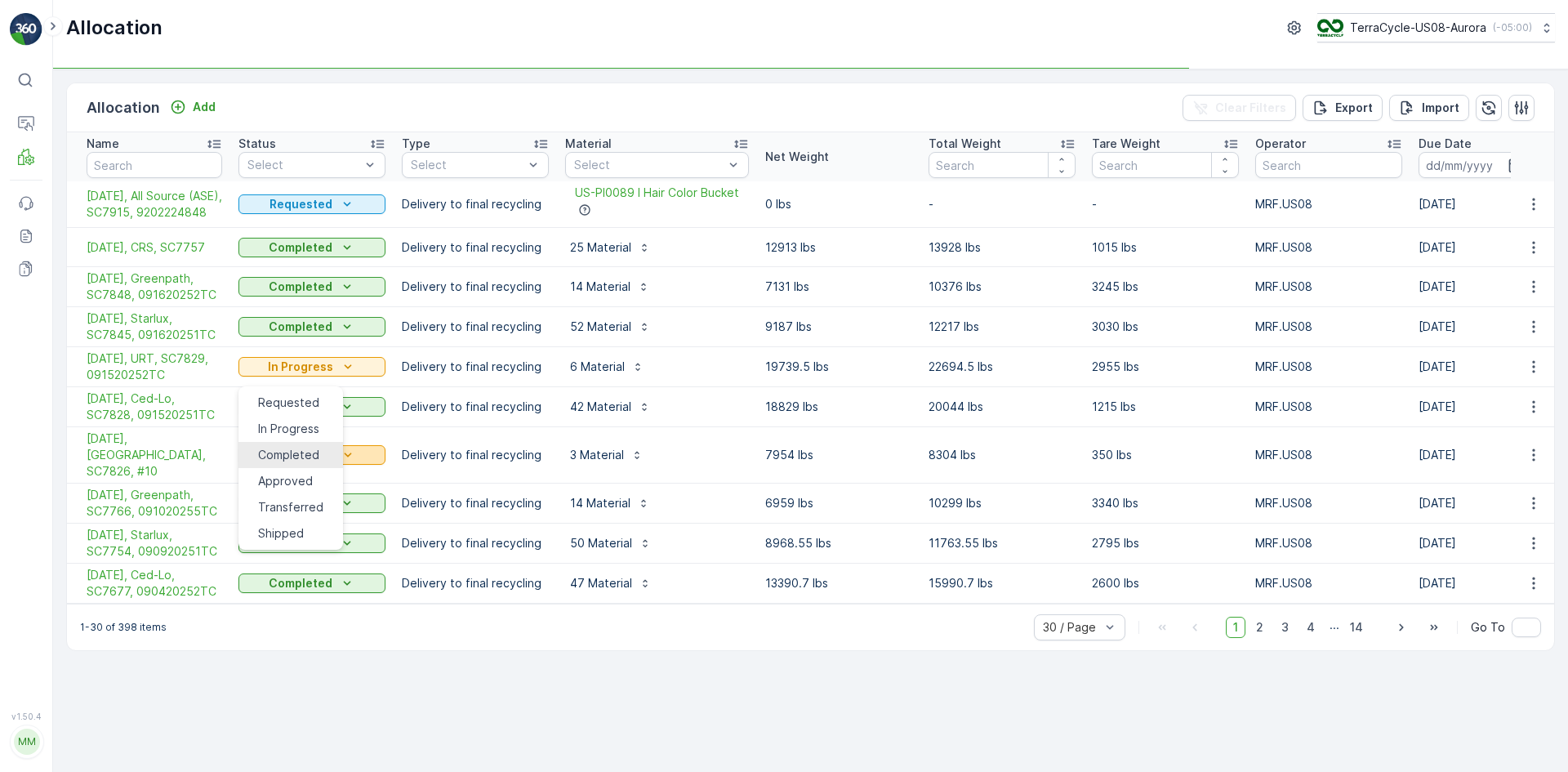
click at [283, 447] on span "Completed" at bounding box center [288, 455] width 62 height 16
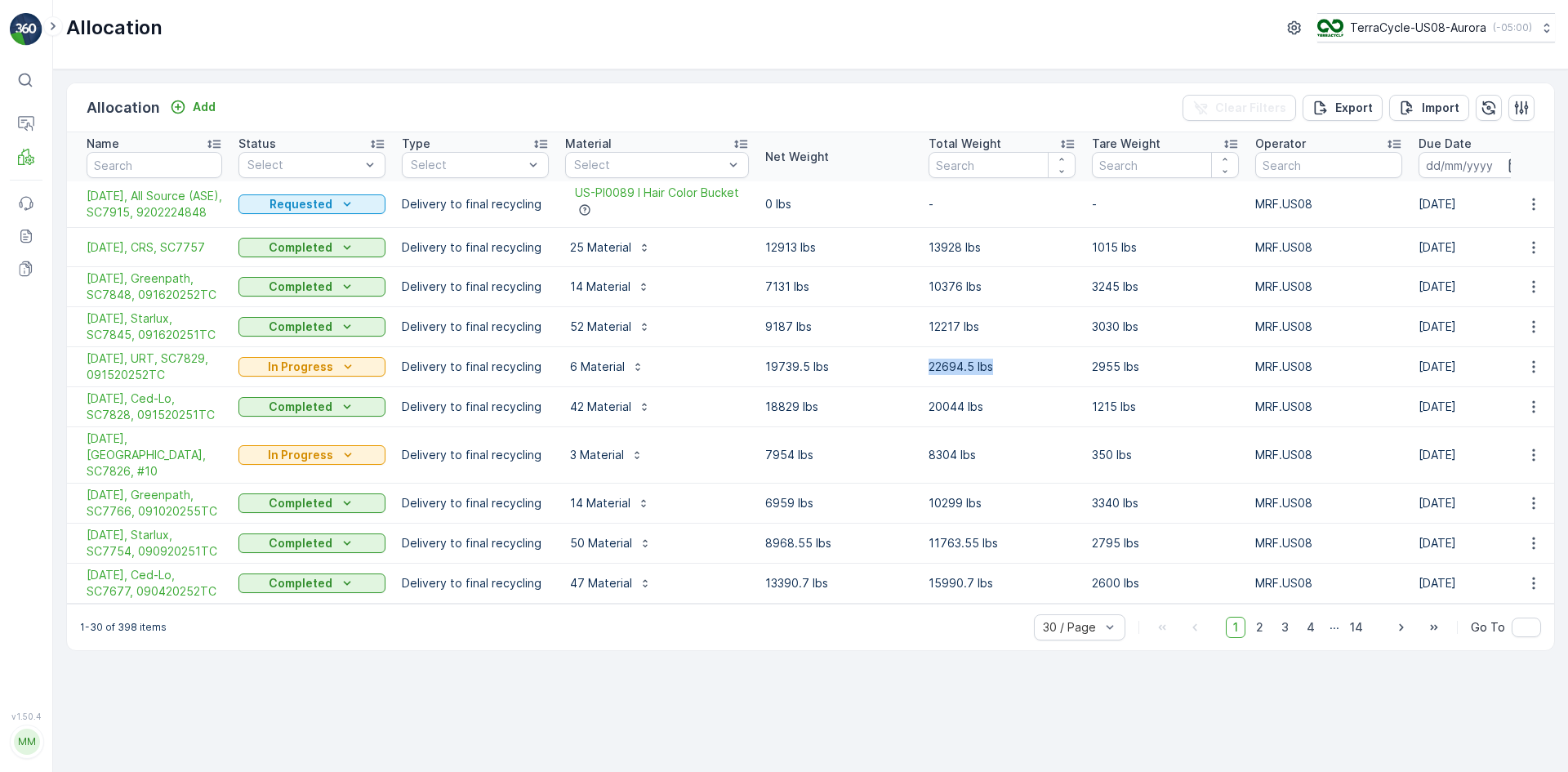
drag, startPoint x: 960, startPoint y: 374, endPoint x: 1028, endPoint y: 377, distance: 68.1
click at [1031, 375] on p "22694.5 lbs" at bounding box center [1001, 366] width 147 height 16
copy p "22694.5 lbs"
click at [1535, 373] on icon "button" at bounding box center [1533, 366] width 16 height 16
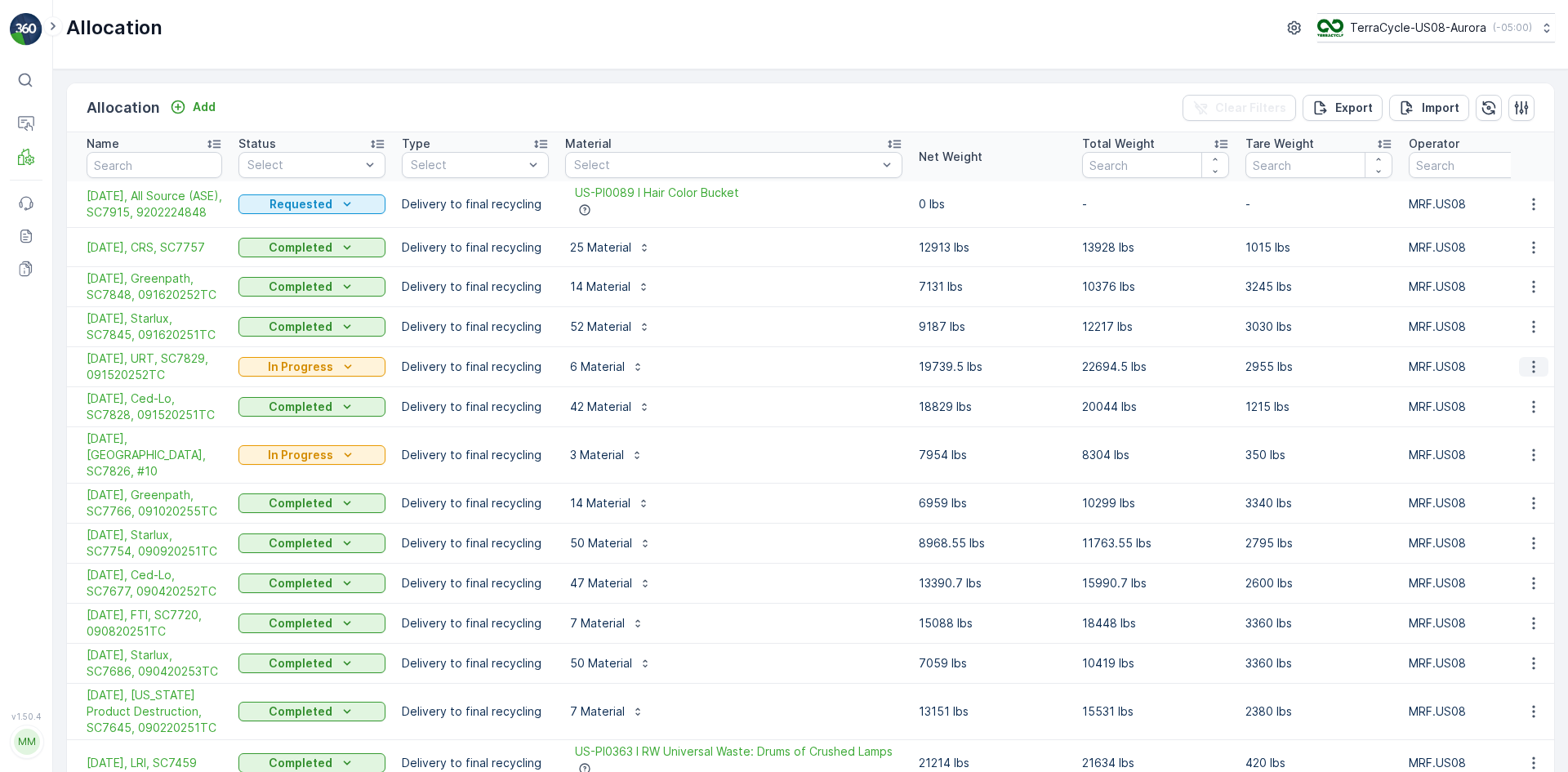
click at [1533, 375] on icon "button" at bounding box center [1533, 366] width 16 height 16
click at [1512, 472] on span "Create Delivery Note" at bounding box center [1514, 480] width 118 height 16
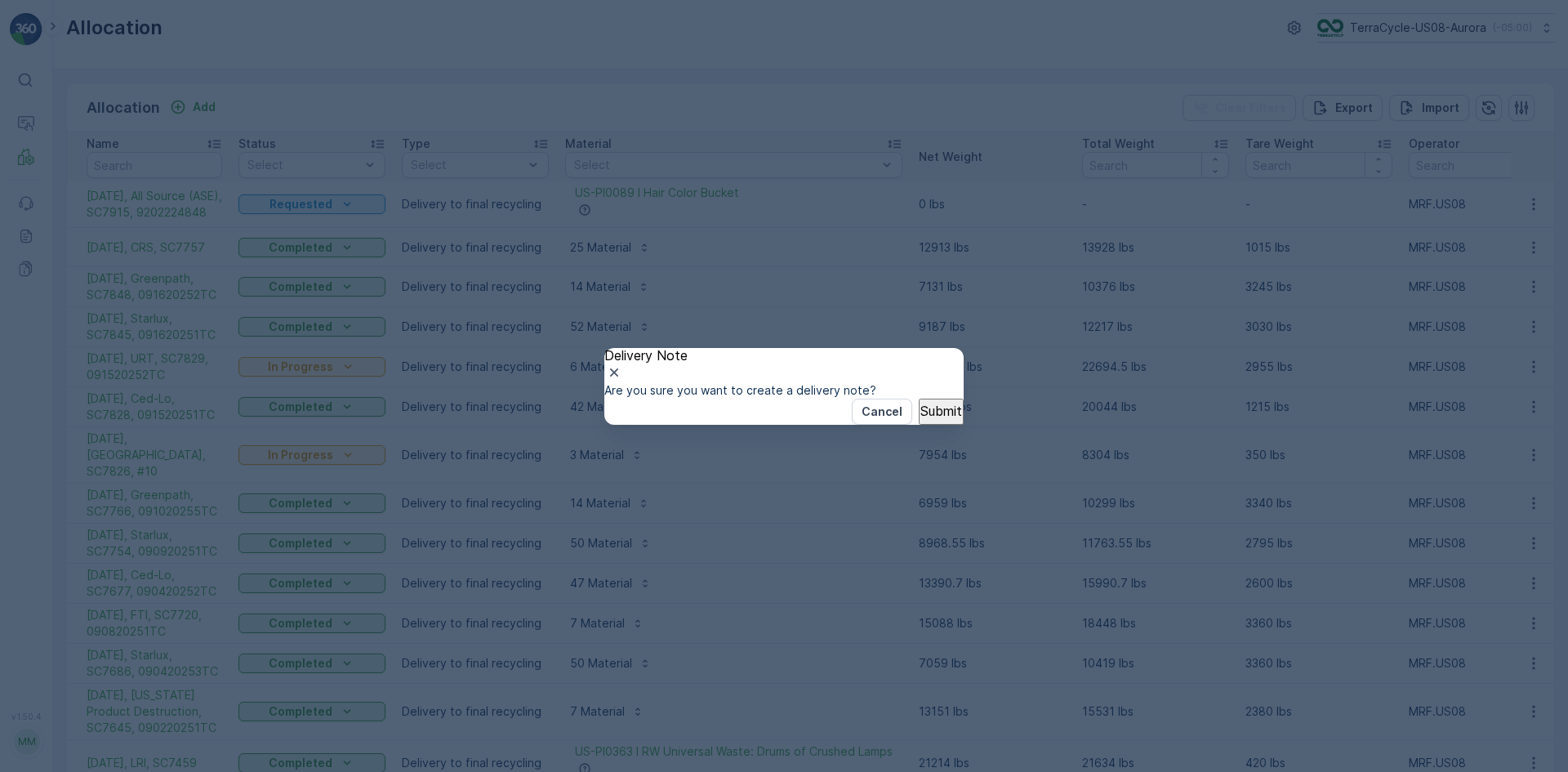
click at [922, 418] on p "Submit" at bounding box center [941, 411] width 42 height 15
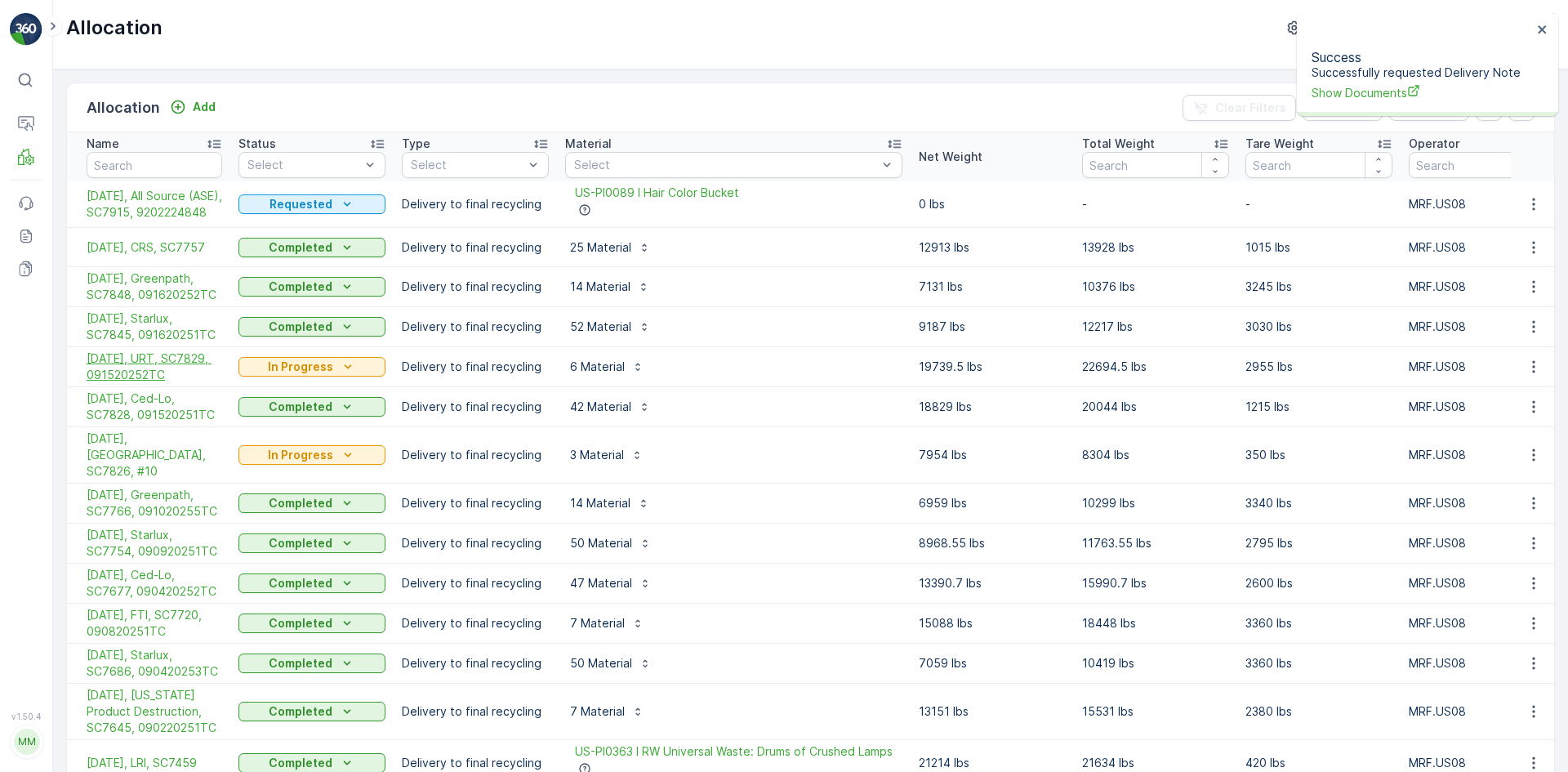
click at [135, 367] on span "[DATE], URT, SC7829, 091520252TC" at bounding box center [154, 366] width 135 height 33
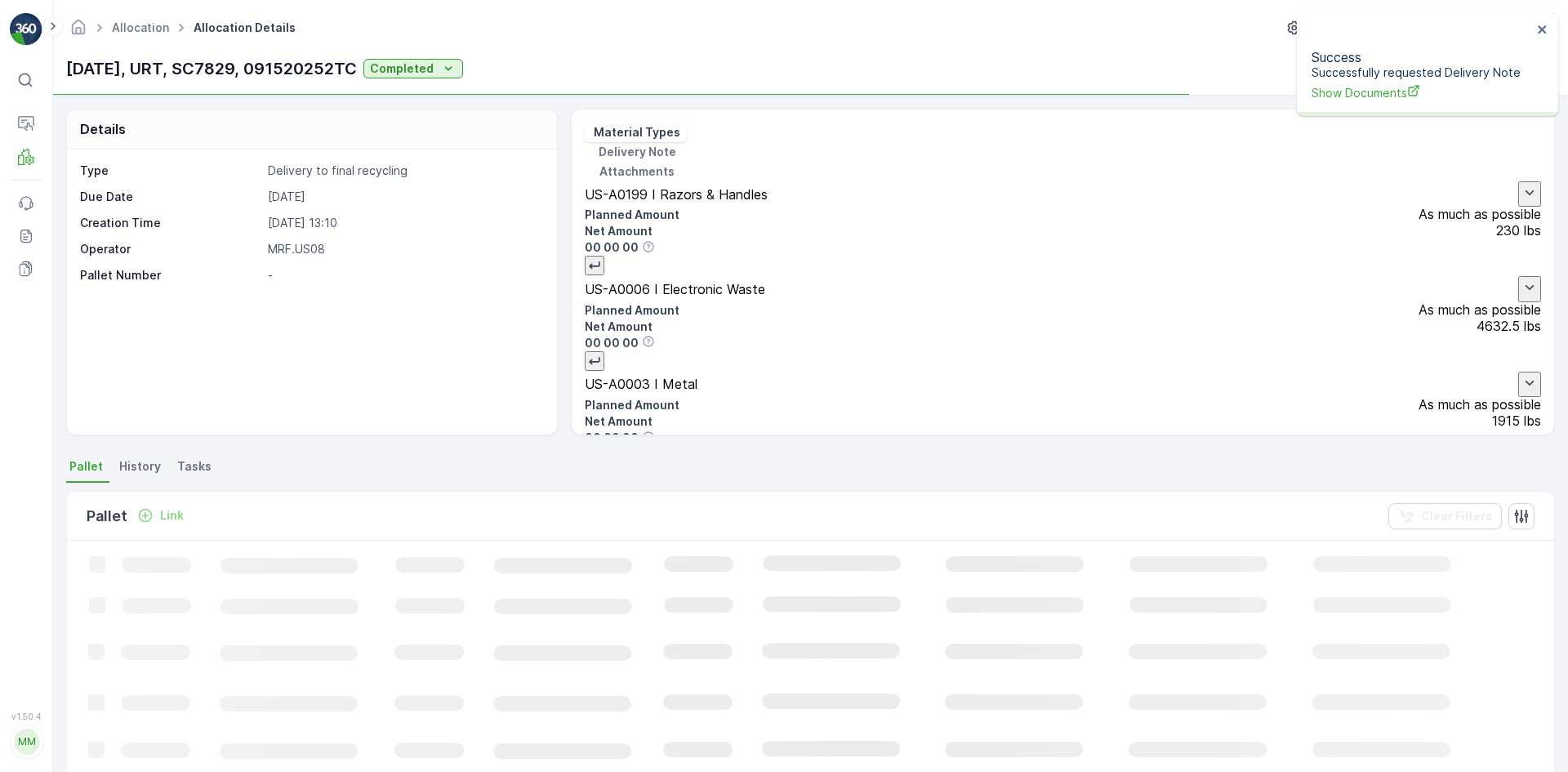
click at [676, 144] on p "Delivery Note" at bounding box center [637, 151] width 80 height 16
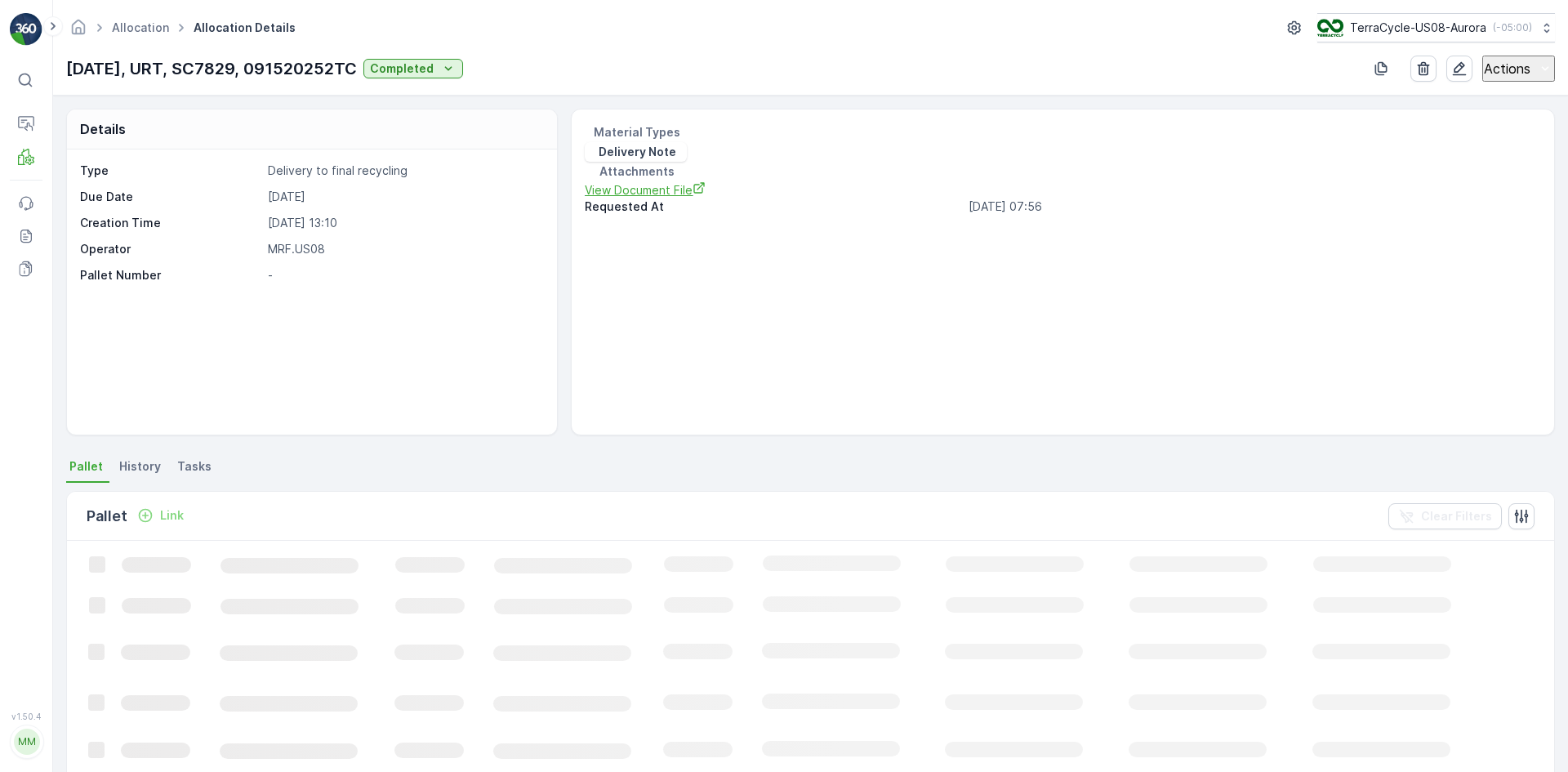
click at [680, 181] on span "View Document File" at bounding box center [1058, 189] width 949 height 17
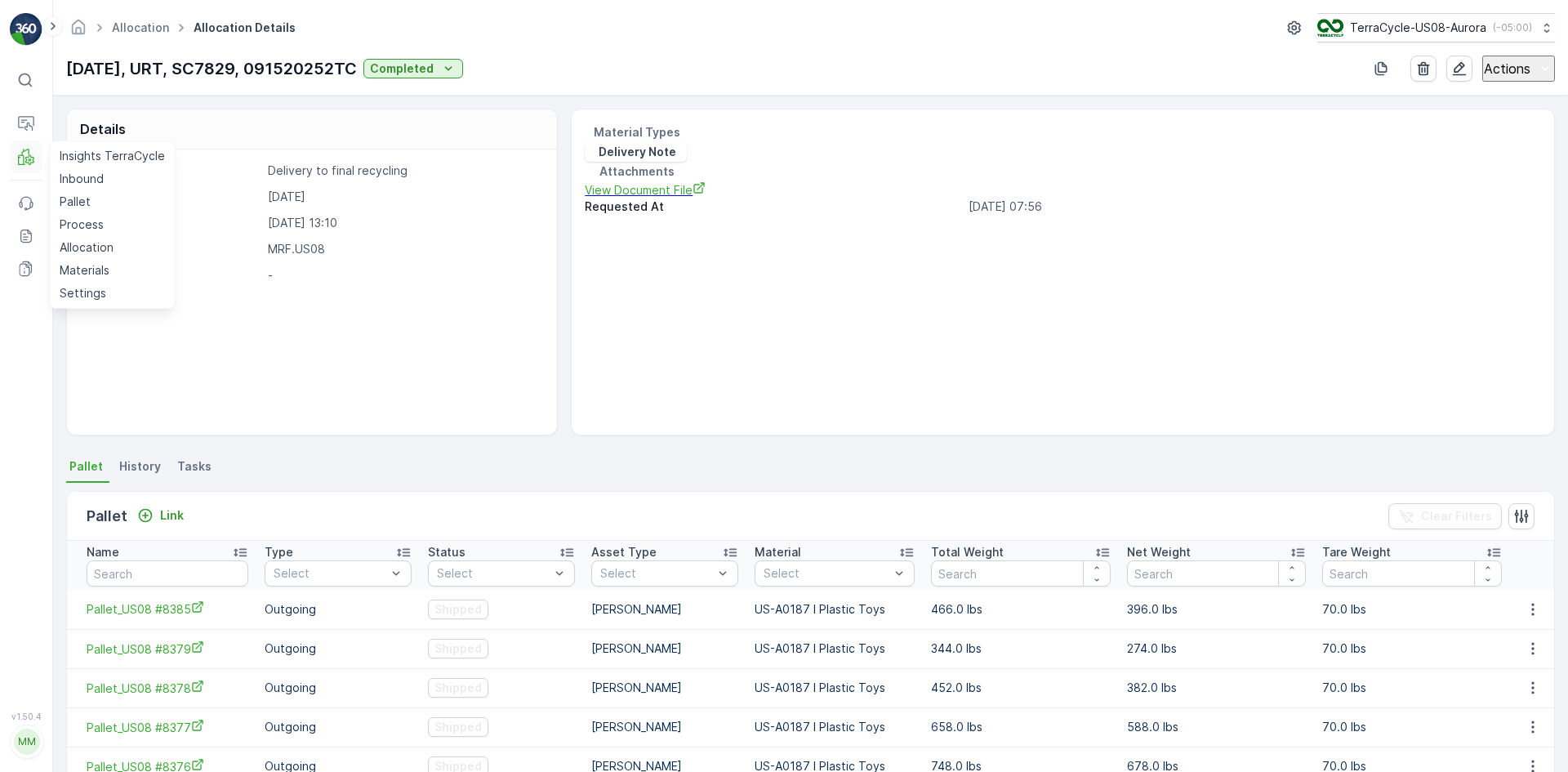
click at [22, 155] on icon at bounding box center [21, 160] width 7 height 10
click at [77, 198] on p "Pallet" at bounding box center [75, 201] width 31 height 16
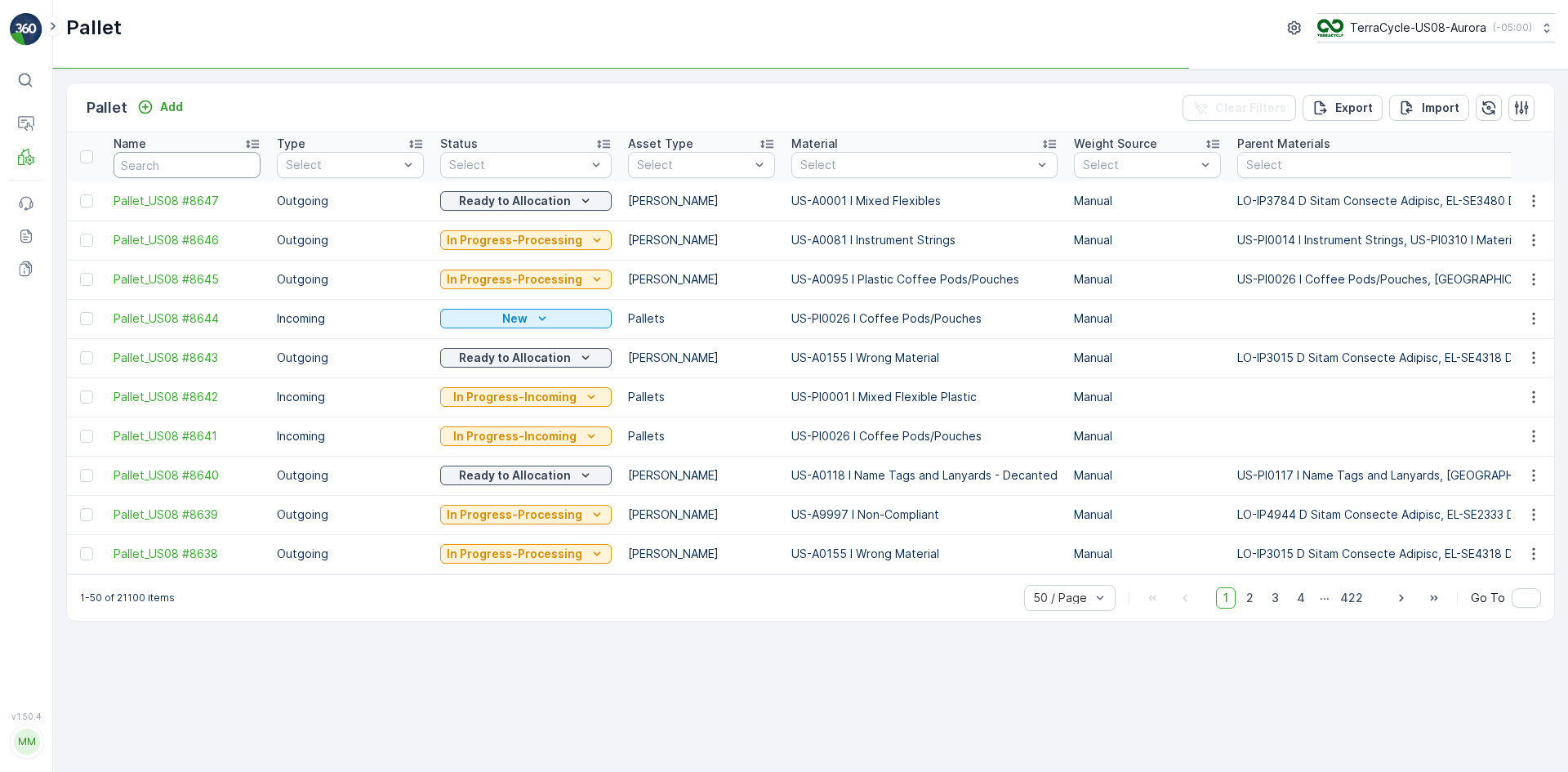
click at [183, 166] on input "text" at bounding box center [187, 165] width 147 height 26
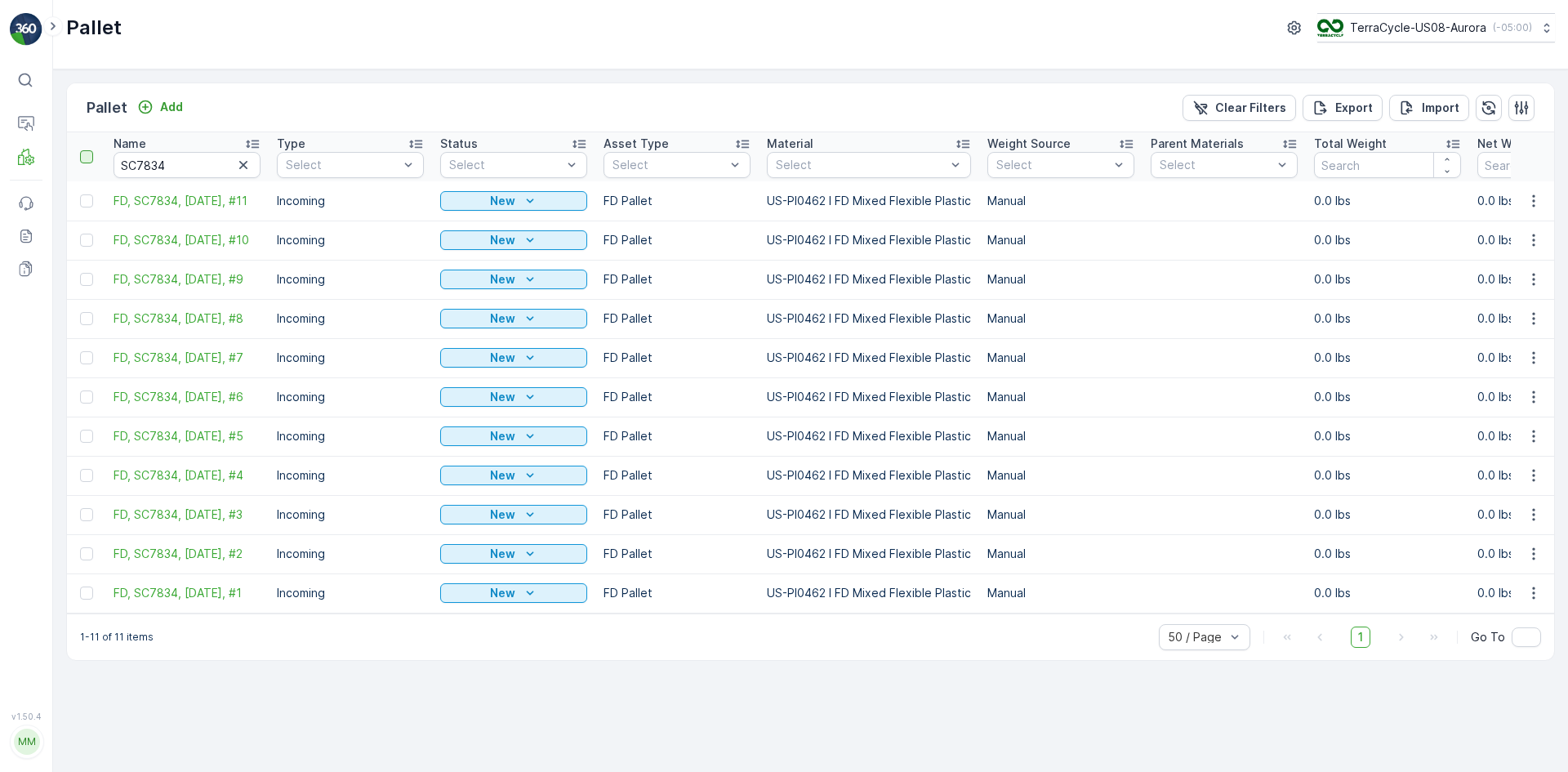
click at [84, 160] on div at bounding box center [87, 157] width 13 height 13
click at [89, 150] on input "checkbox" at bounding box center [89, 150] width 0 height 0
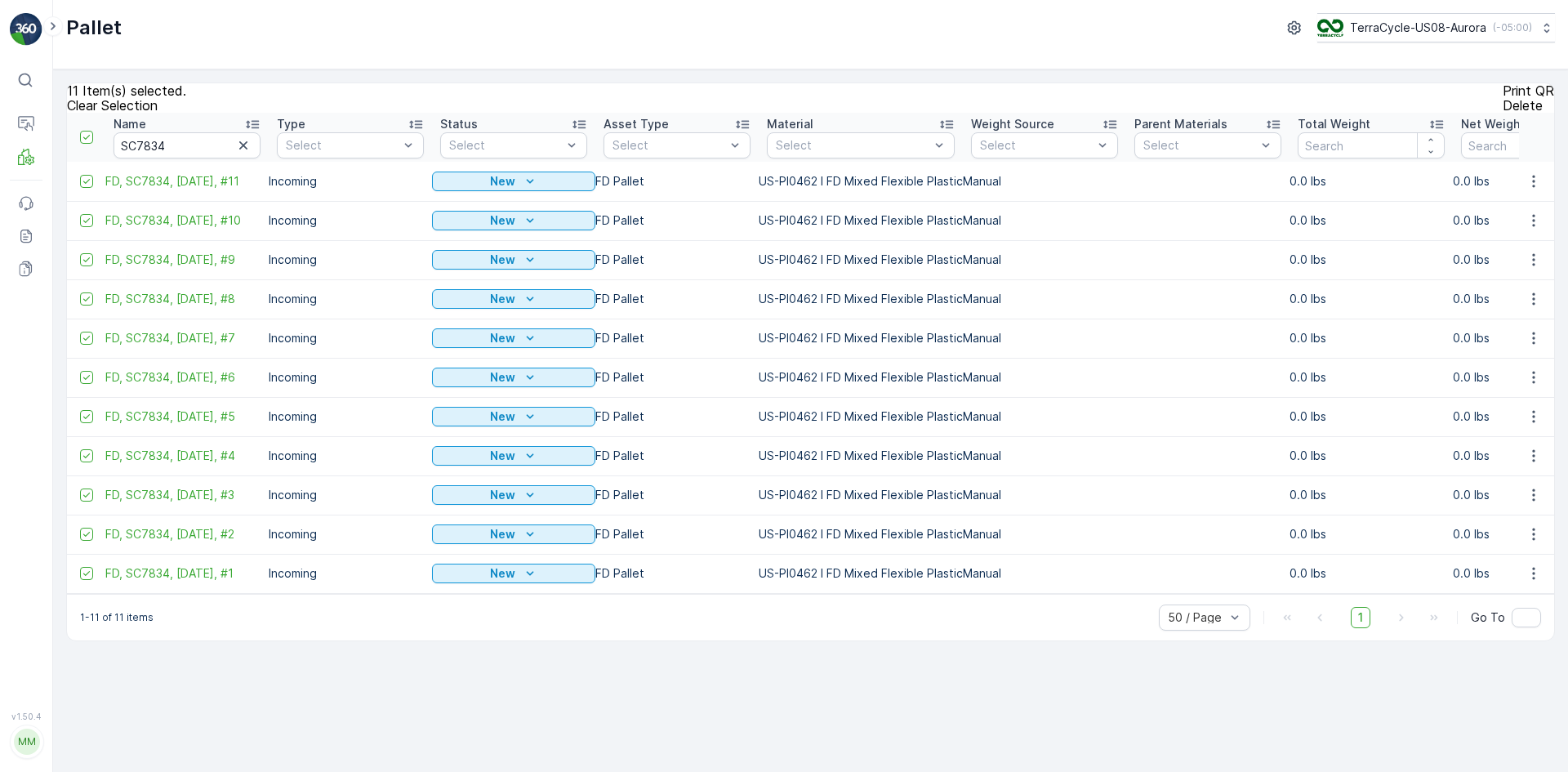
click at [1503, 98] on div "Print QR" at bounding box center [1528, 91] width 51 height 15
drag, startPoint x: 1308, startPoint y: 570, endPoint x: 1301, endPoint y: 739, distance: 169.1
